Goal: Task Accomplishment & Management: Manage account settings

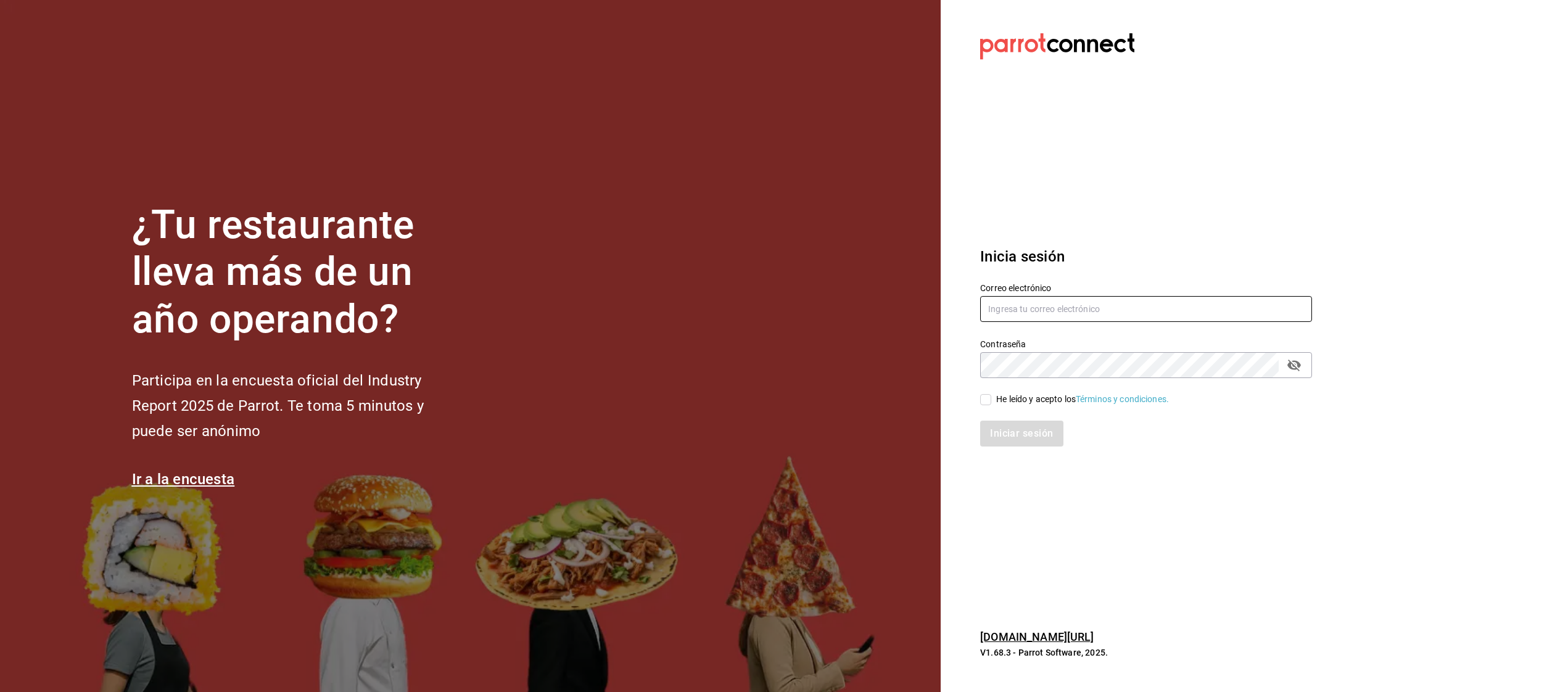
click at [1052, 311] on input "text" at bounding box center [1146, 309] width 332 height 26
type input "[EMAIL_ADDRESS][DOMAIN_NAME]"
click at [985, 401] on input "He leído y acepto los Términos y condiciones." at bounding box center [985, 399] width 11 height 11
checkbox input "true"
click at [1028, 443] on button "Iniciar sesión" at bounding box center [1022, 434] width 84 height 26
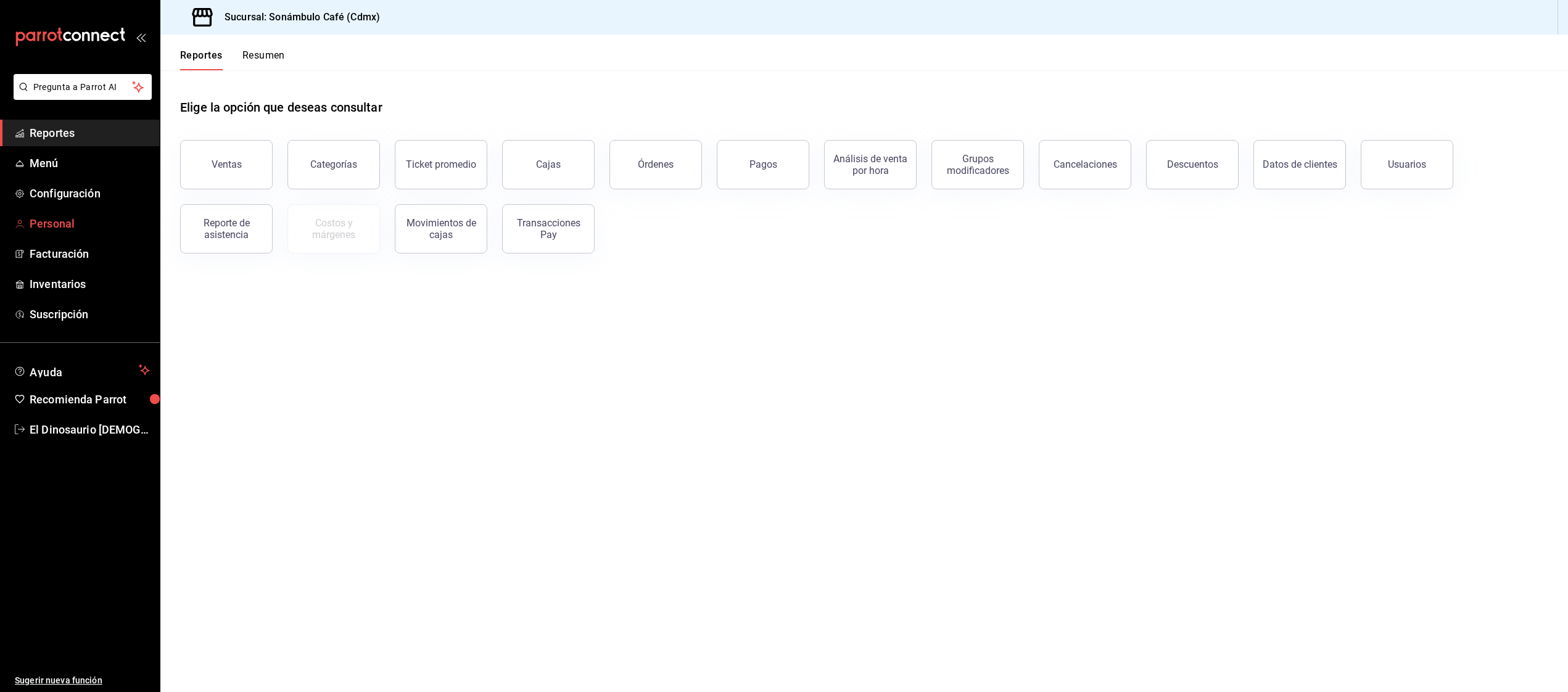
click at [30, 223] on span "Personal" at bounding box center [90, 223] width 120 height 17
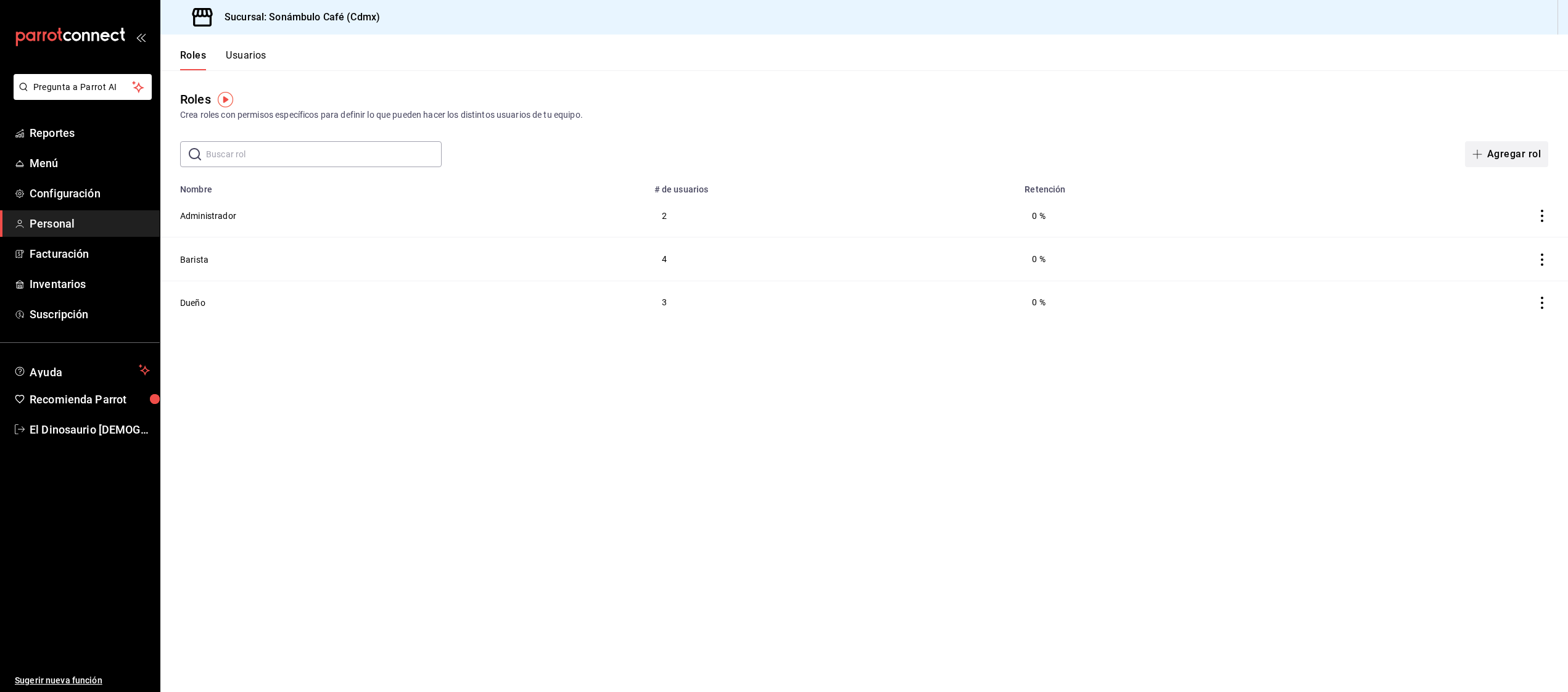
click at [1484, 157] on span "button" at bounding box center [1479, 154] width 15 height 10
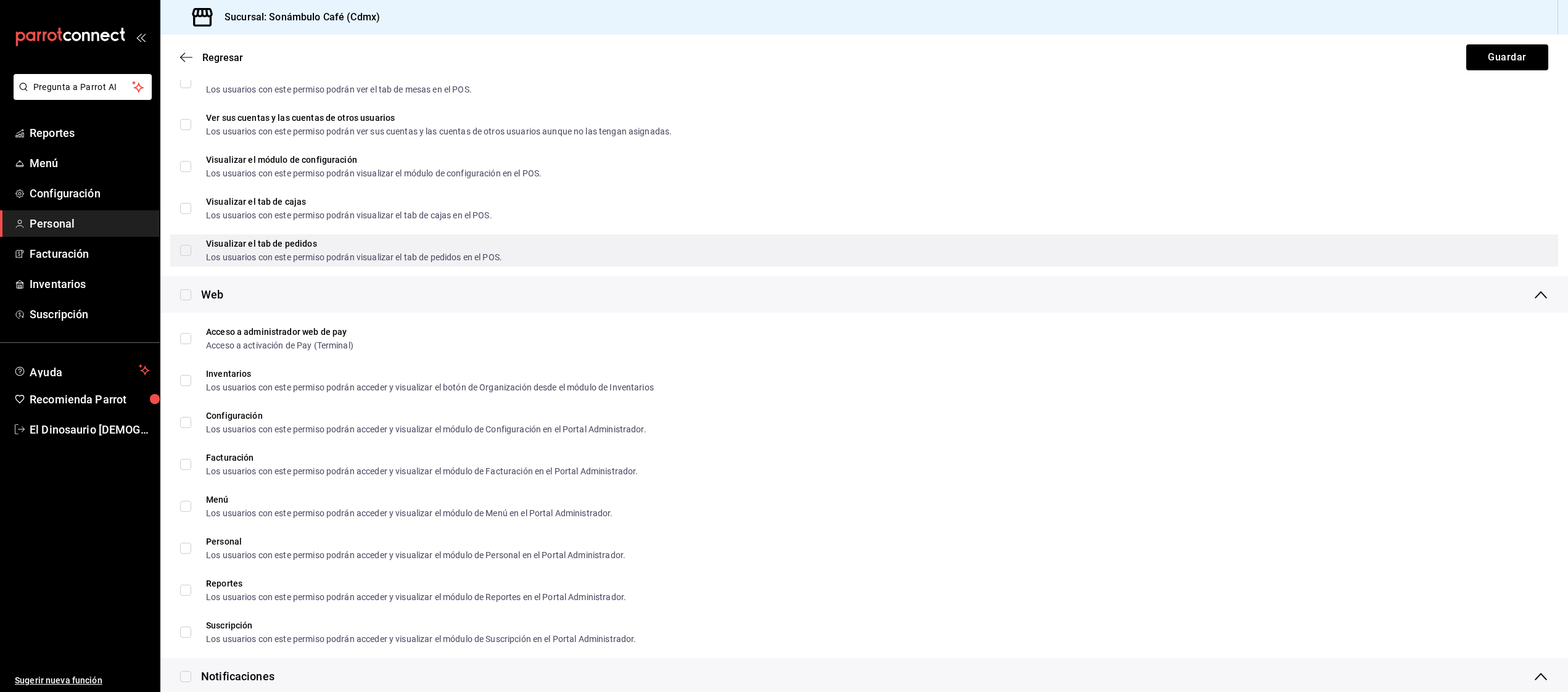
scroll to position [511, 0]
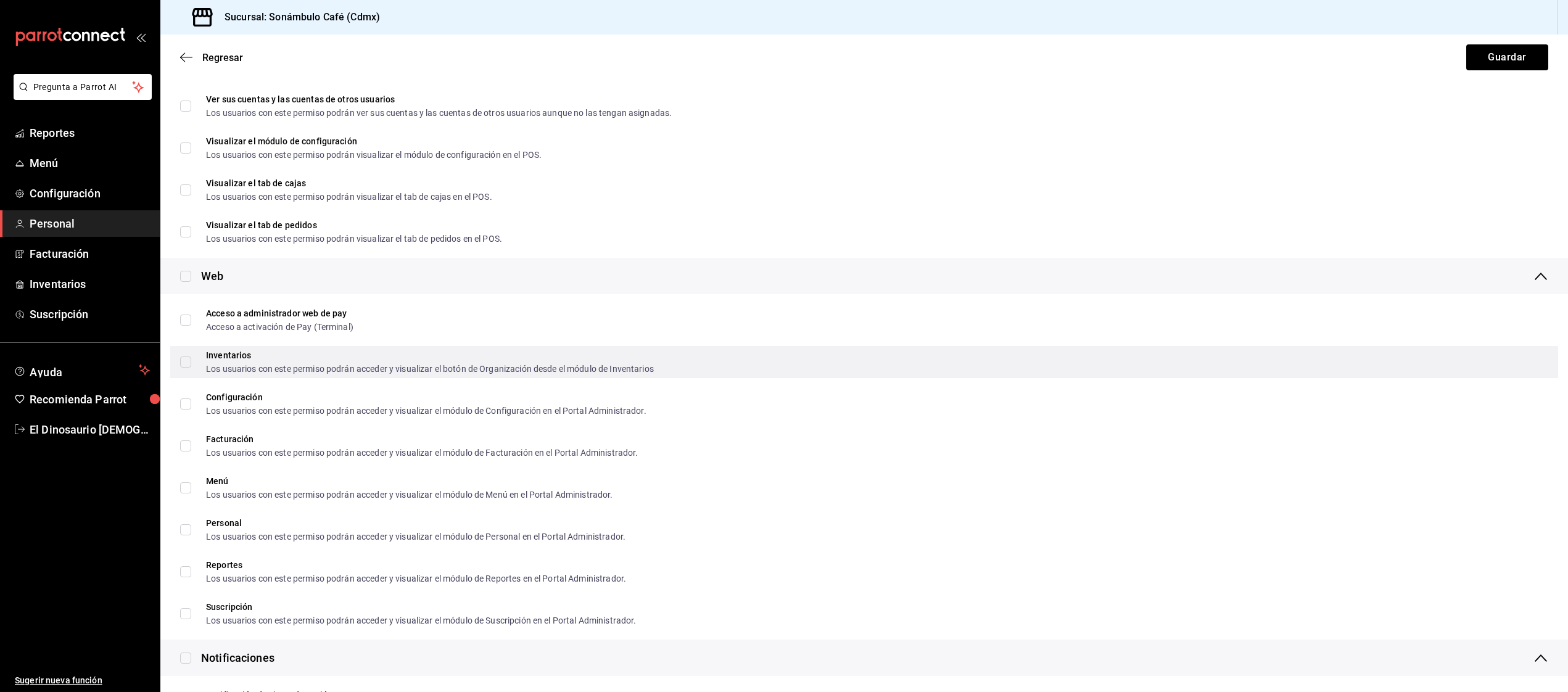
type input "BO TAX&LEGAL"
click at [185, 361] on input "Inventarios Los usuarios con este permiso podrán acceder y visualizar el botón …" at bounding box center [185, 362] width 11 height 11
checkbox input "true"
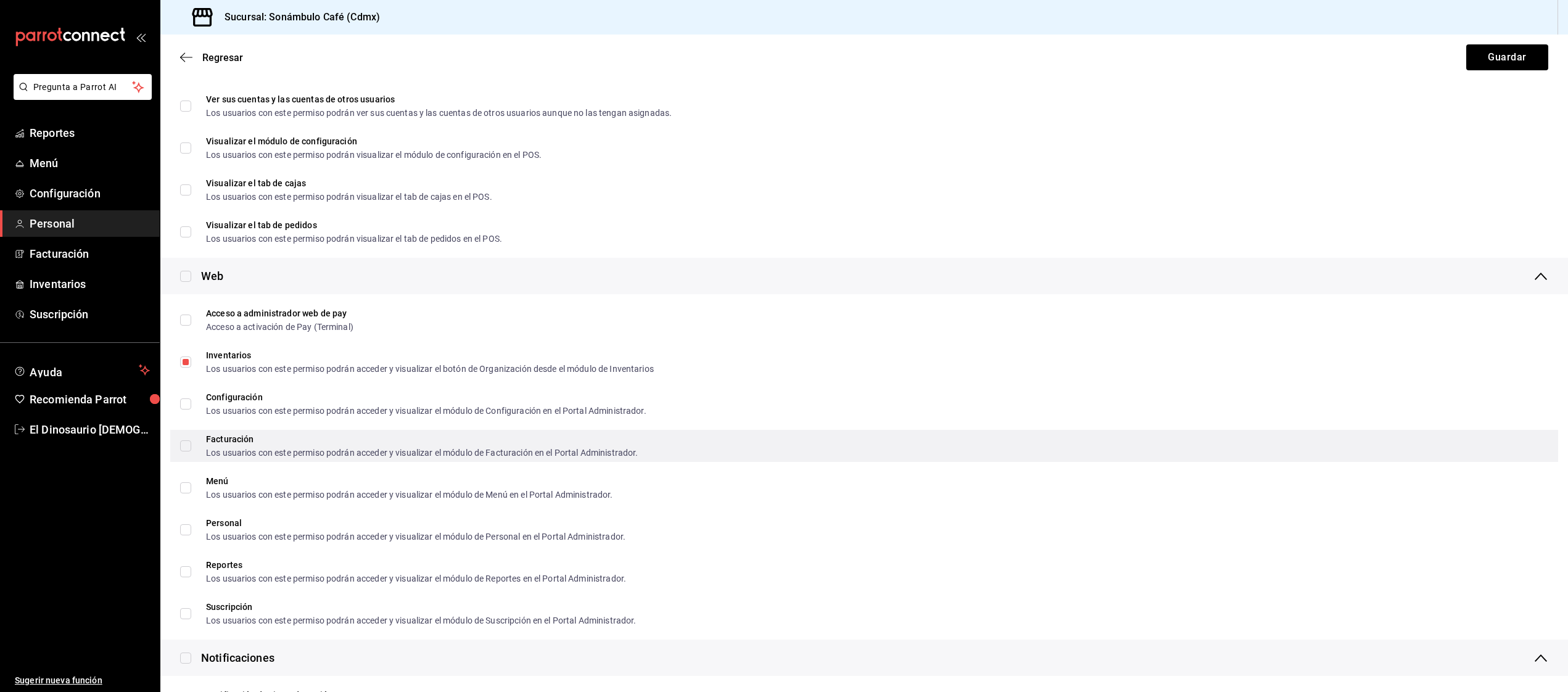
scroll to position [552, 0]
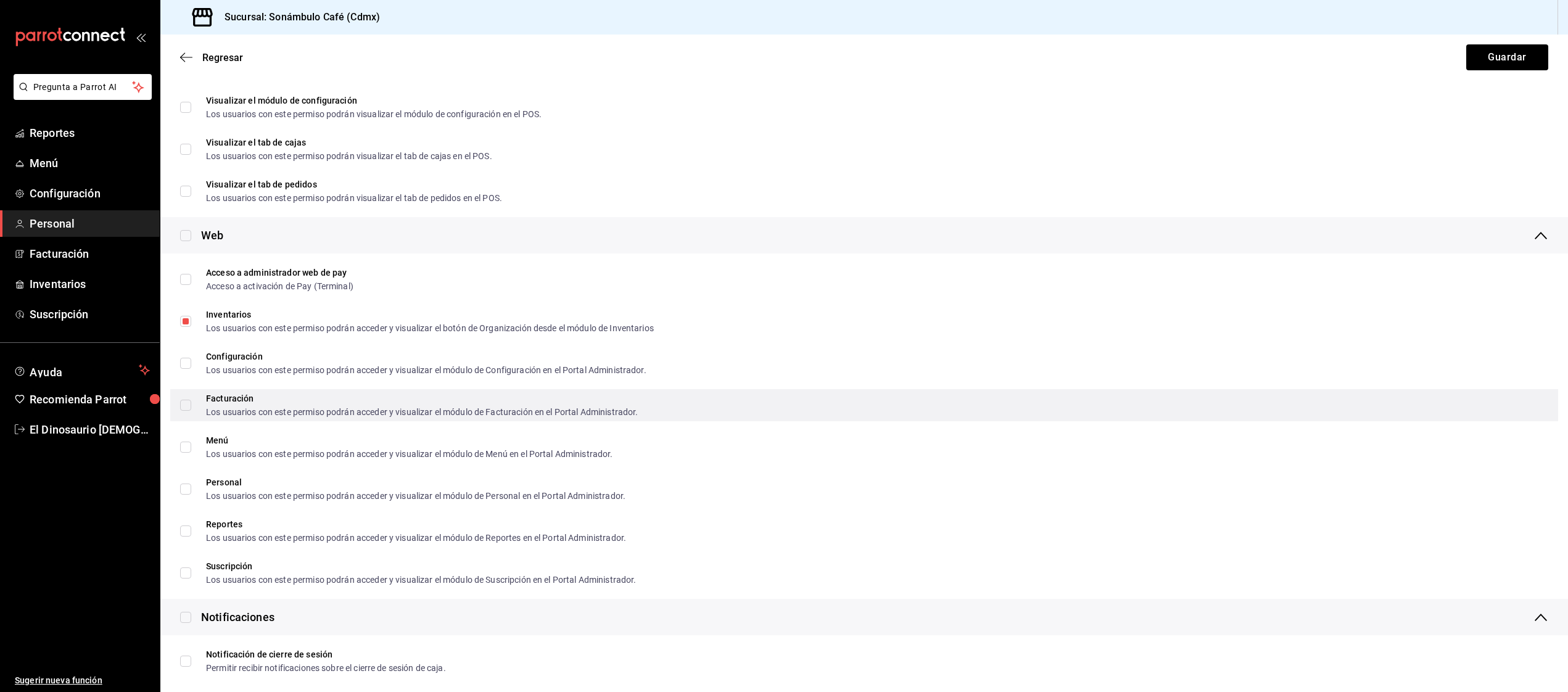
click at [182, 406] on input "Facturación Los usuarios con este permiso podrán acceder y visualizar el módulo…" at bounding box center [185, 405] width 11 height 11
checkbox input "true"
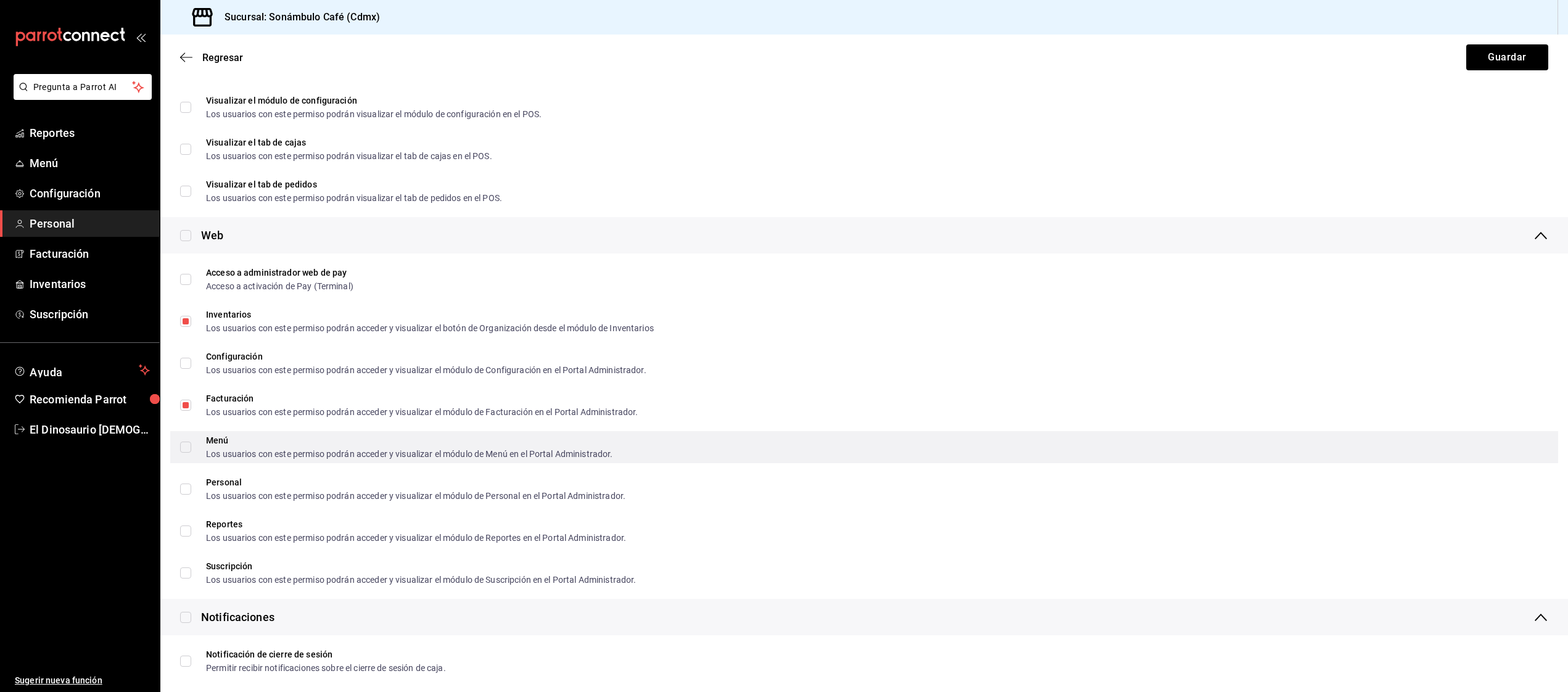
click at [190, 446] on input "Menú Los usuarios con este permiso podrán acceder y visualizar el módulo de Men…" at bounding box center [185, 447] width 11 height 11
checkbox input "true"
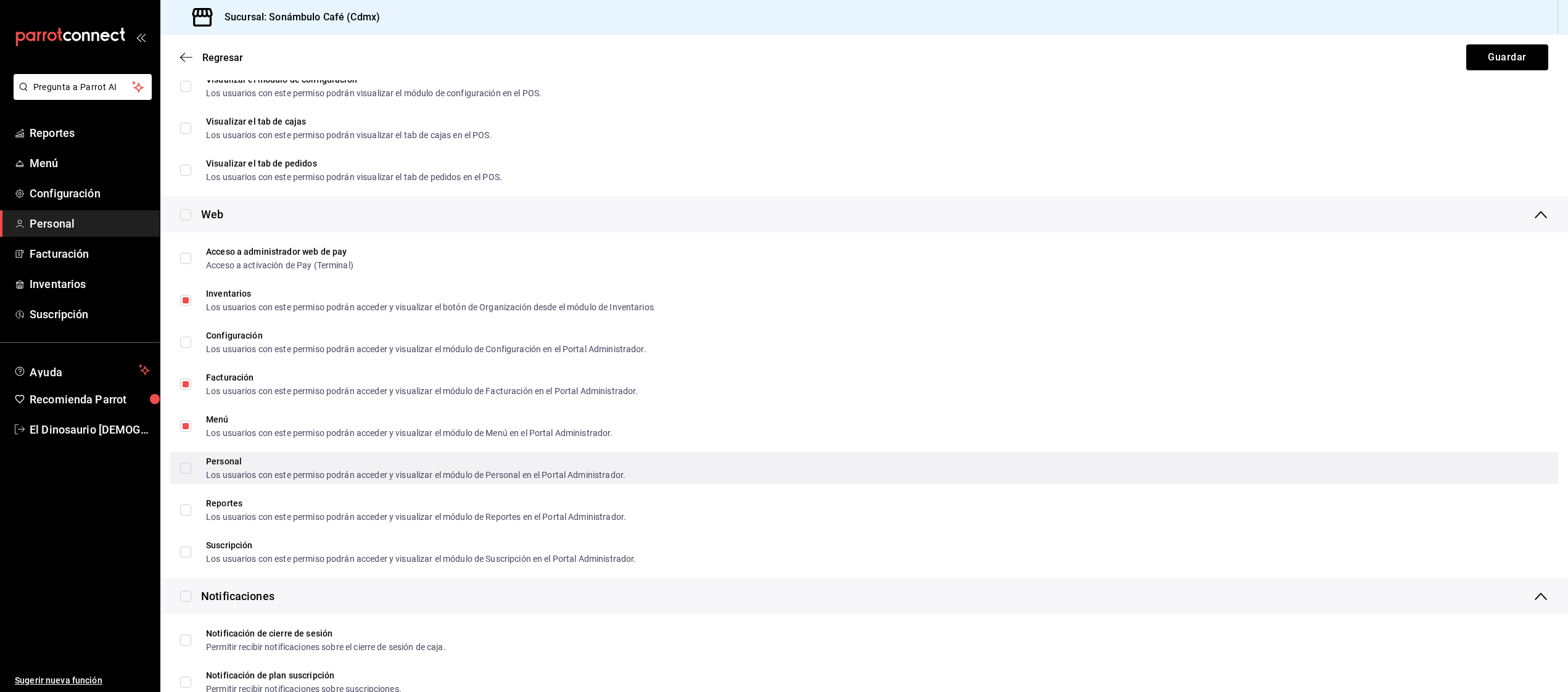
scroll to position [585, 0]
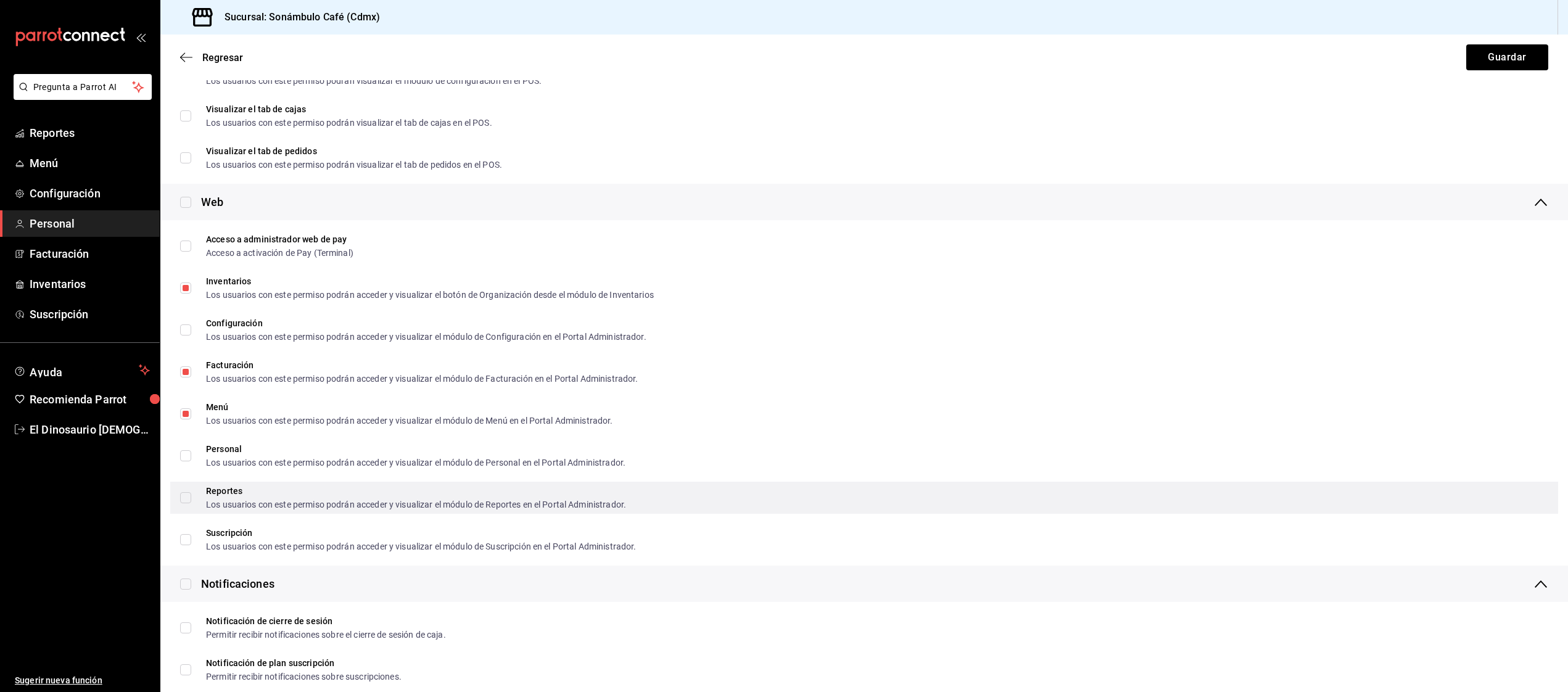
click at [191, 499] on span "Reportes Los usuarios con este permiso podrán acceder y visualizar el módulo de…" at bounding box center [408, 498] width 435 height 22
click at [191, 499] on input "Reportes Los usuarios con este permiso podrán acceder y visualizar el módulo de…" at bounding box center [185, 497] width 11 height 11
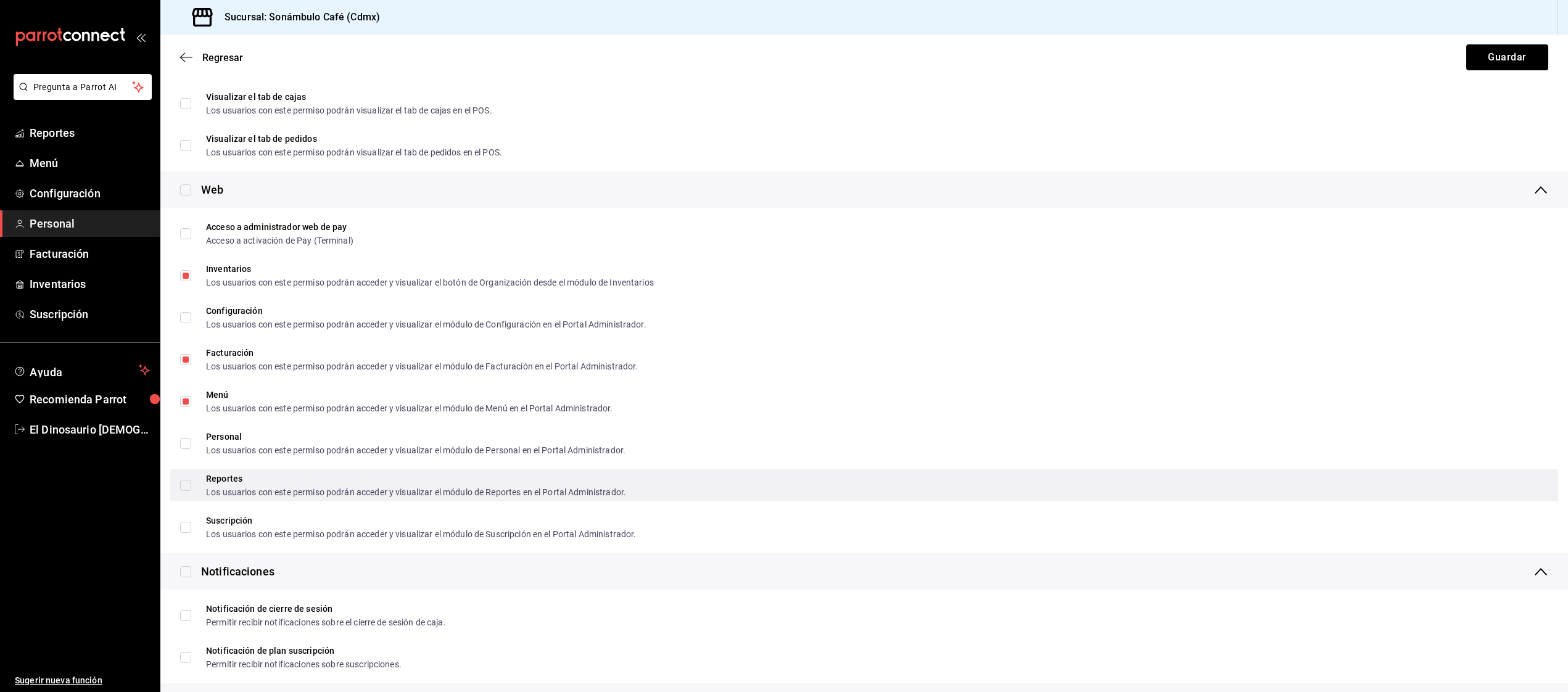
click at [187, 488] on input "Reportes Los usuarios con este permiso podrán acceder y visualizar el módulo de…" at bounding box center [185, 485] width 11 height 11
checkbox input "true"
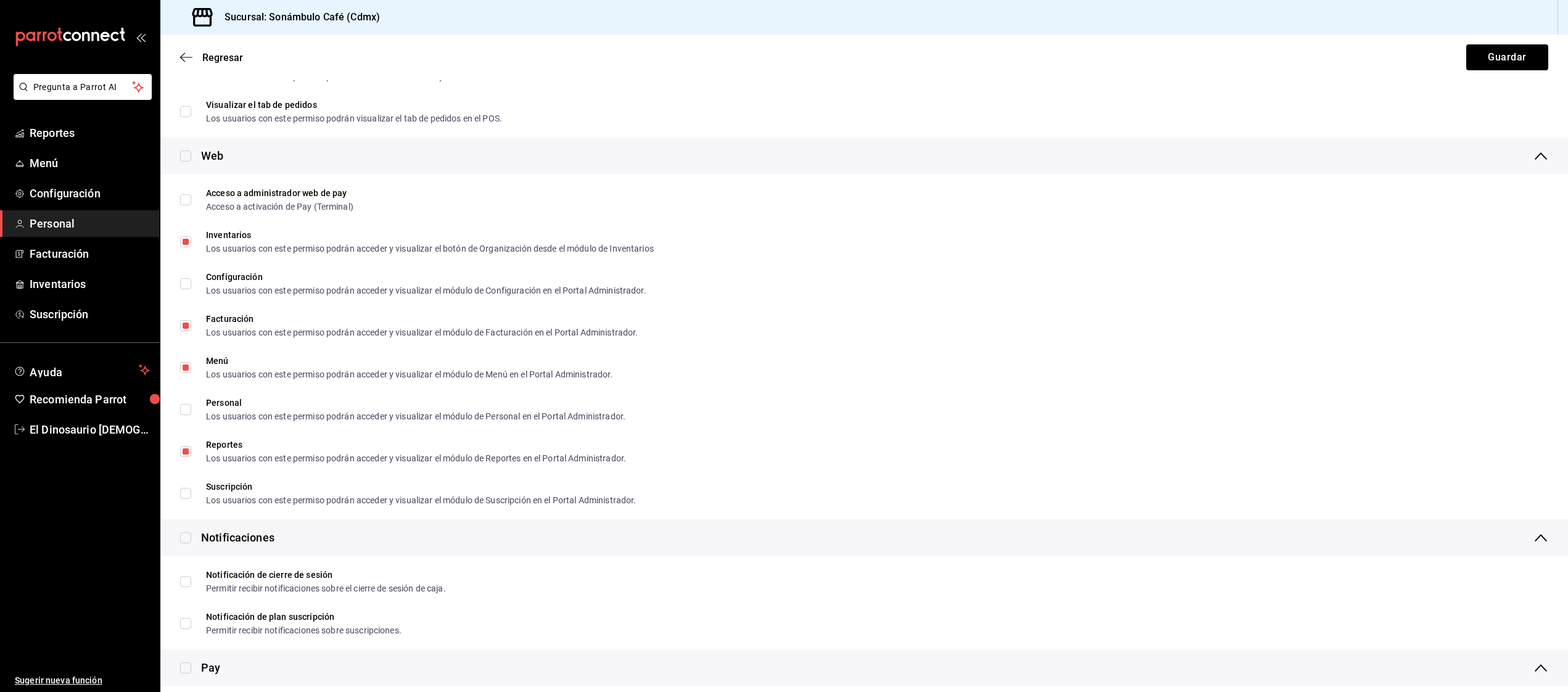
scroll to position [632, 0]
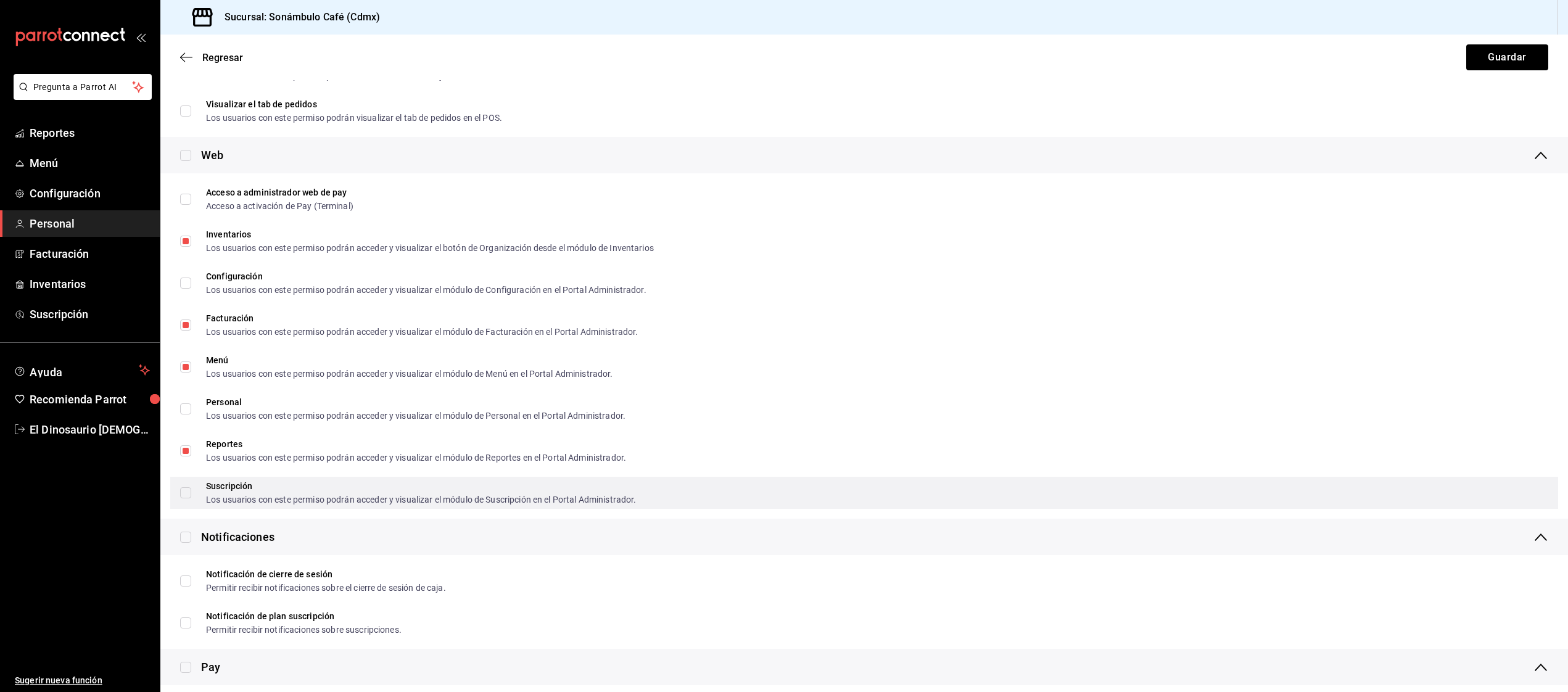
click at [185, 489] on input "Suscripción Los usuarios con este permiso podrán acceder y visualizar el módulo…" at bounding box center [185, 493] width 11 height 11
checkbox input "true"
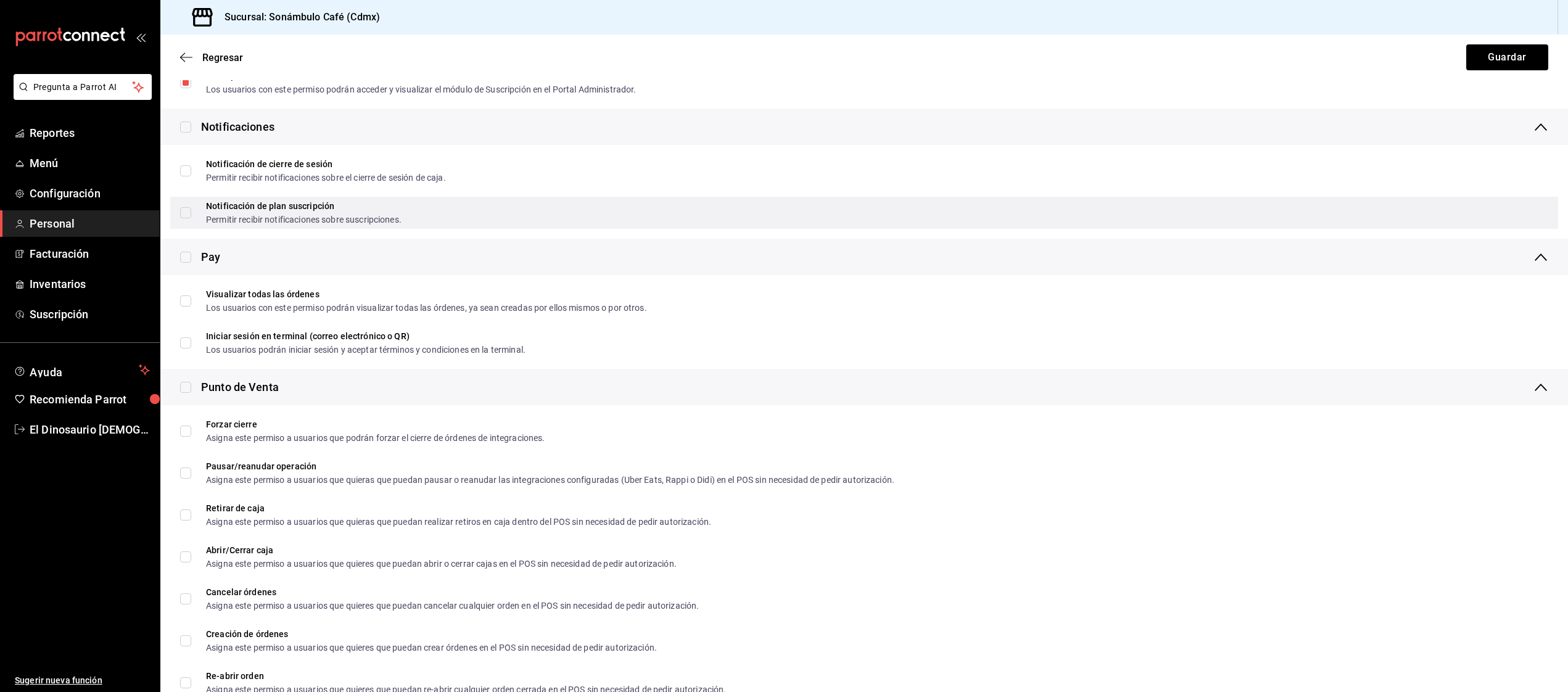
scroll to position [1053, 0]
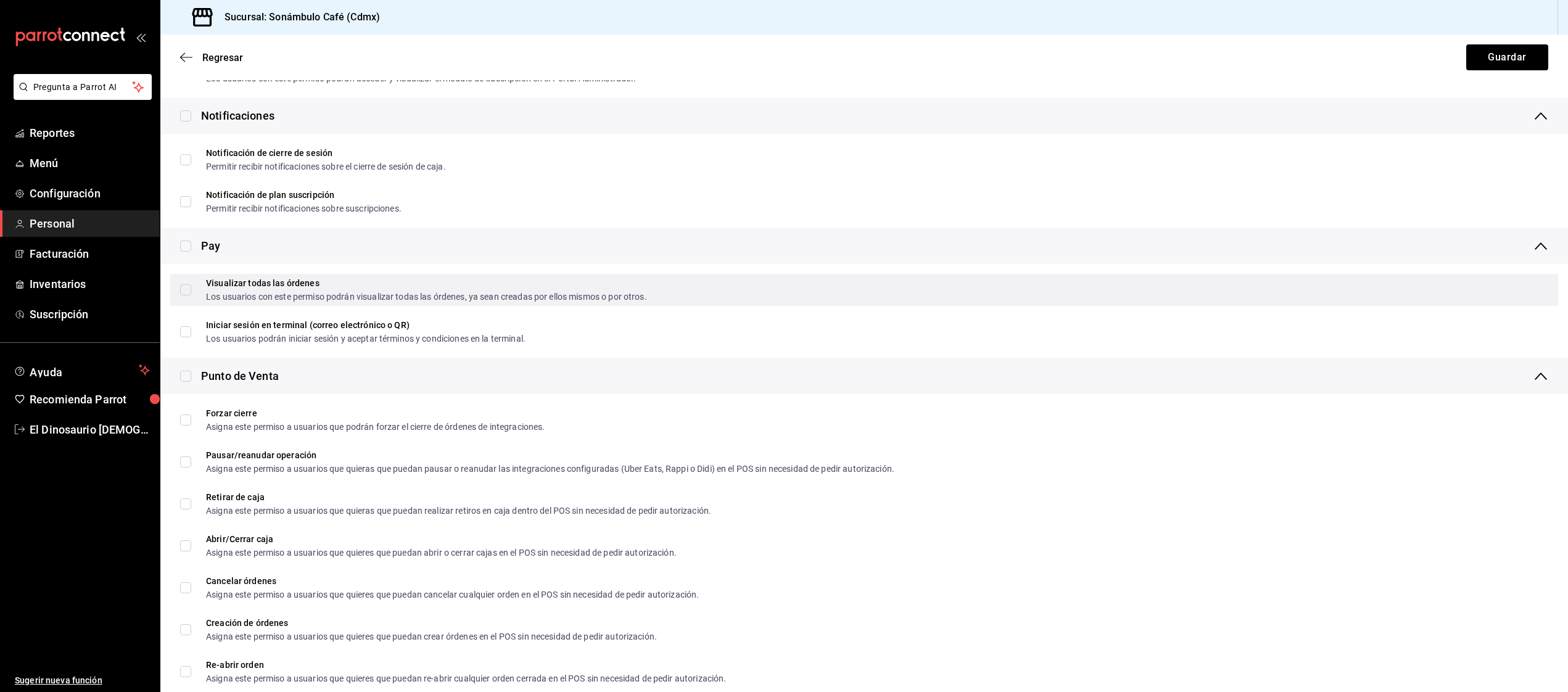
click at [189, 291] on input "Visualizar todas las órdenes Los usuarios con este permiso podrán visualizar to…" at bounding box center [185, 289] width 11 height 11
checkbox input "true"
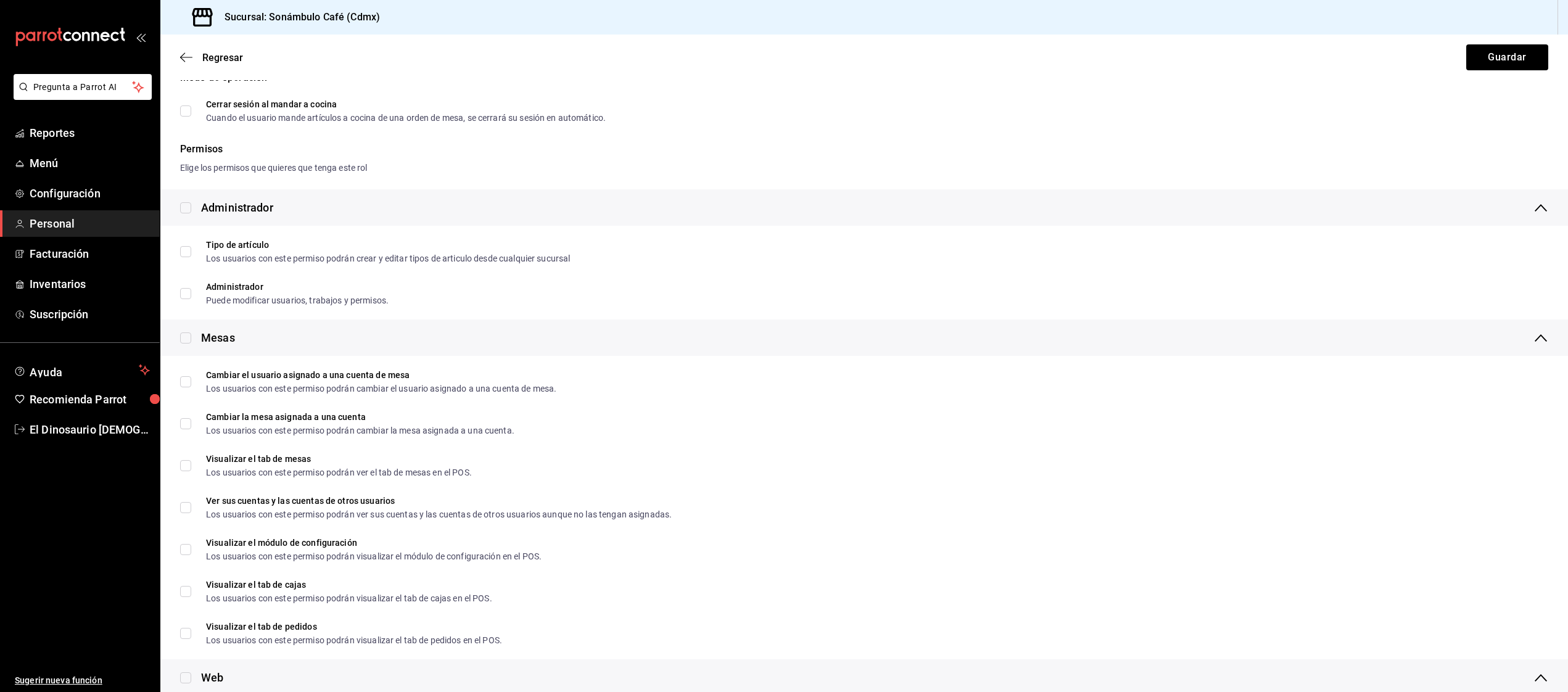
scroll to position [0, 0]
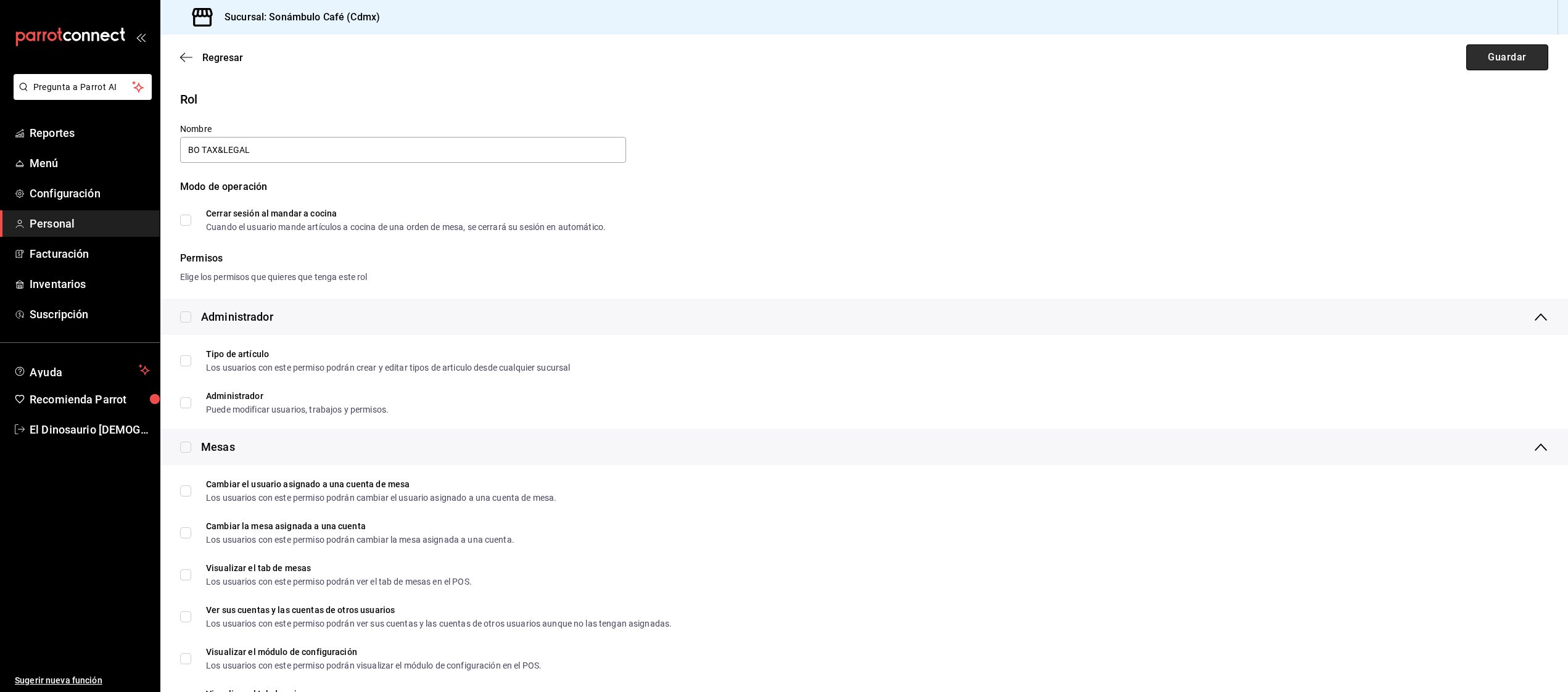
click at [1510, 62] on button "Guardar" at bounding box center [1507, 57] width 82 height 26
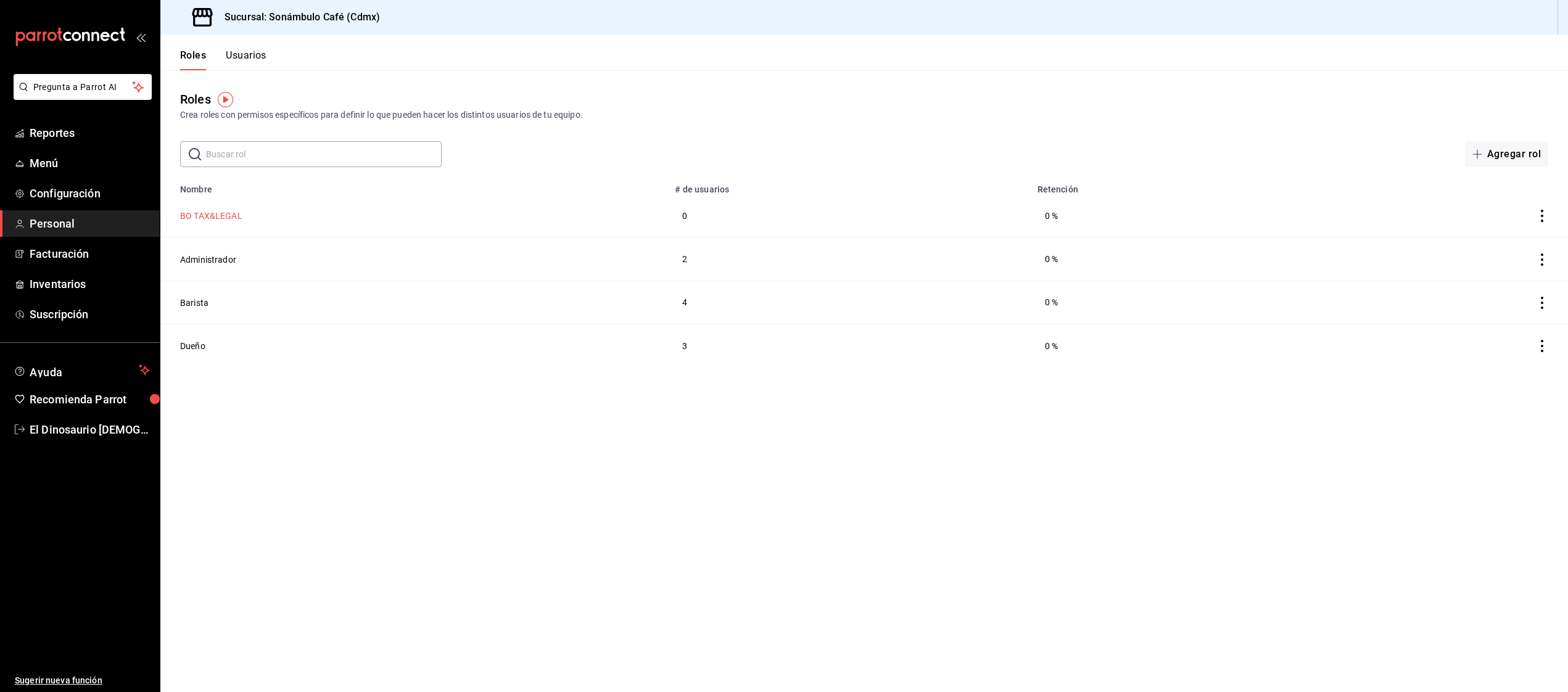
click at [199, 211] on button "BO TAX&LEGAL" at bounding box center [211, 215] width 62 height 12
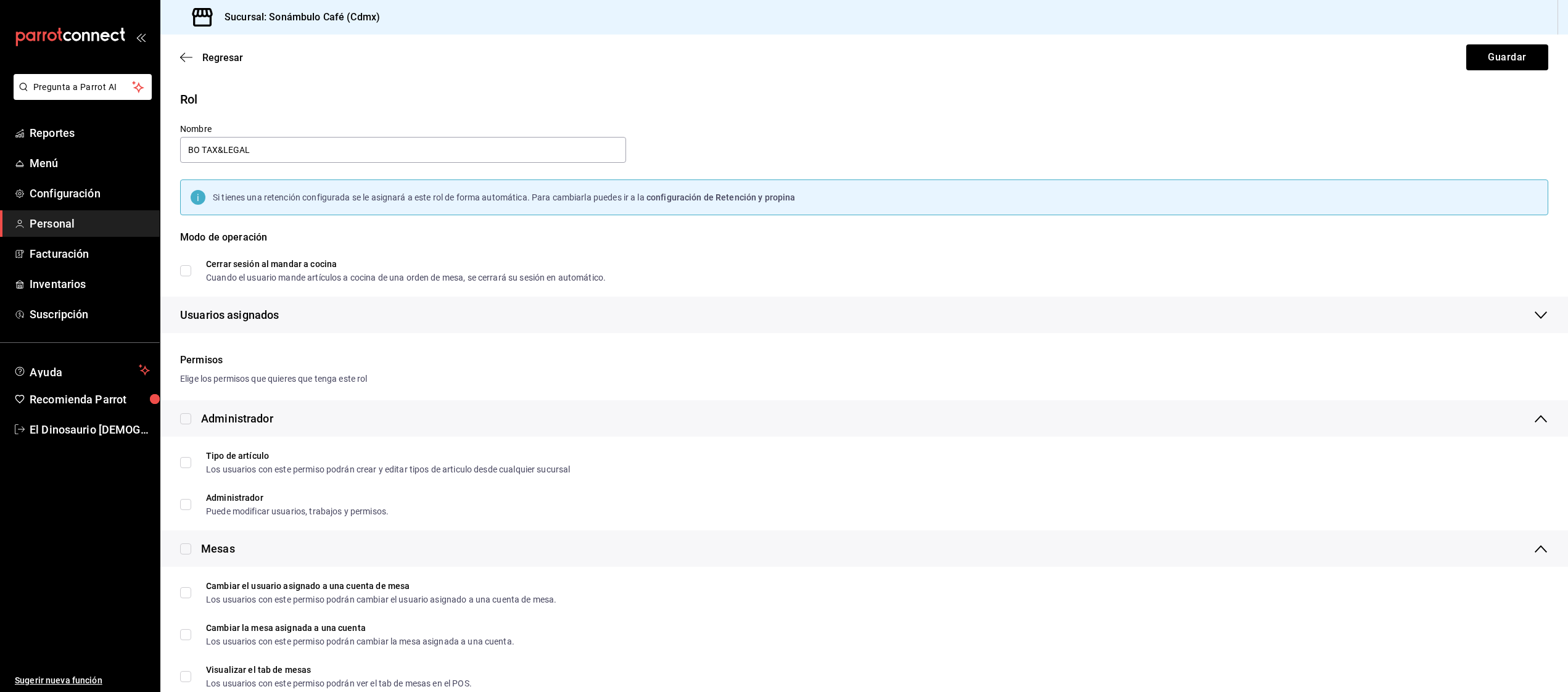
drag, startPoint x: 265, startPoint y: 149, endPoint x: 102, endPoint y: 149, distance: 163.0
click at [102, 149] on div "Pregunta a Parrot AI Reportes Menú Configuración Personal Facturación Inventari…" at bounding box center [784, 346] width 1568 height 692
type input "Contador"
click at [1526, 60] on button "Guardar" at bounding box center [1507, 57] width 82 height 26
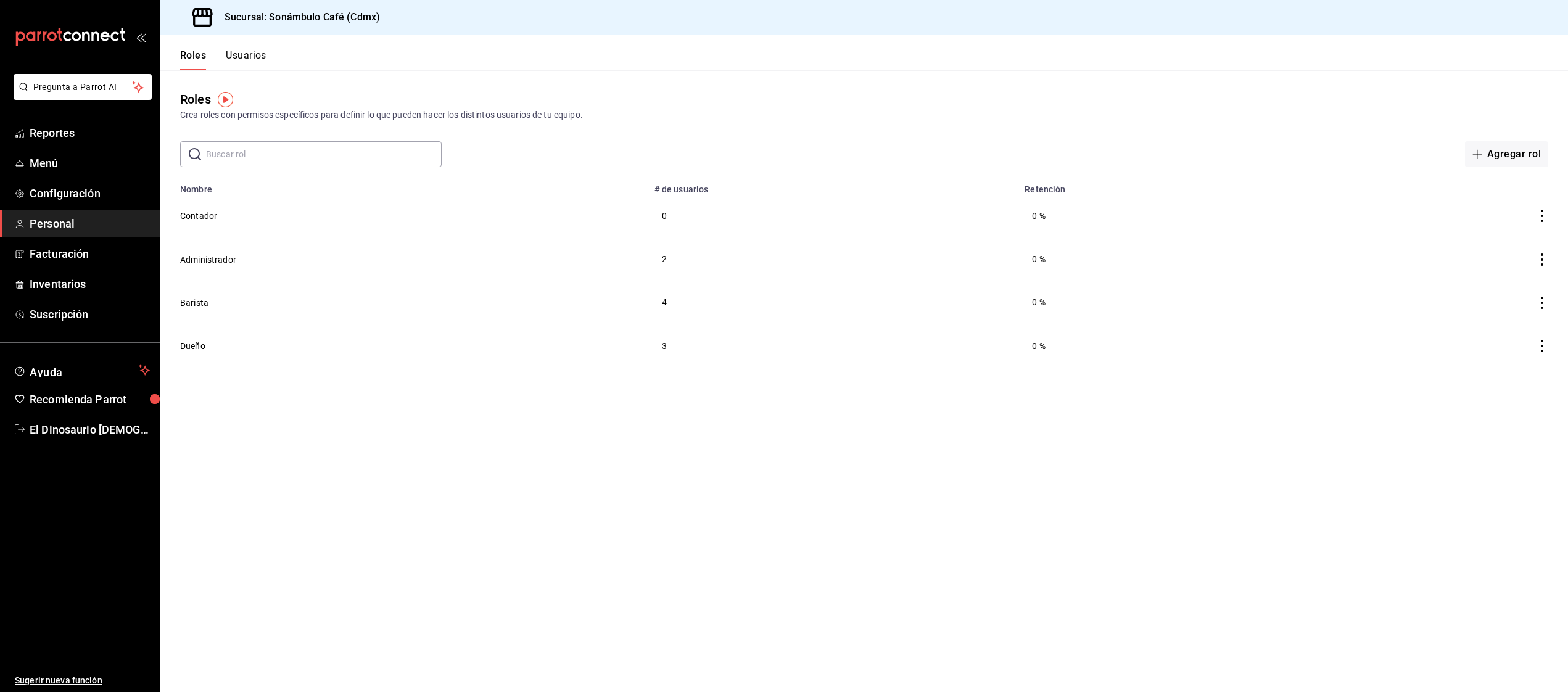
click at [246, 53] on button "Usuarios" at bounding box center [246, 60] width 41 height 21
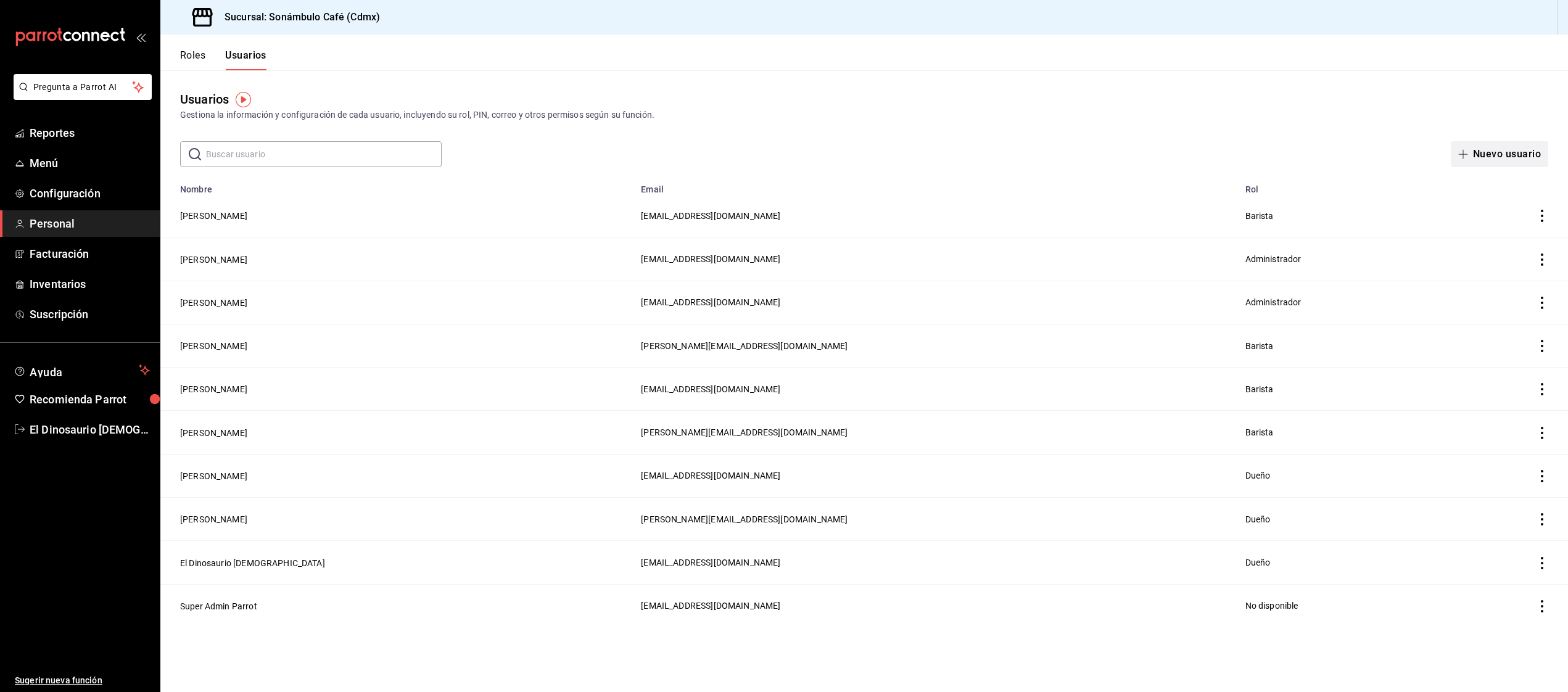
click at [1492, 158] on button "Nuevo usuario" at bounding box center [1499, 154] width 98 height 26
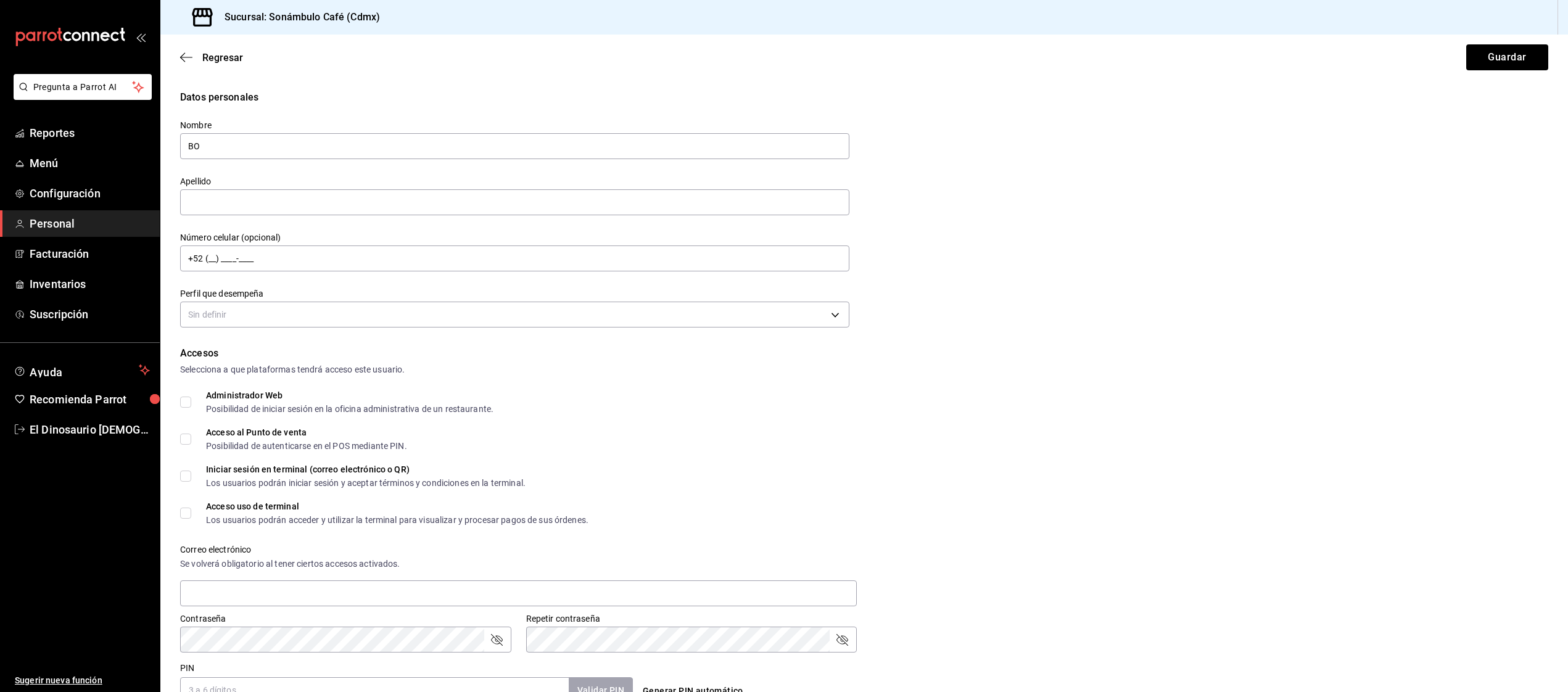
scroll to position [1, 0]
type input "BO"
click at [413, 207] on input "text" at bounding box center [515, 201] width 669 height 26
type input "TAX & LEGAL"
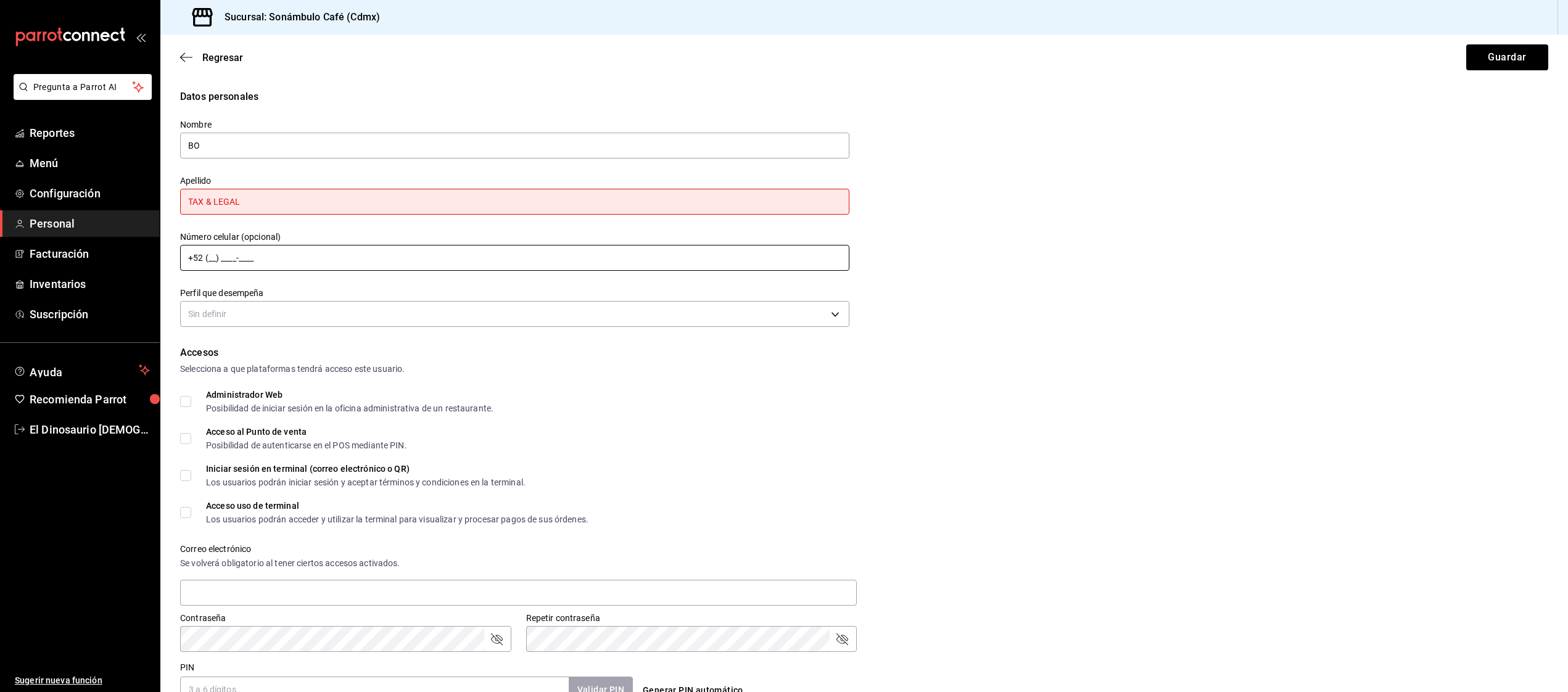
click at [211, 255] on input "+52 (__) ____-____" at bounding box center [515, 258] width 669 height 26
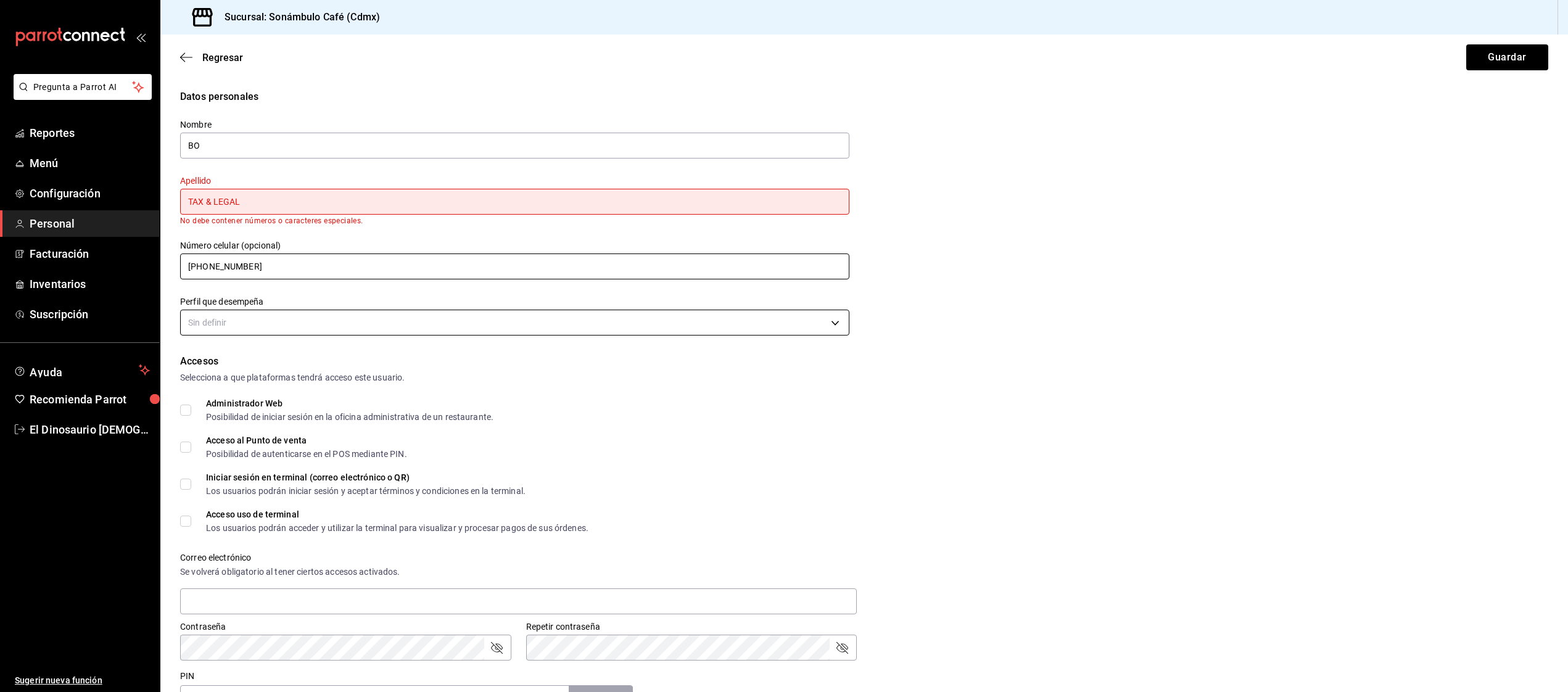
type input "+52 (73) 5278-3594"
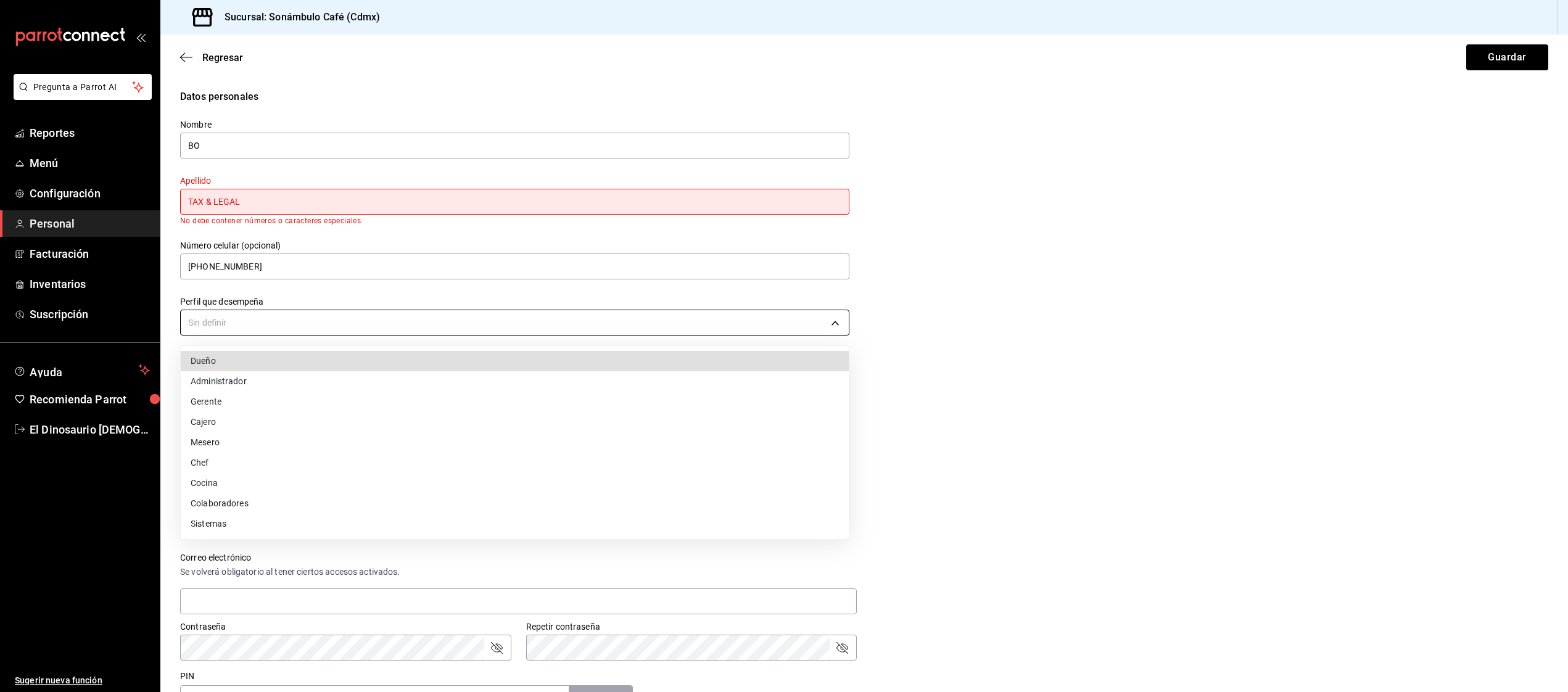
click at [316, 323] on body "Pregunta a Parrot AI Reportes Menú Configuración Personal Facturación Inventari…" at bounding box center [784, 346] width 1568 height 692
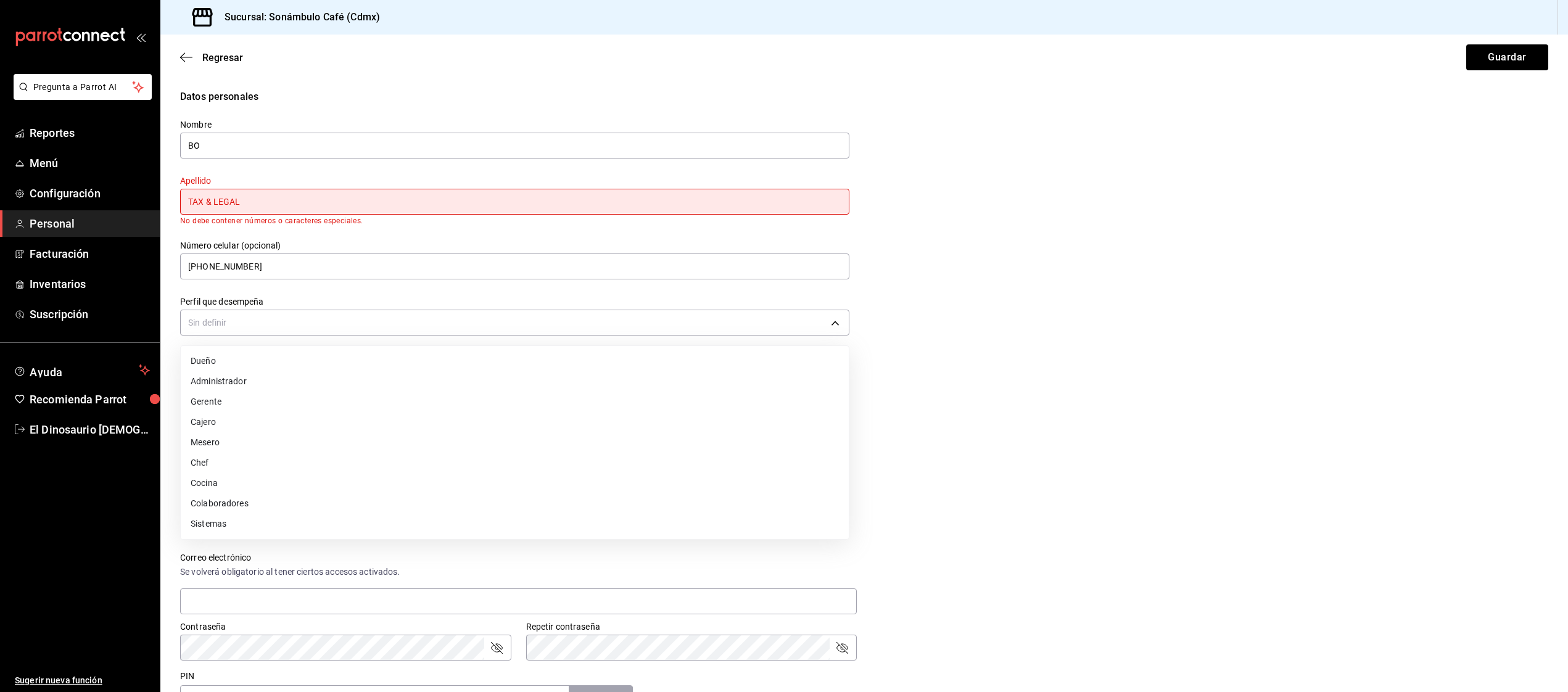
click at [927, 410] on div at bounding box center [784, 346] width 1568 height 692
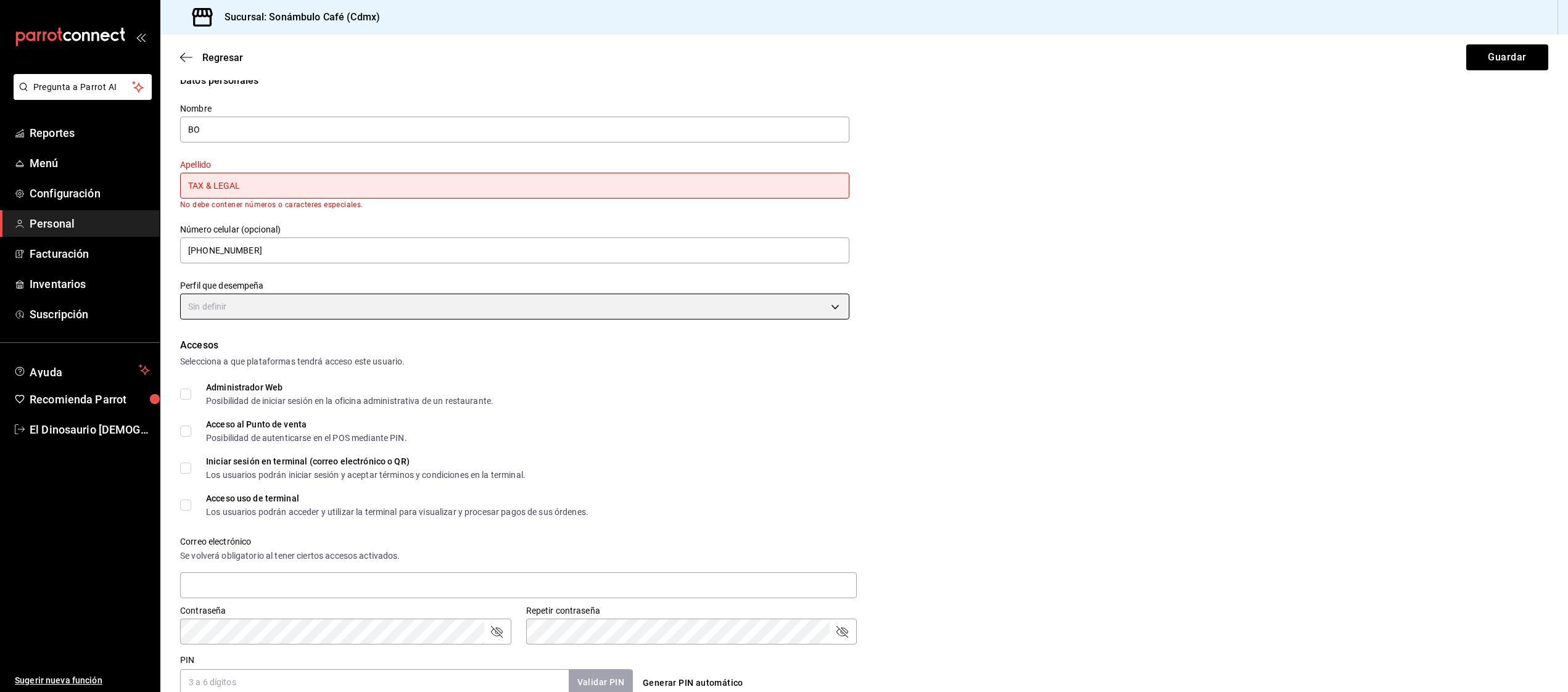
scroll to position [0, 0]
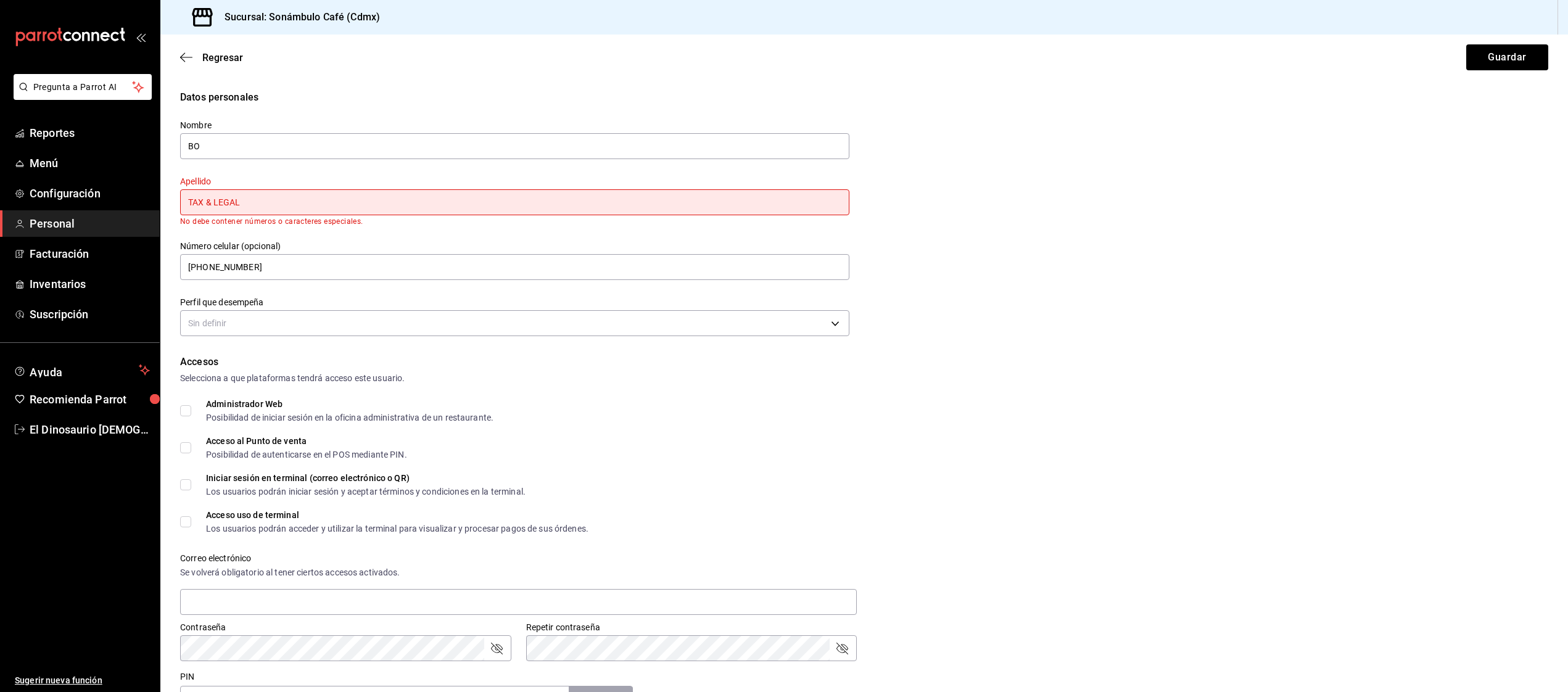
click at [258, 200] on input "TAX & LEGAL" at bounding box center [515, 202] width 669 height 26
drag, startPoint x: 213, startPoint y: 200, endPoint x: 246, endPoint y: 201, distance: 33.0
click at [213, 200] on input "TAX & LEGAL" at bounding box center [515, 202] width 669 height 26
type input "TAX LEGAL"
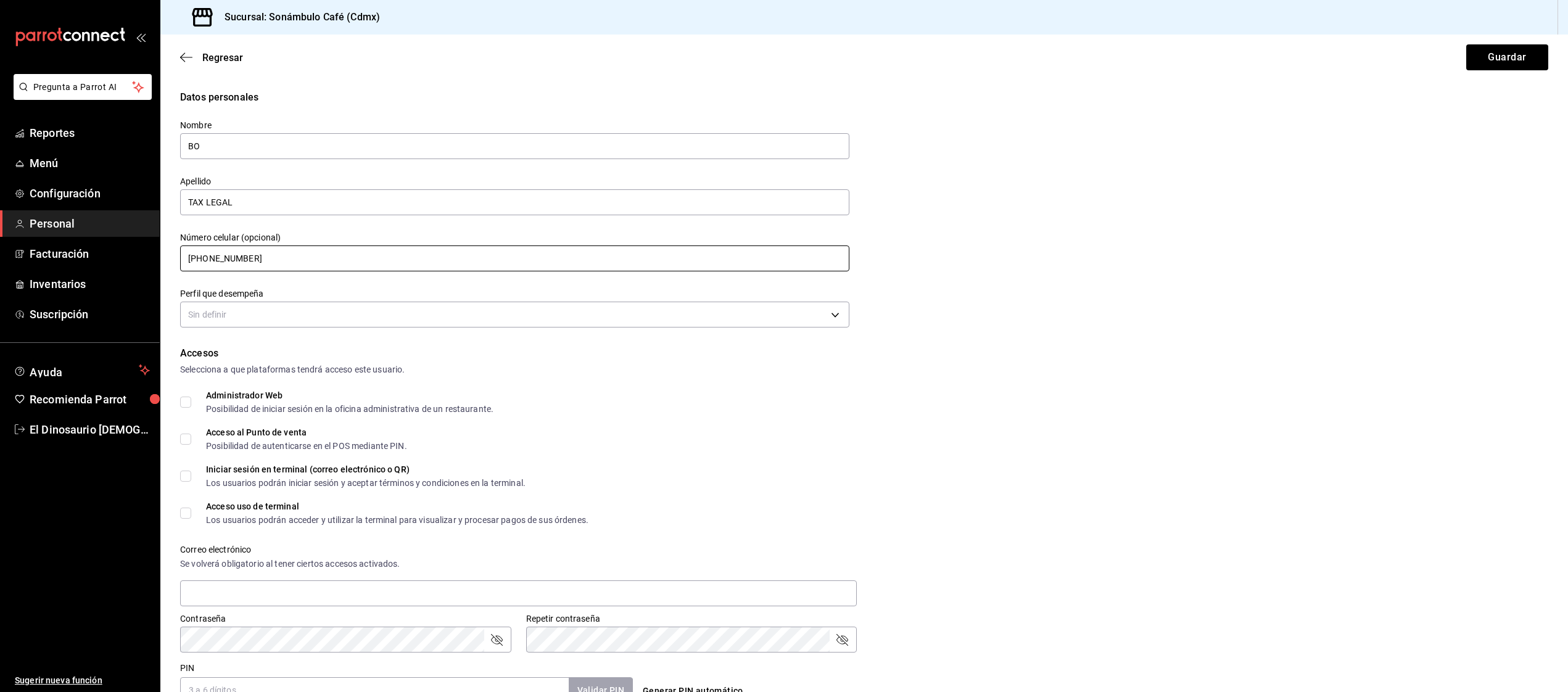
click at [280, 254] on div "Número celular (opcional) +52 (73) 5278-3594" at bounding box center [515, 252] width 669 height 41
click at [257, 308] on body "Pregunta a Parrot AI Reportes Menú Configuración Personal Facturación Inventari…" at bounding box center [784, 346] width 1568 height 692
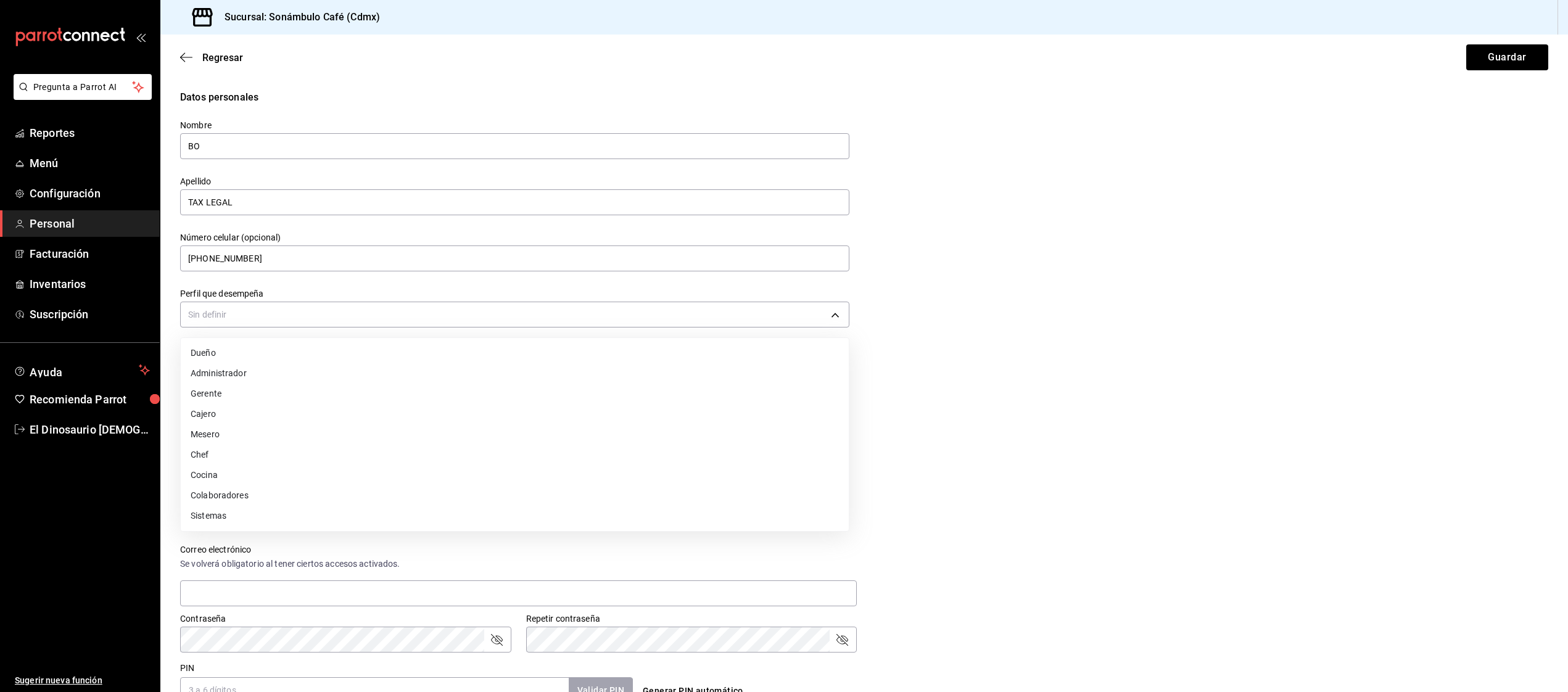
click at [252, 496] on li "Colaboradores" at bounding box center [515, 496] width 668 height 20
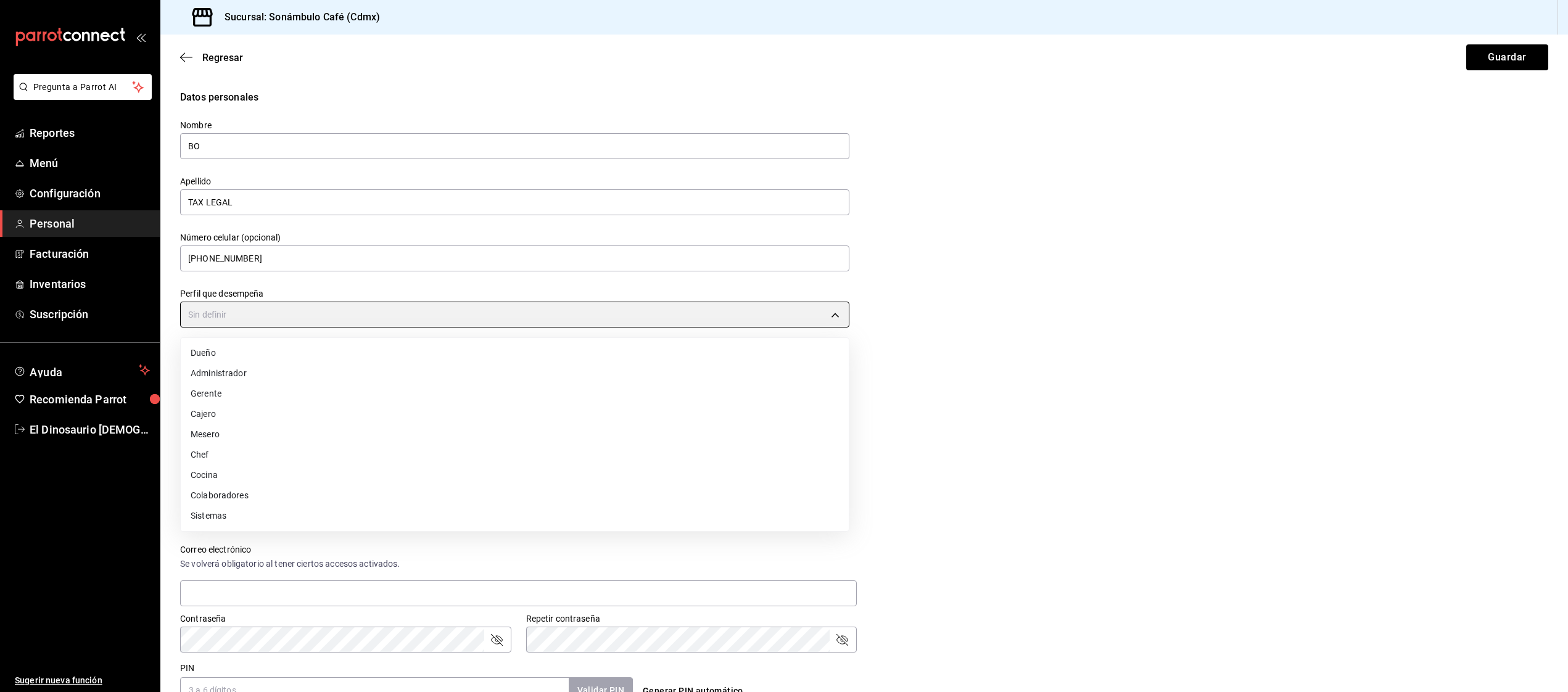
type input "STAFF"
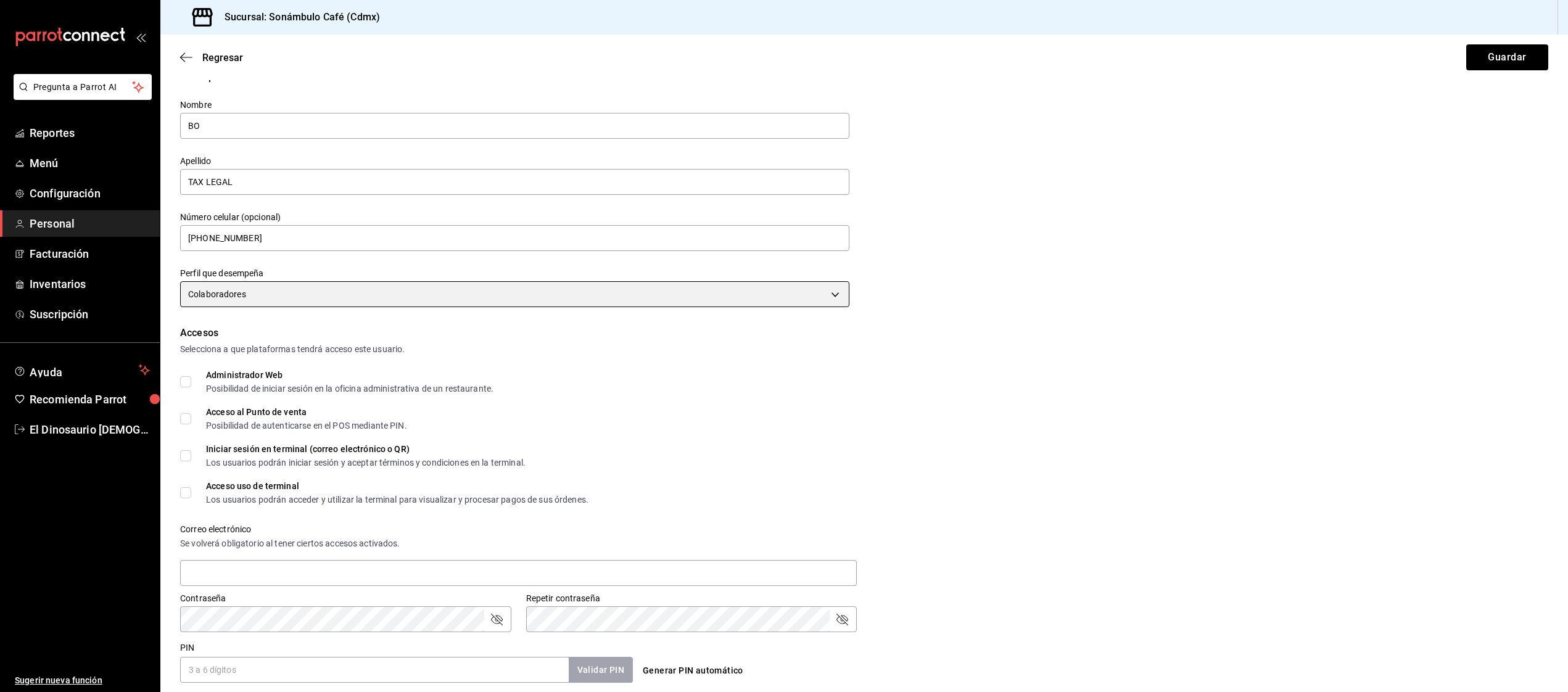
scroll to position [43, 0]
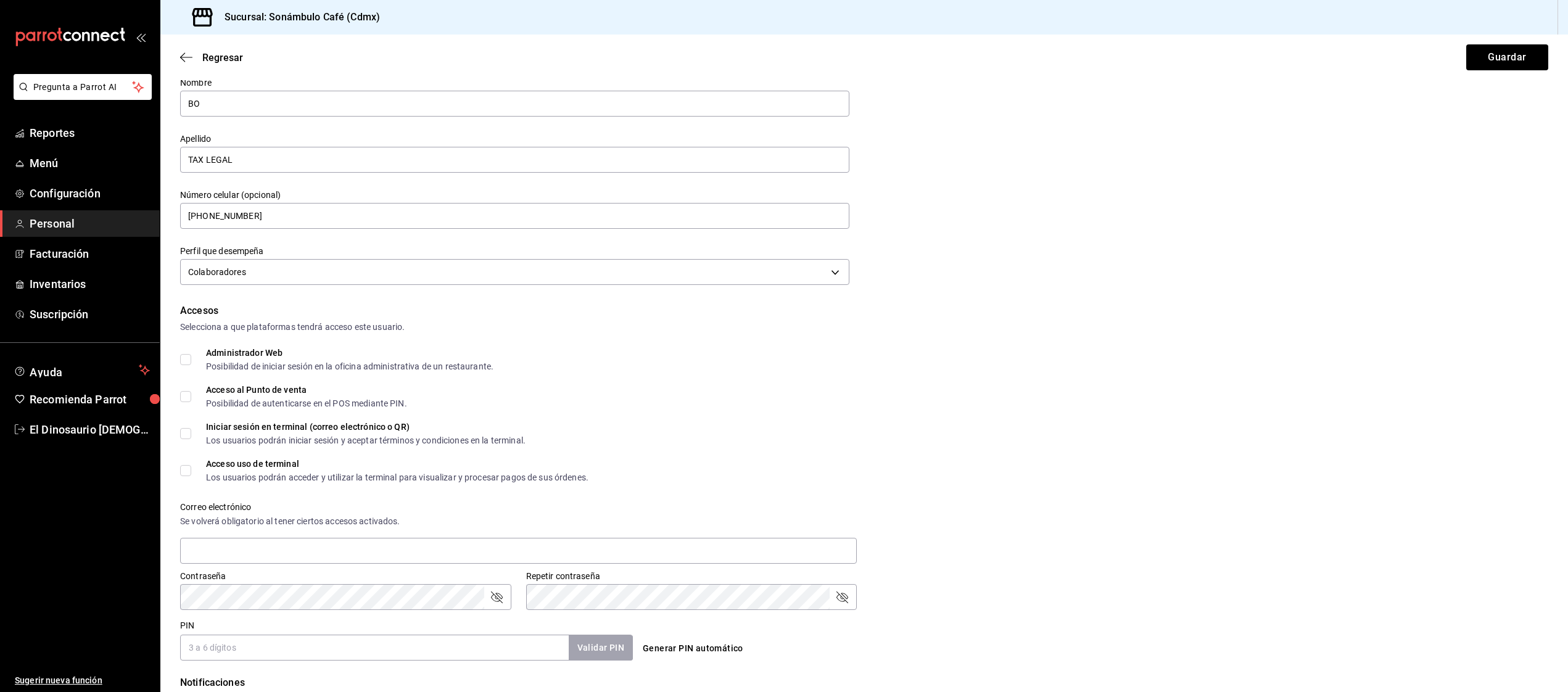
click at [183, 364] on input "Administrador Web Posibilidad de iniciar sesión en la oficina administrativa de…" at bounding box center [185, 359] width 11 height 11
click at [183, 360] on input "Administrador Web Posibilidad de iniciar sesión en la oficina administrativa de…" at bounding box center [185, 359] width 11 height 11
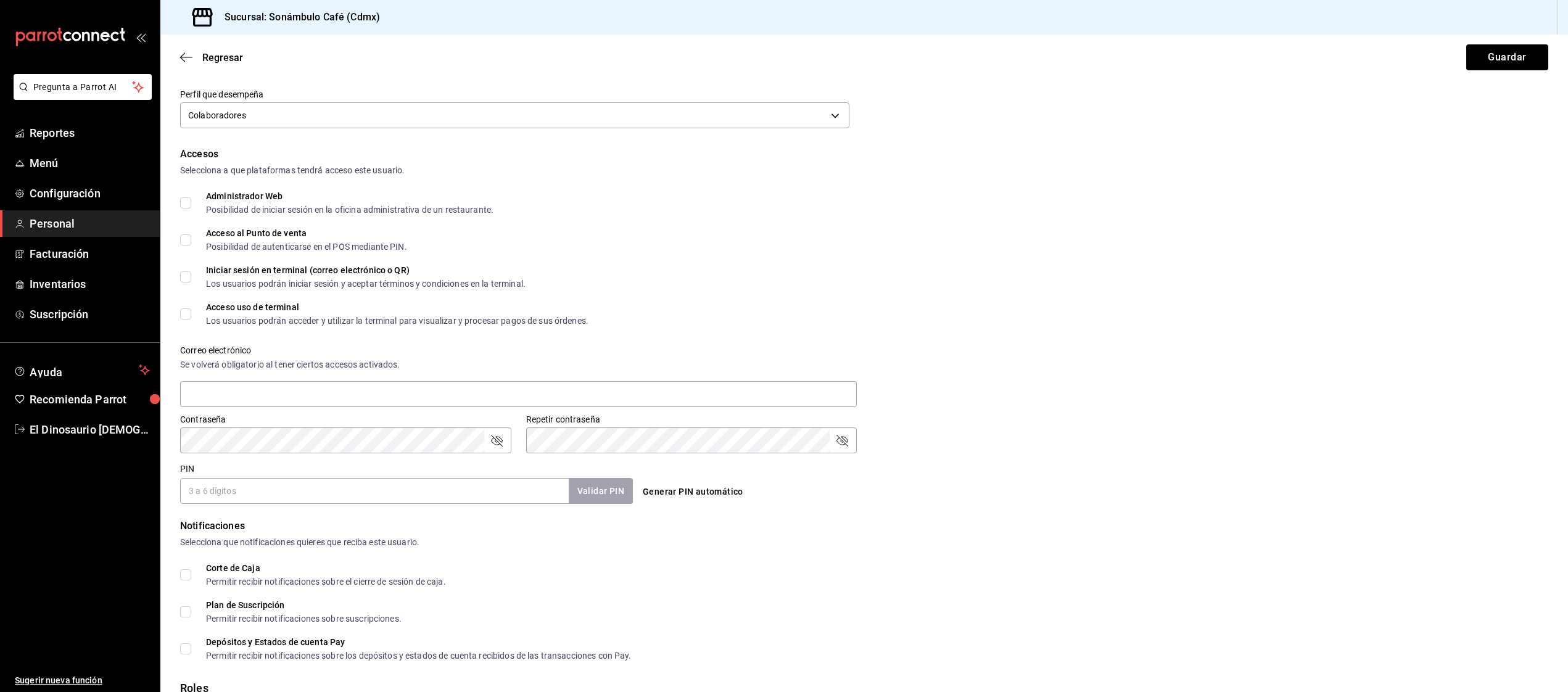
scroll to position [294, 0]
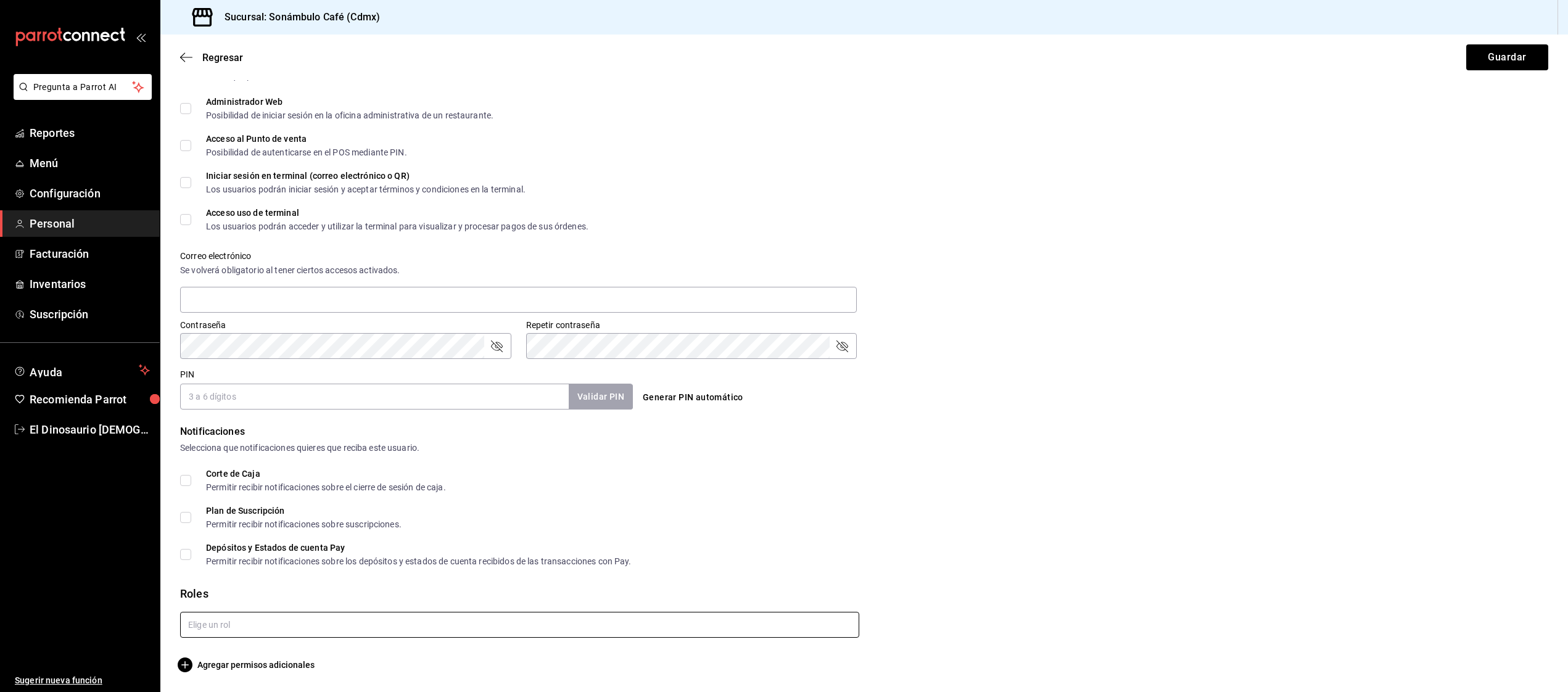
click at [277, 617] on input "text" at bounding box center [520, 625] width 679 height 26
click at [225, 536] on li "Contador" at bounding box center [520, 536] width 679 height 20
checkbox input "true"
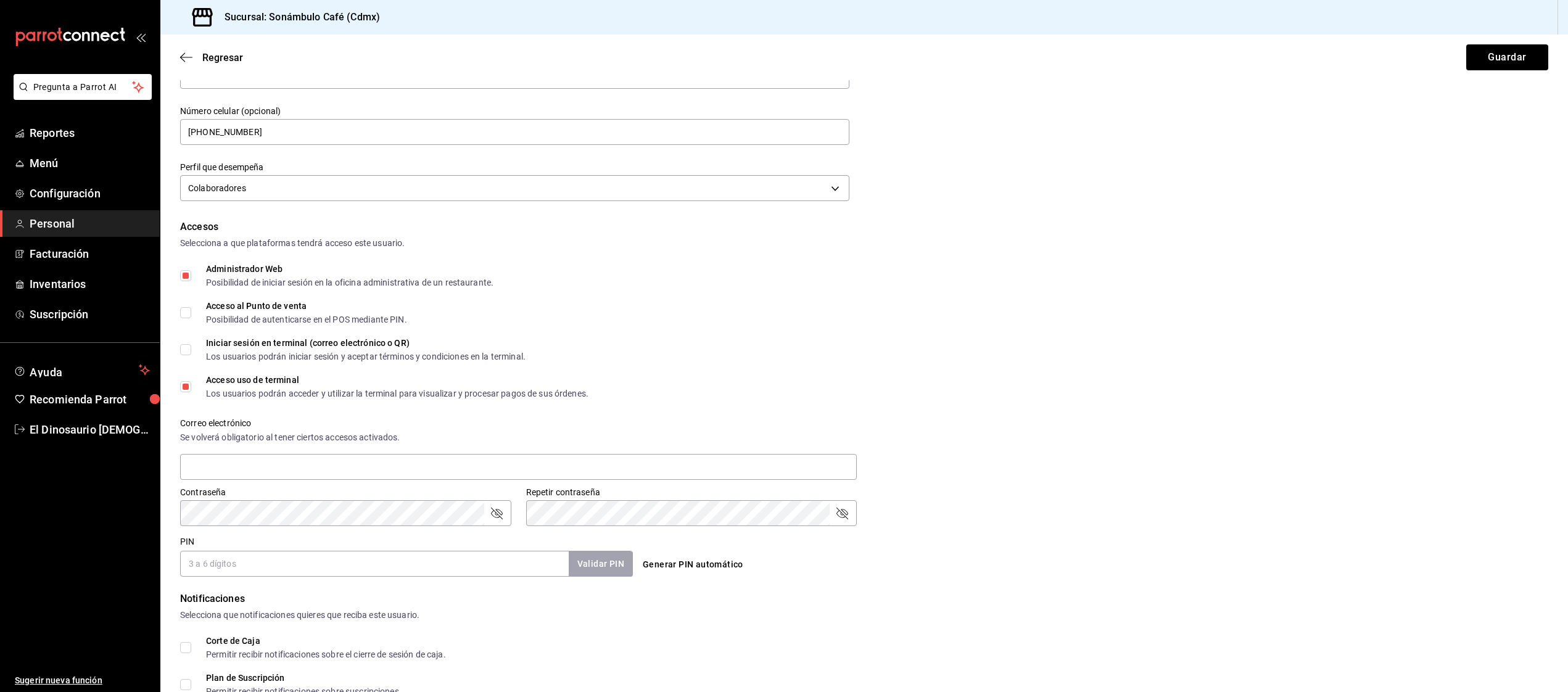
scroll to position [131, 0]
click at [259, 465] on input "text" at bounding box center [519, 462] width 677 height 26
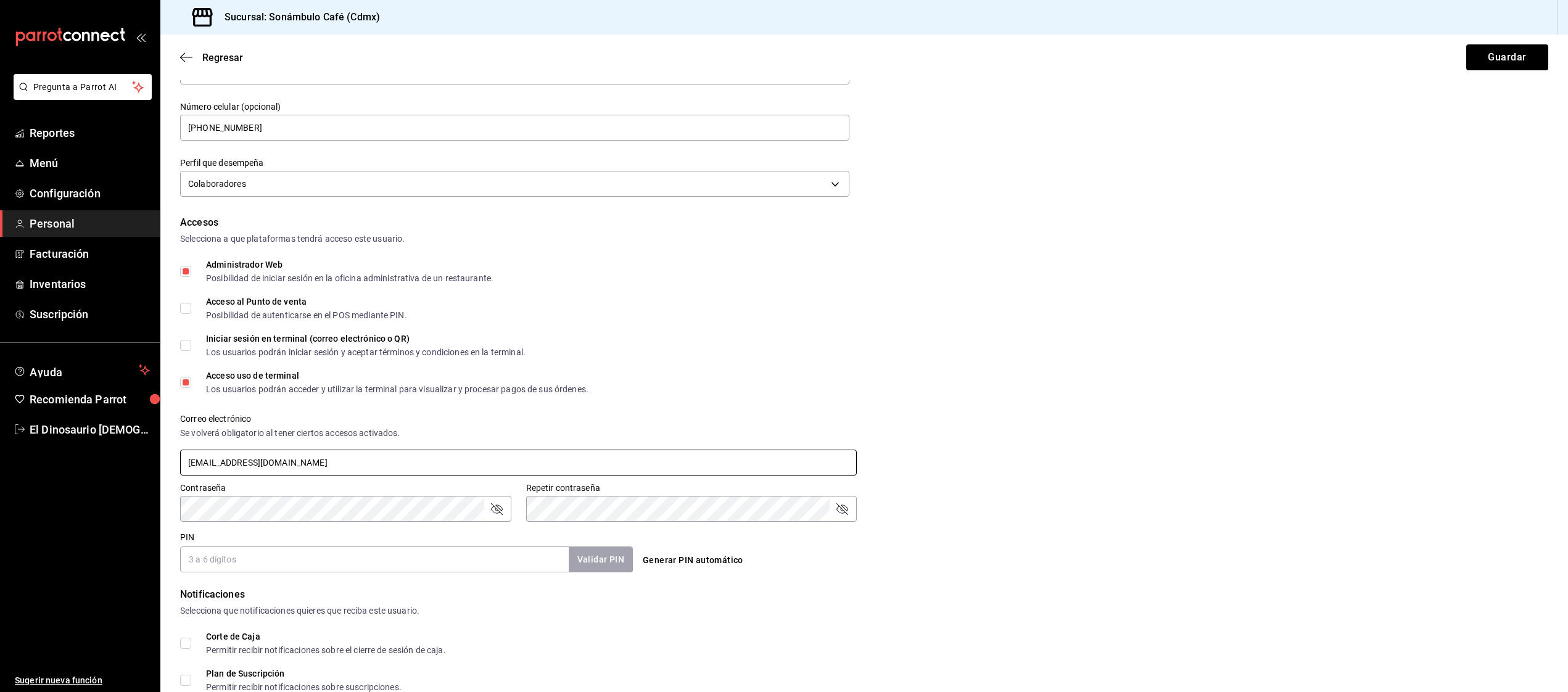
type input "controlbaschkir@gmail.com"
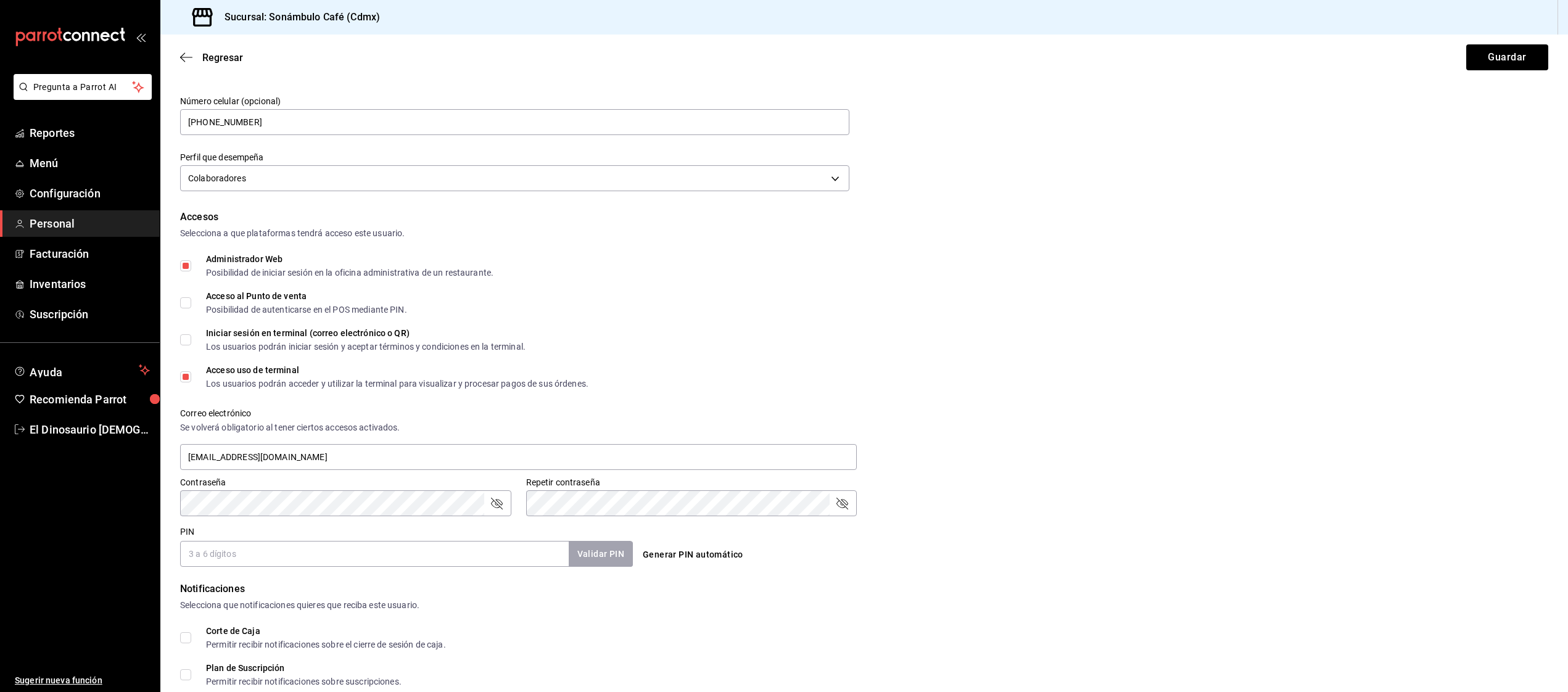
scroll to position [135, 0]
click at [498, 503] on icon "passwordField" at bounding box center [496, 504] width 15 height 15
click at [853, 500] on div "Repetir contraseña" at bounding box center [692, 504] width 331 height 26
click at [847, 503] on icon "passwordField" at bounding box center [842, 504] width 15 height 15
click at [367, 560] on input "PIN" at bounding box center [375, 555] width 389 height 26
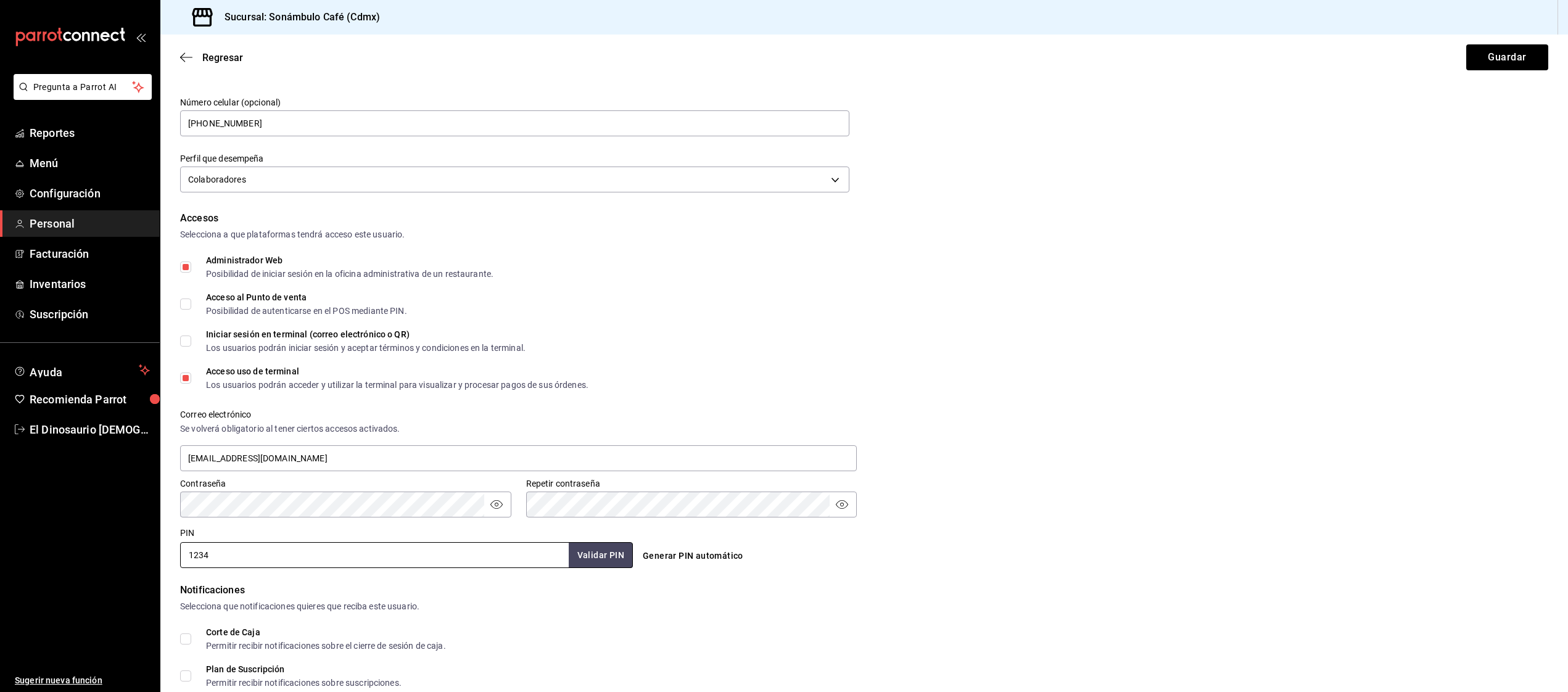
type input "1234"
click at [608, 568] on form "Datos personales Nombre BO Apellido TAX LEGAL Número celular (opcional) +52 (73…" at bounding box center [864, 413] width 1368 height 917
click at [607, 564] on button "Validar PIN" at bounding box center [600, 556] width 65 height 27
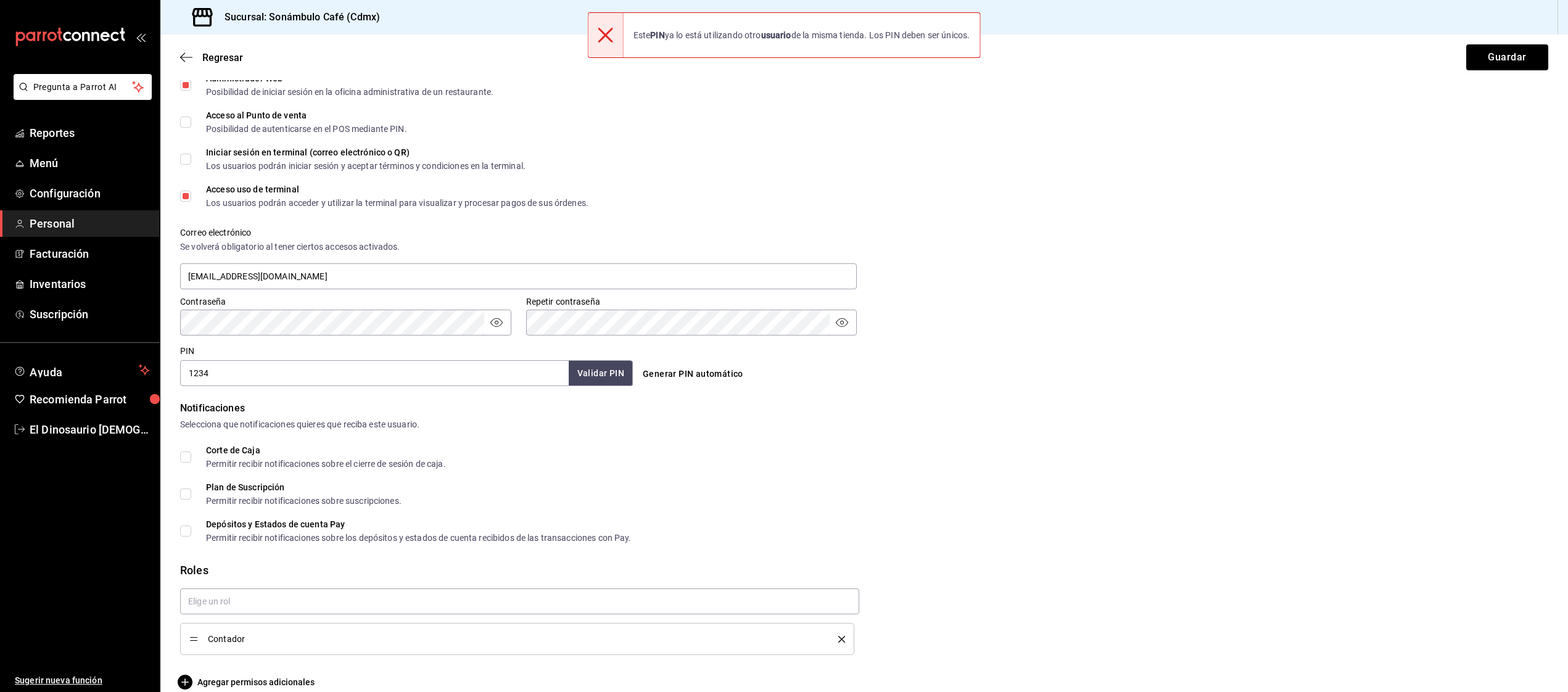
scroll to position [335, 0]
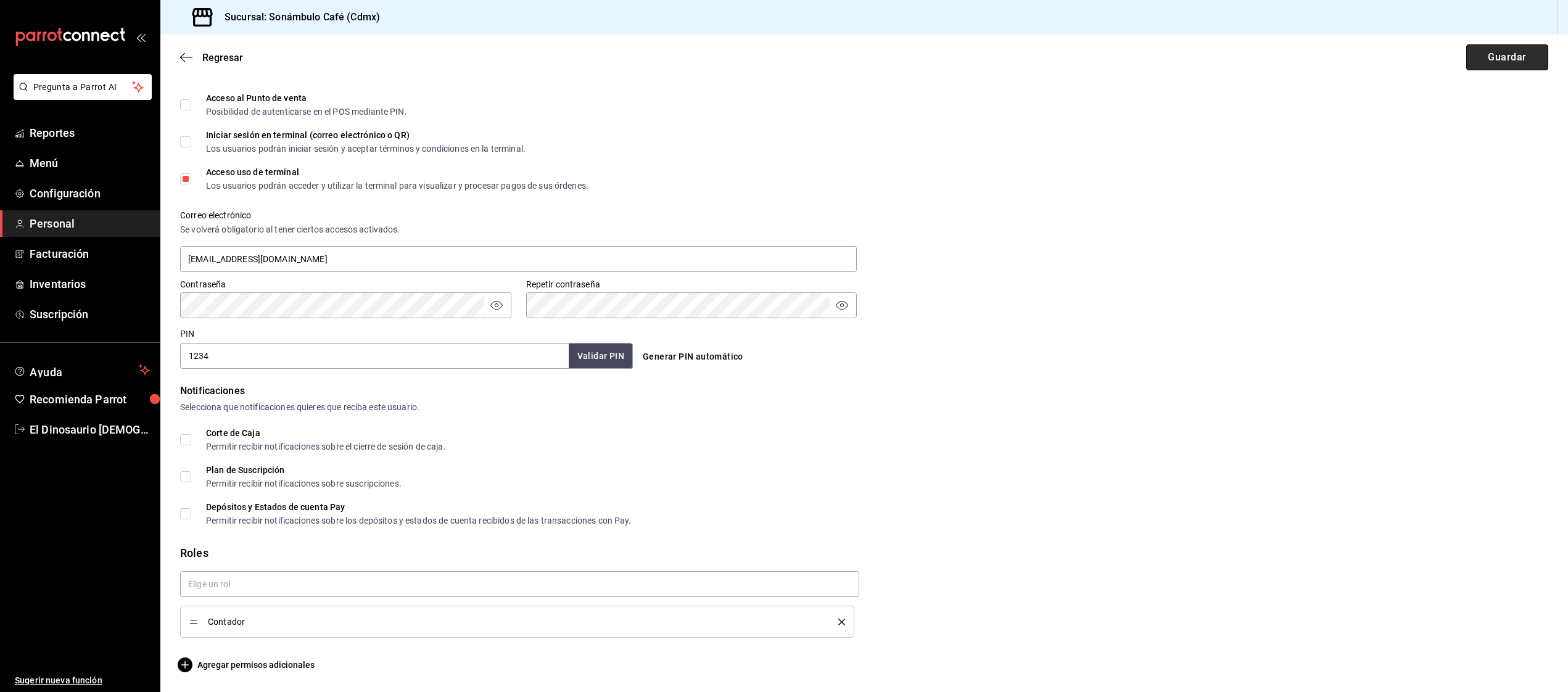
click at [1518, 60] on button "Guardar" at bounding box center [1507, 57] width 82 height 26
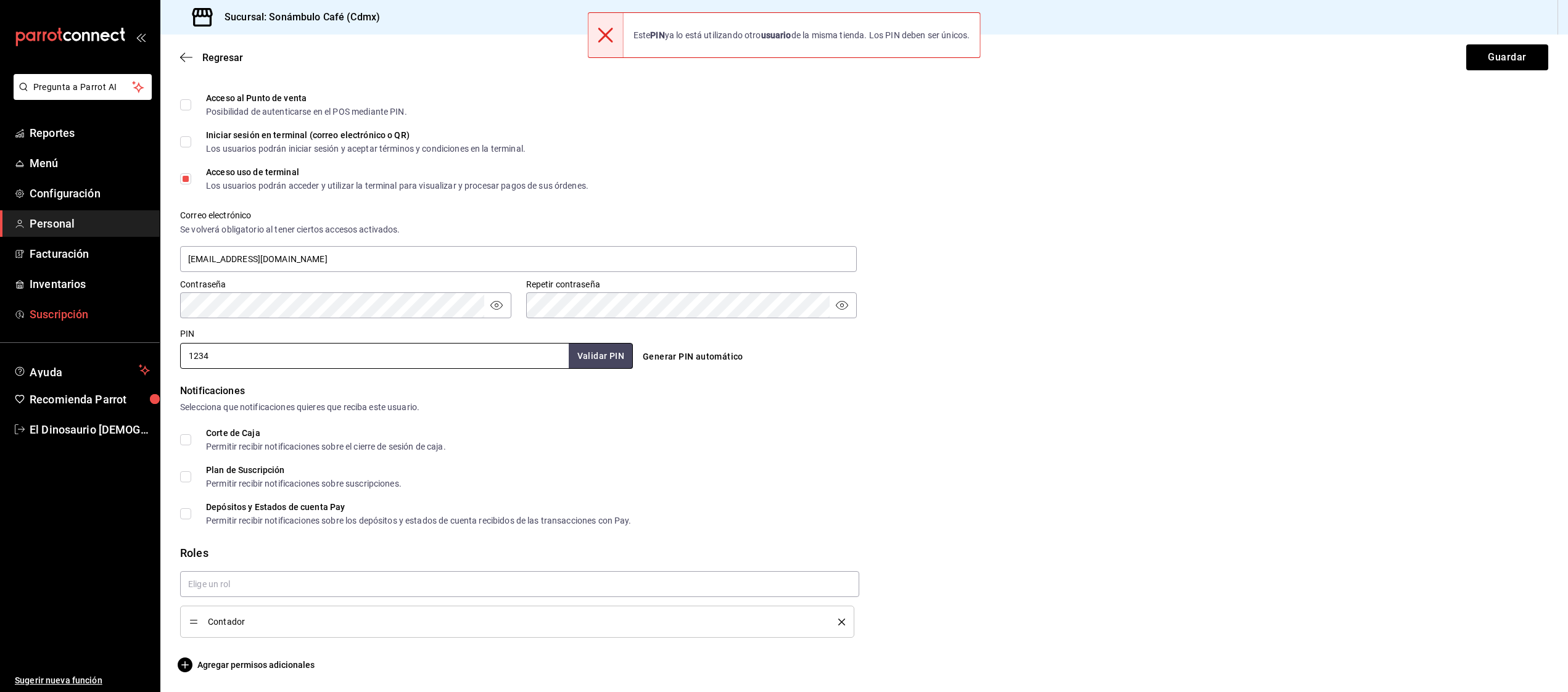
drag, startPoint x: 243, startPoint y: 356, endPoint x: 92, endPoint y: 324, distance: 154.4
click at [98, 330] on div "Pregunta a Parrot AI Reportes Menú Configuración Personal Facturación Inventari…" at bounding box center [784, 346] width 1568 height 692
type input "4321"
click at [618, 364] on button "Validar PIN" at bounding box center [600, 356] width 65 height 27
click at [1512, 54] on button "Guardar" at bounding box center [1507, 57] width 82 height 26
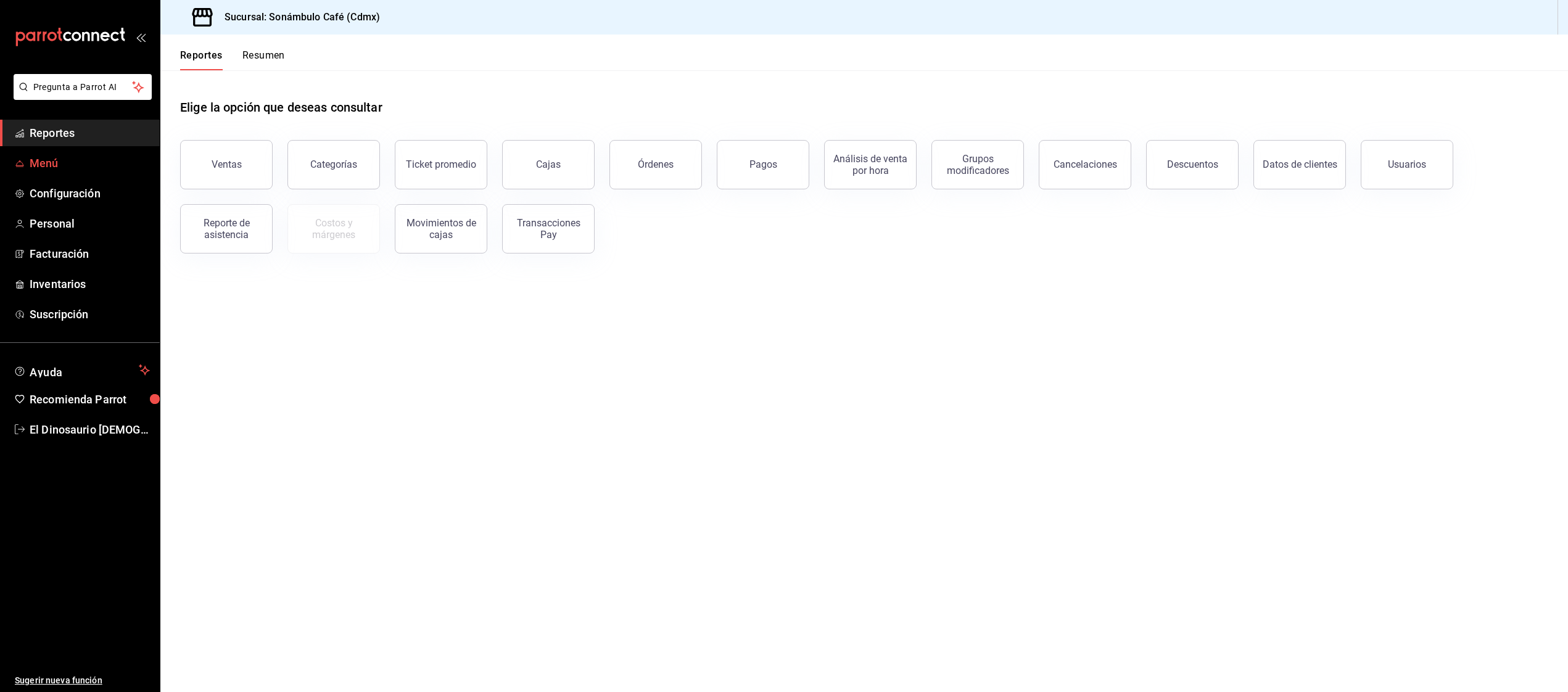
click at [127, 165] on span "Menú" at bounding box center [90, 163] width 120 height 17
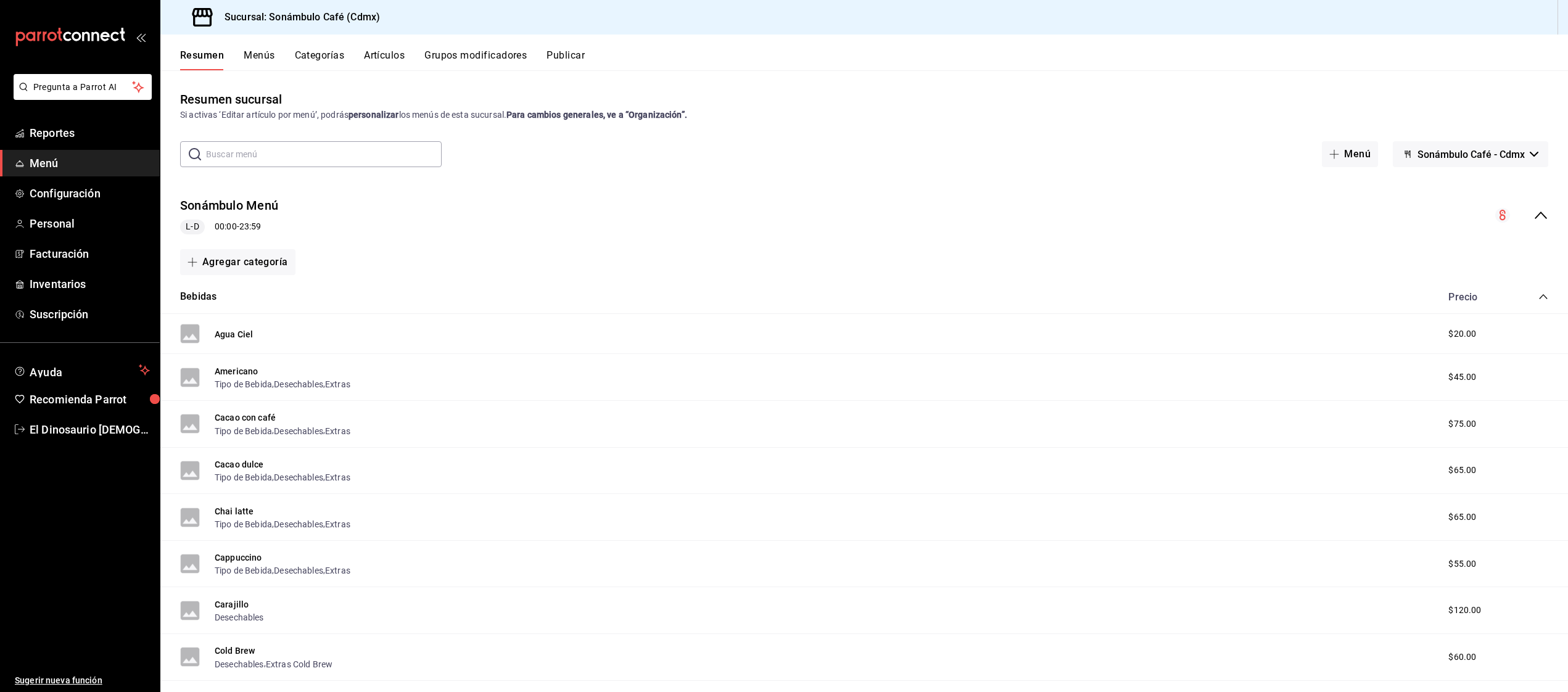
click at [242, 154] on input "text" at bounding box center [324, 154] width 236 height 25
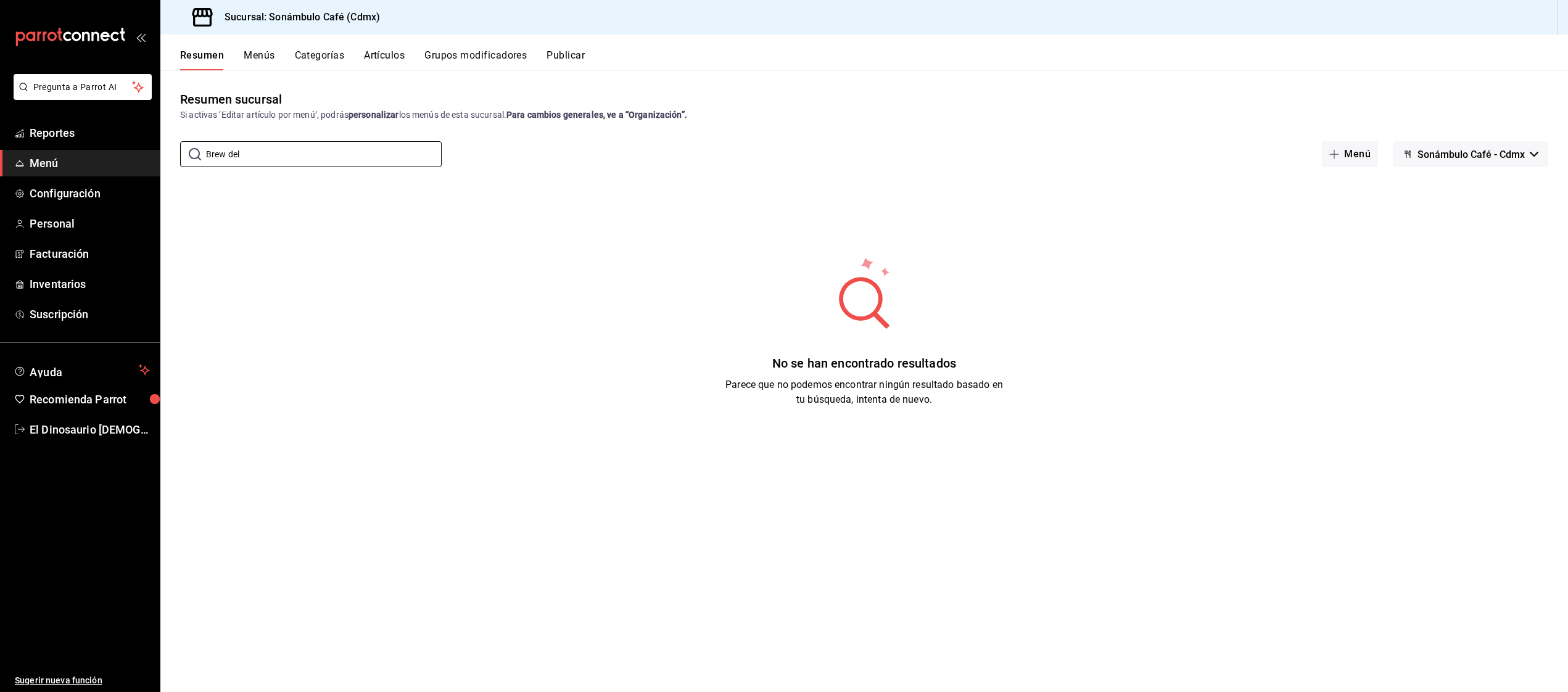
type input "Brew del"
click at [386, 55] on button "Artículos" at bounding box center [384, 60] width 41 height 21
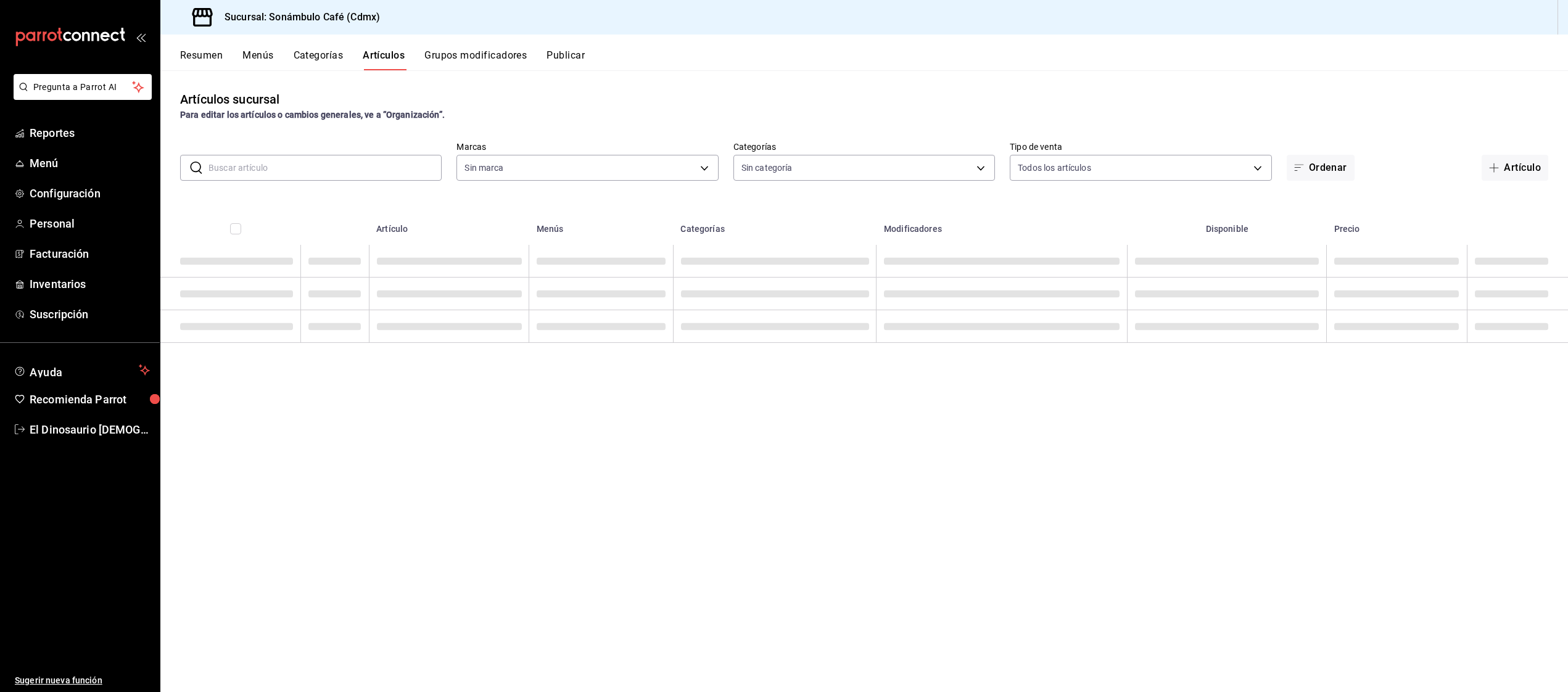
type input "7d952f79-ef73-4fe8-aa8c-3b8402ddefce"
type input "91e23f16-40de-49ca-8ca8-6f7c2f685782,c7150945-4d2e-4ede-9d56-f0c9cf09630d,75bd5…"
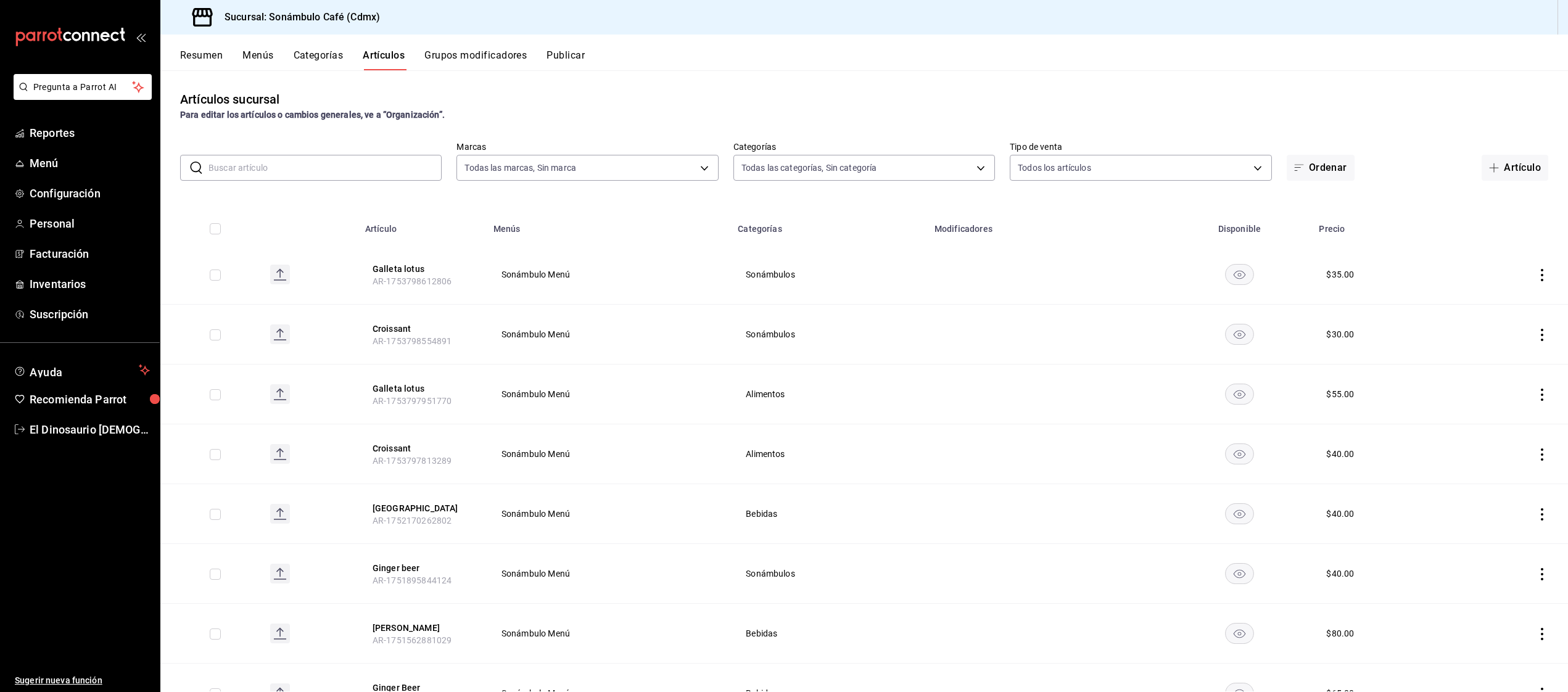
click at [1519, 164] on button "Artículo" at bounding box center [1515, 168] width 67 height 26
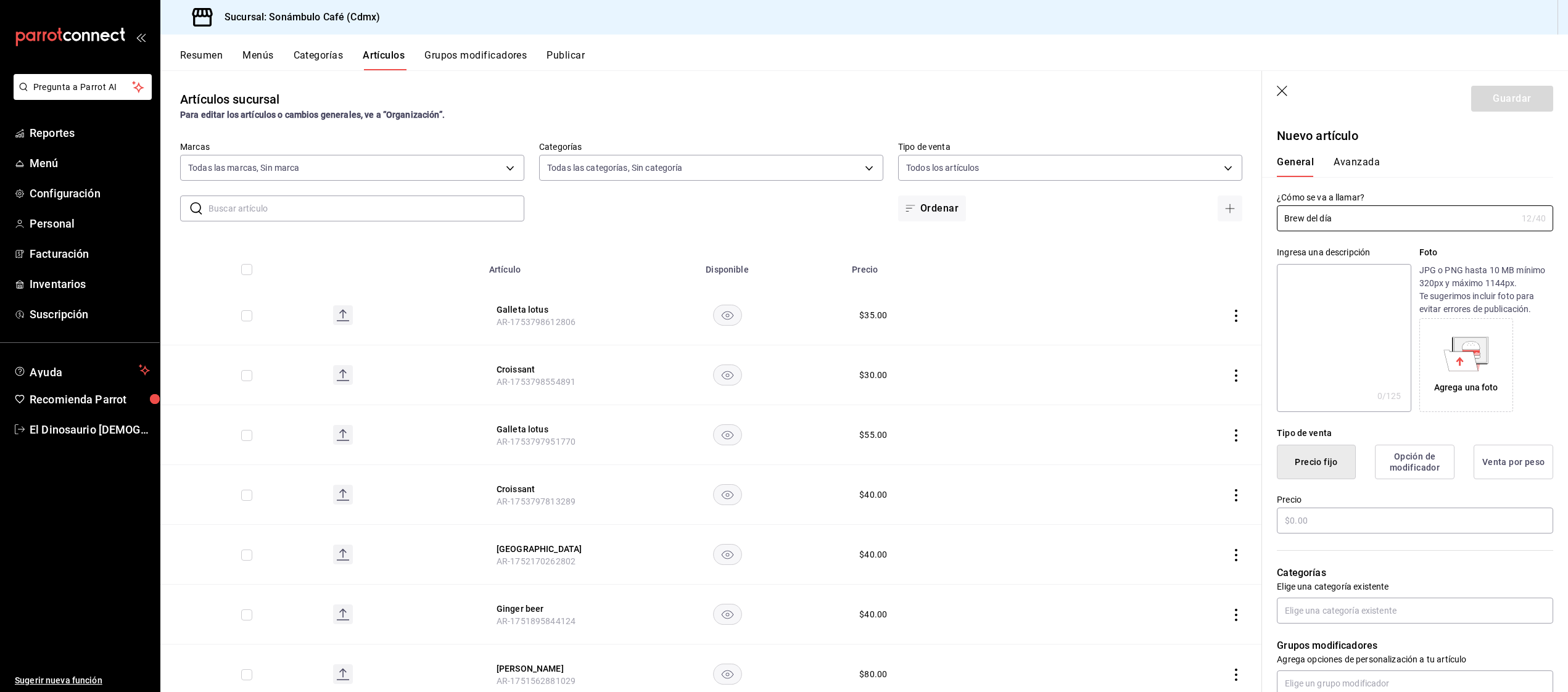
type input "Brew del día"
click at [1352, 304] on textarea at bounding box center [1343, 338] width 134 height 148
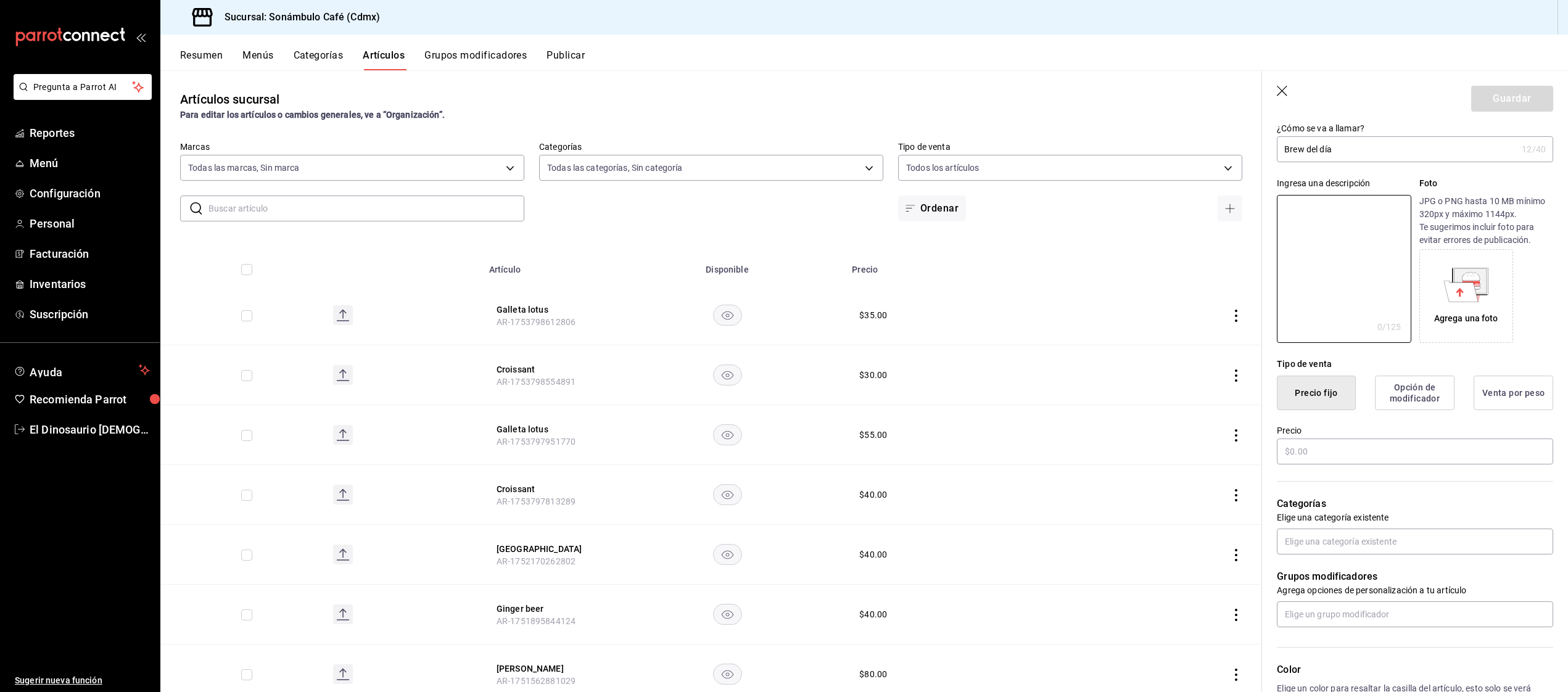
scroll to position [76, 0]
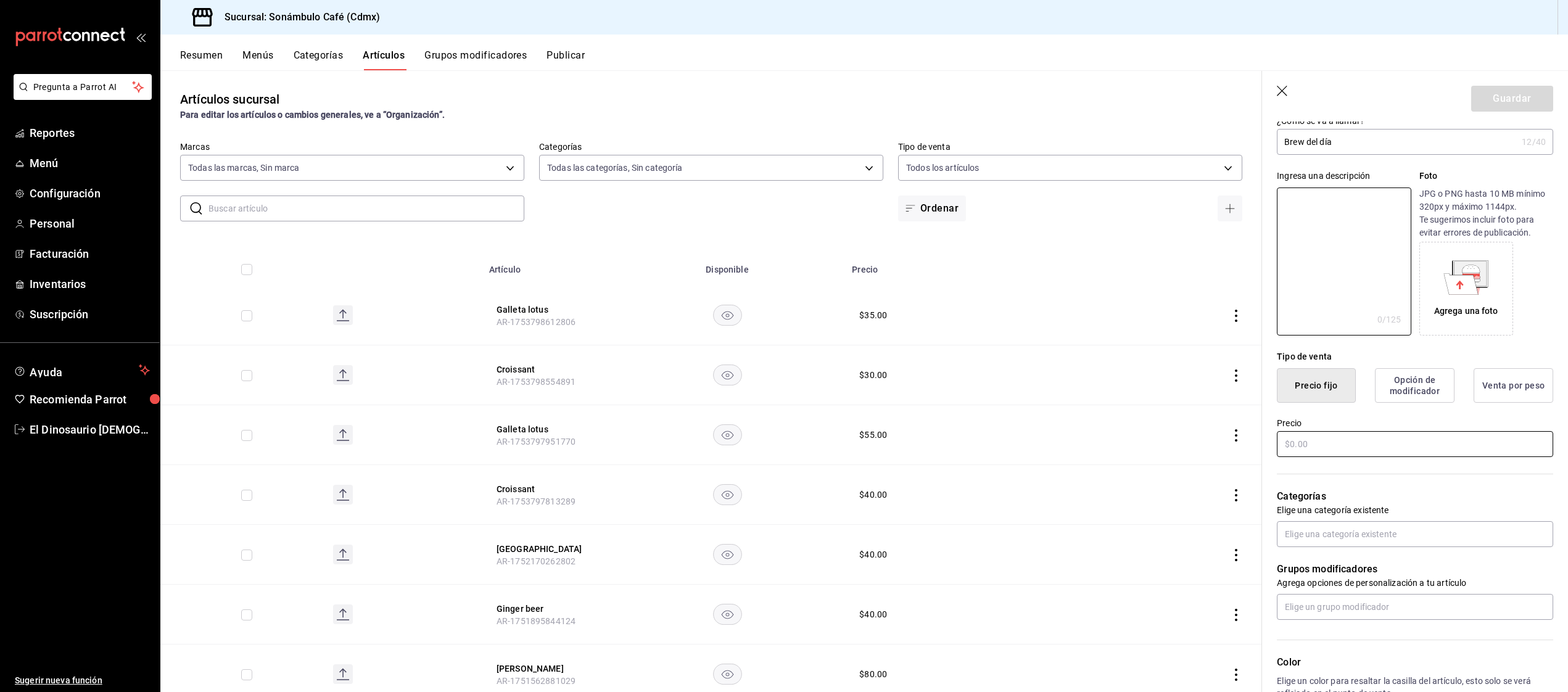
click at [1337, 437] on input "text" at bounding box center [1414, 444] width 276 height 26
type input "$45.00"
click at [1373, 526] on input "text" at bounding box center [1414, 534] width 276 height 26
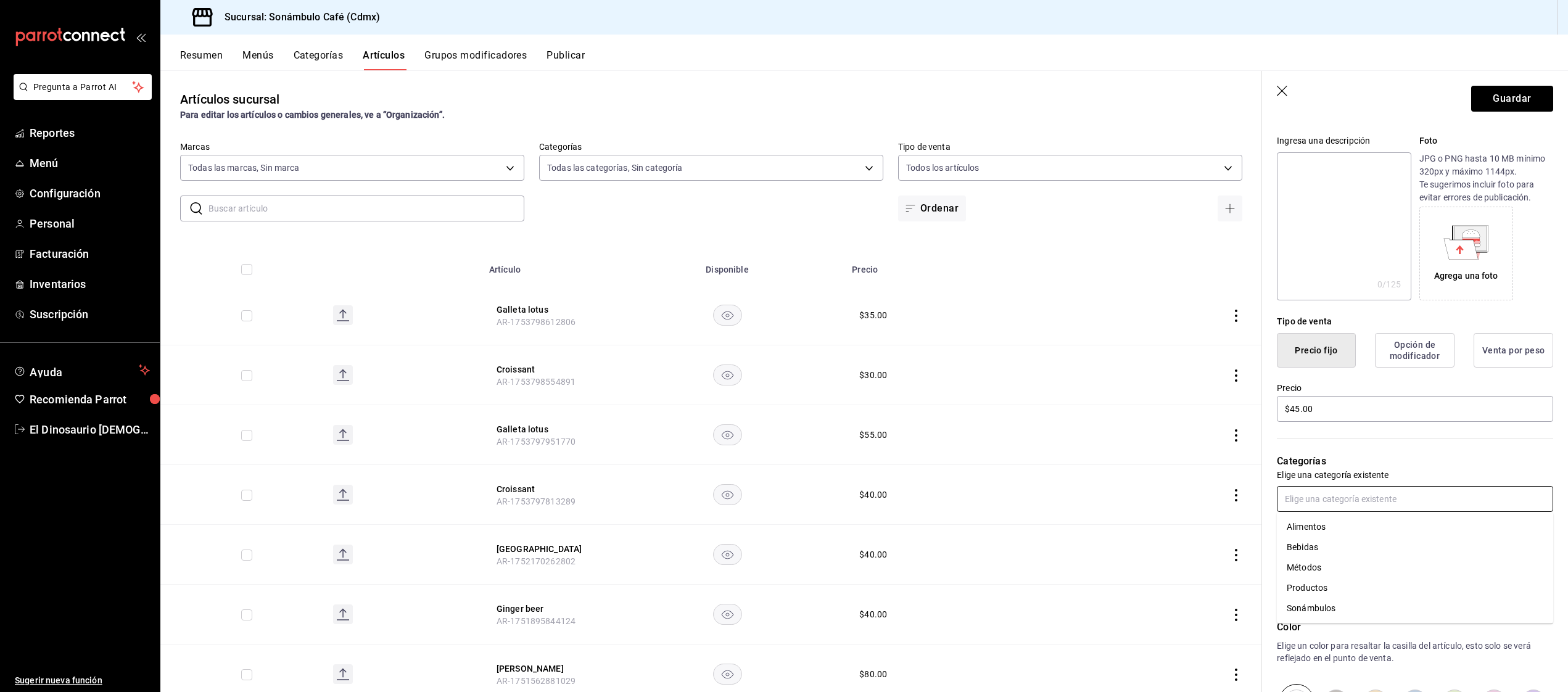
scroll to position [120, 0]
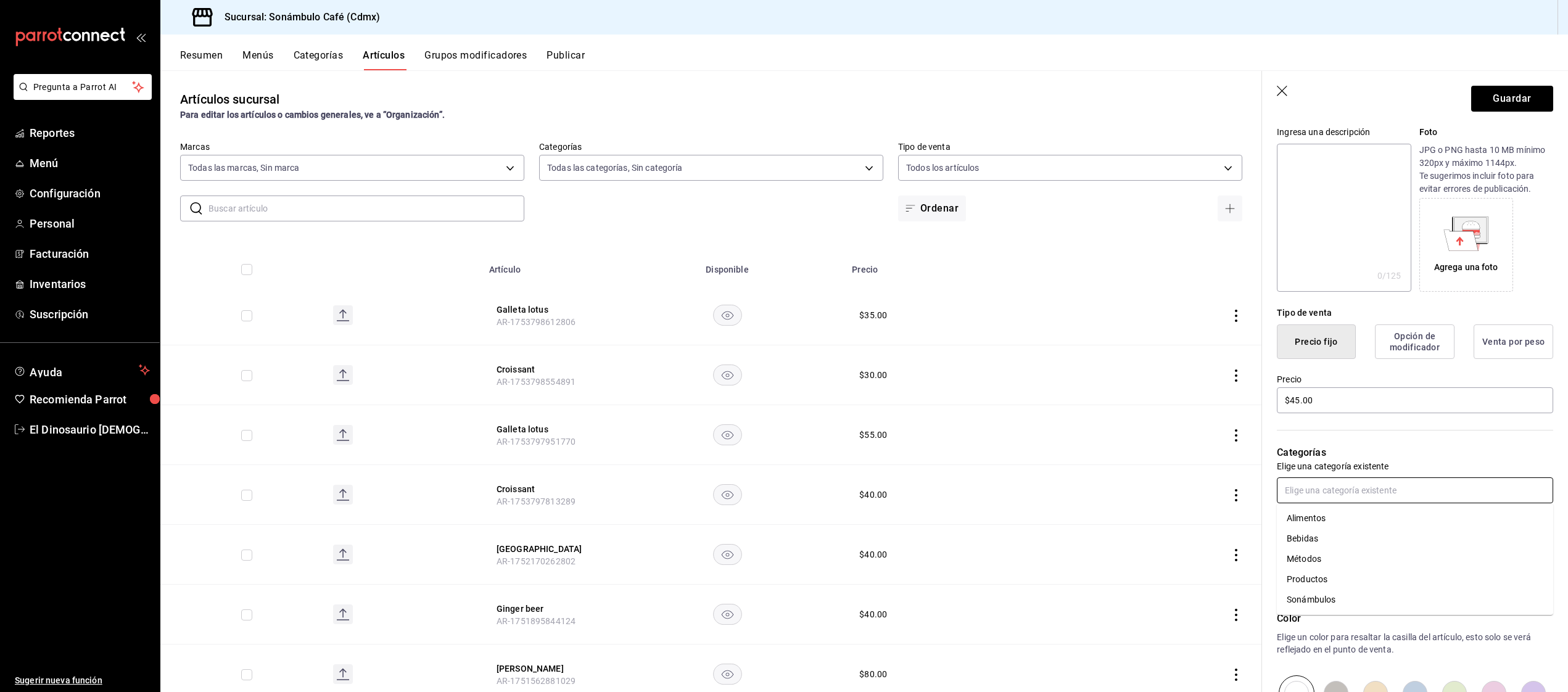
click at [1327, 538] on li "Bebidas" at bounding box center [1414, 539] width 276 height 20
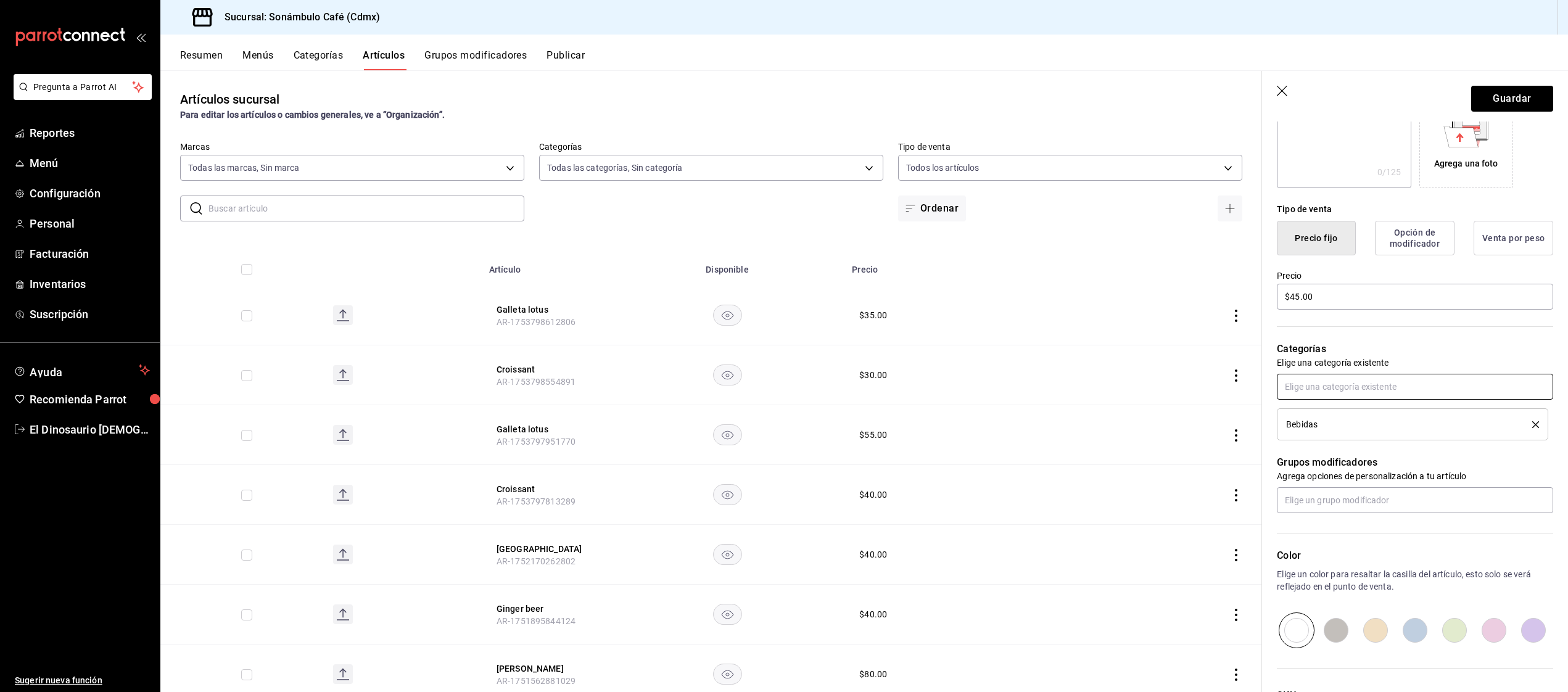
scroll to position [225, 0]
click at [1356, 493] on input "text" at bounding box center [1414, 499] width 276 height 26
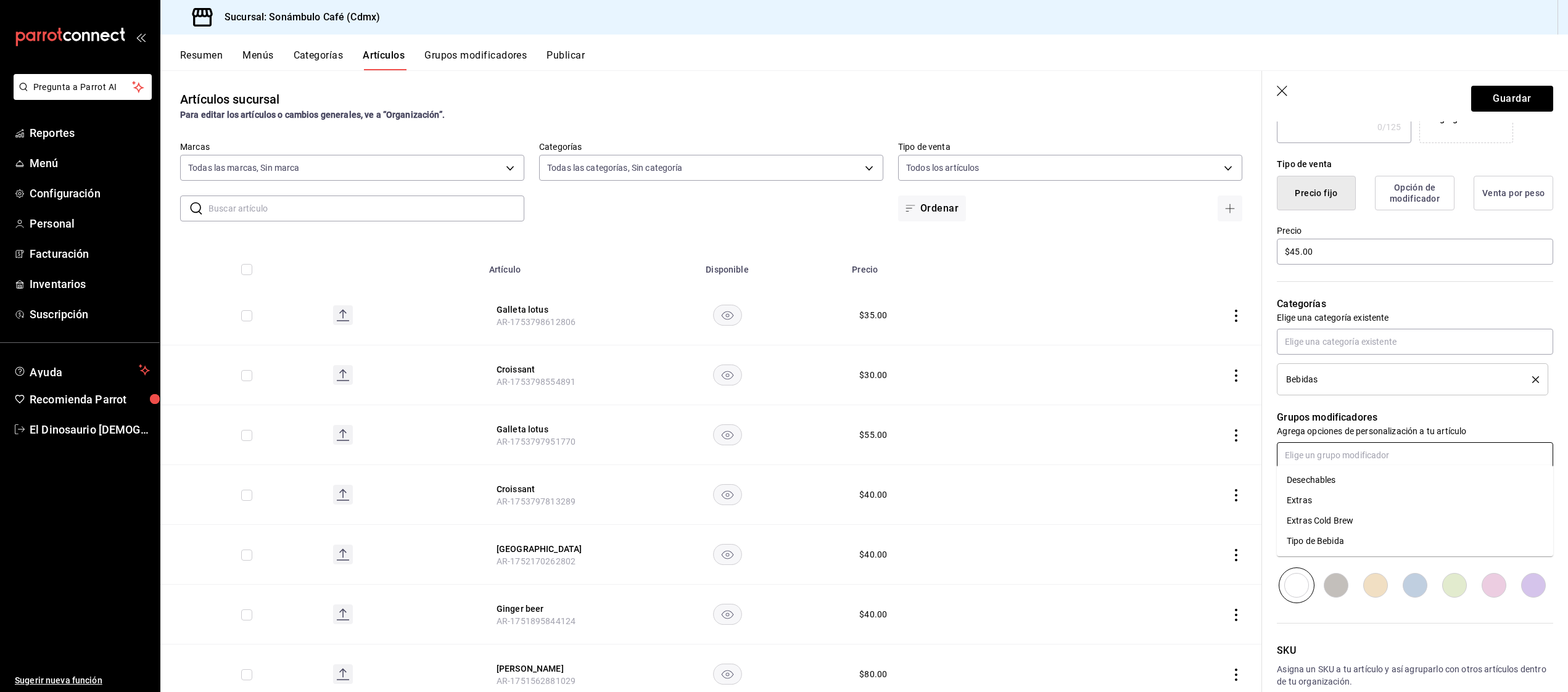
scroll to position [272, 0]
click at [1341, 446] on input "text" at bounding box center [1414, 451] width 276 height 26
click at [1324, 474] on div "Desechables" at bounding box center [1311, 479] width 49 height 13
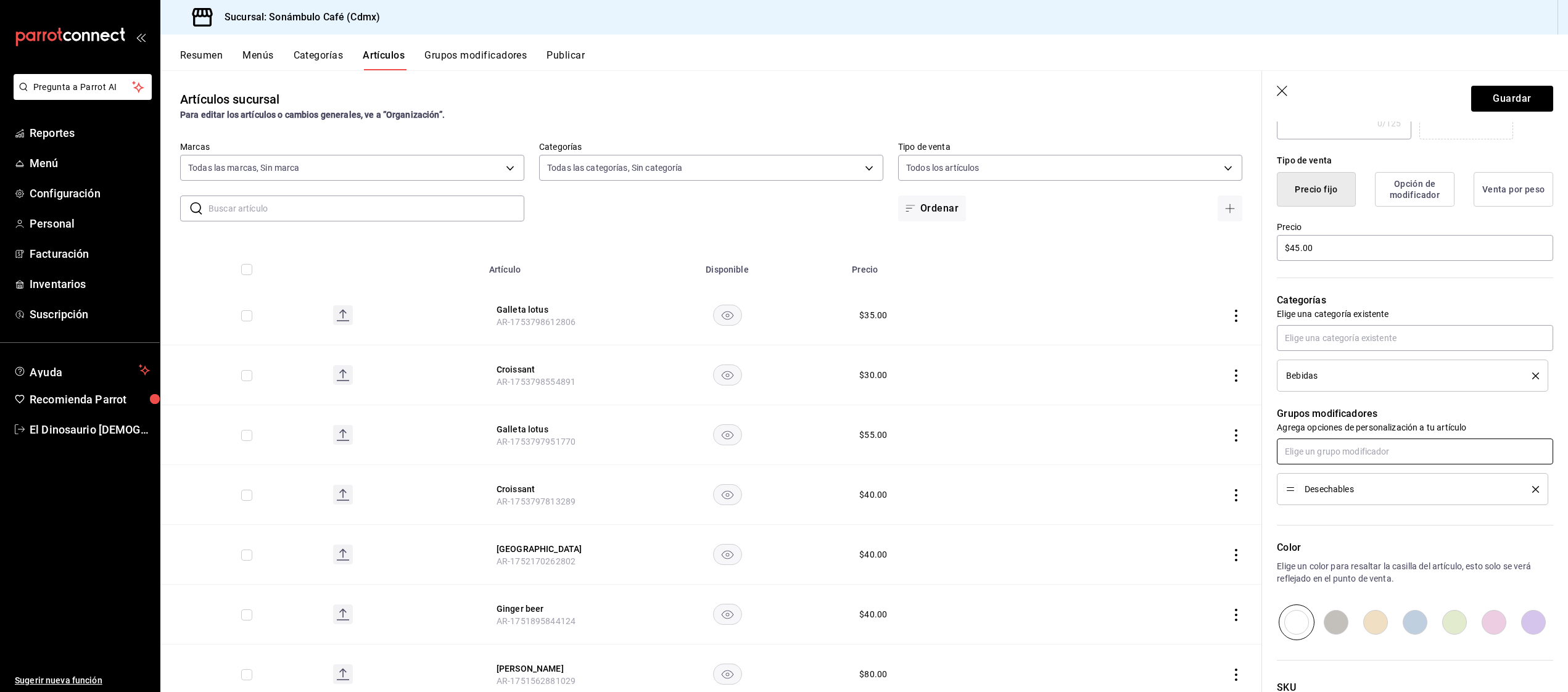
click at [1339, 447] on input "text" at bounding box center [1414, 451] width 276 height 26
click at [1320, 479] on li "Extras" at bounding box center [1414, 479] width 276 height 20
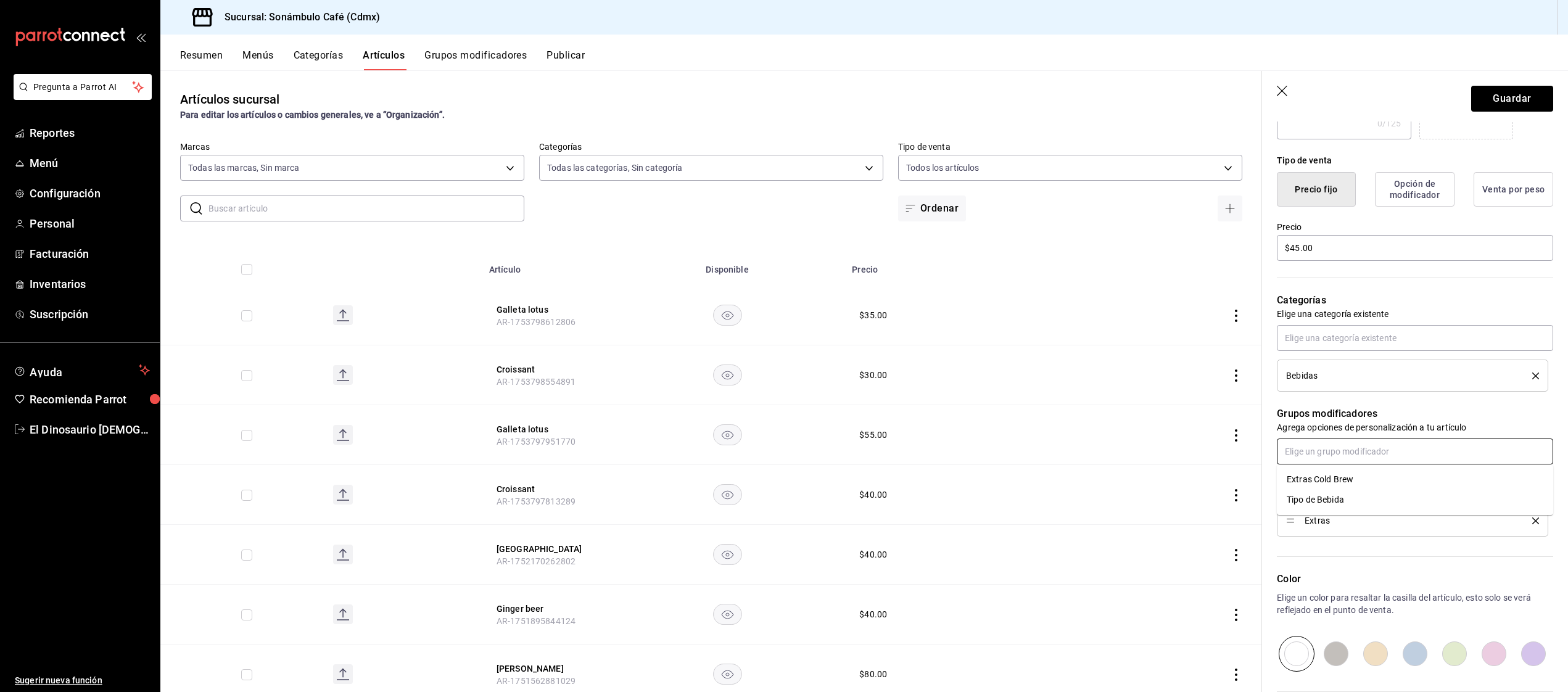
click at [1332, 449] on input "text" at bounding box center [1414, 451] width 276 height 26
click at [1339, 502] on div "Tipo de Bebida" at bounding box center [1315, 500] width 57 height 13
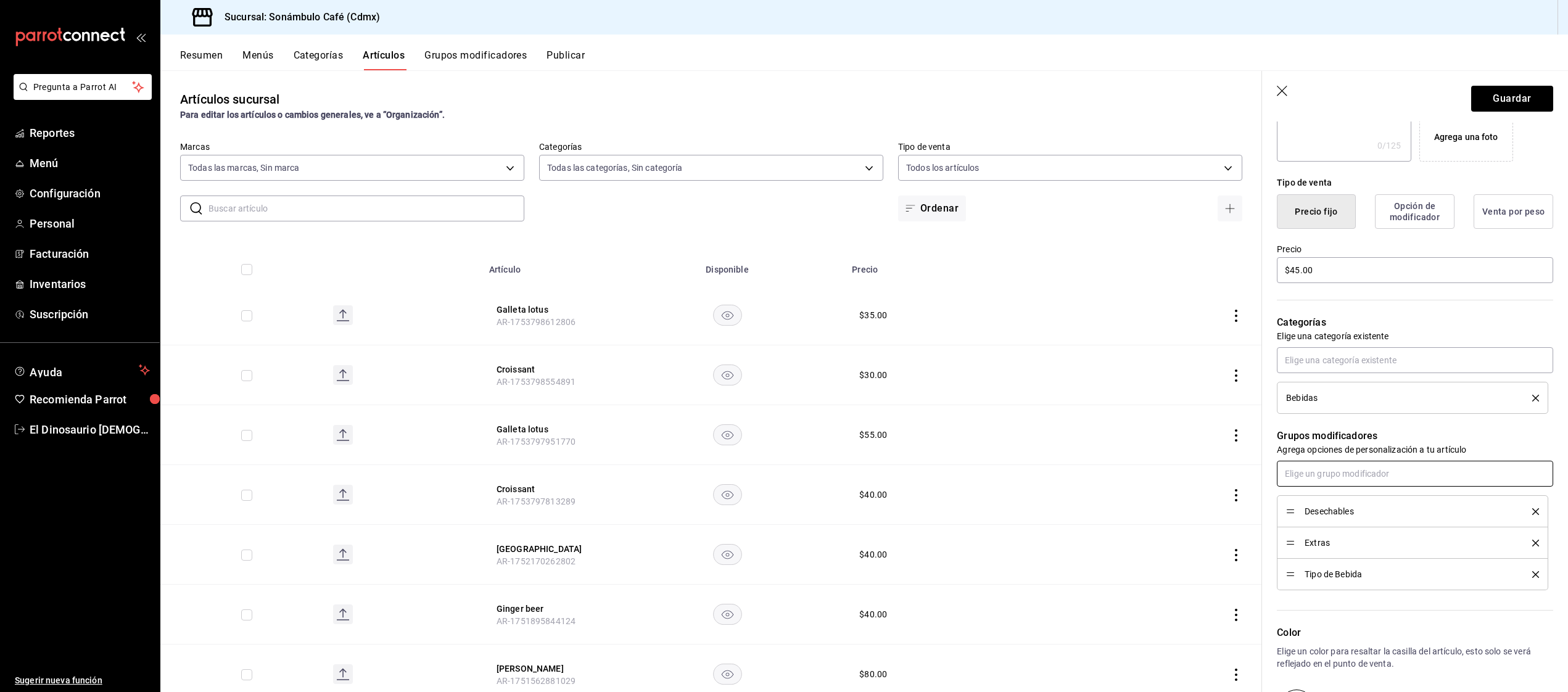
scroll to position [0, 0]
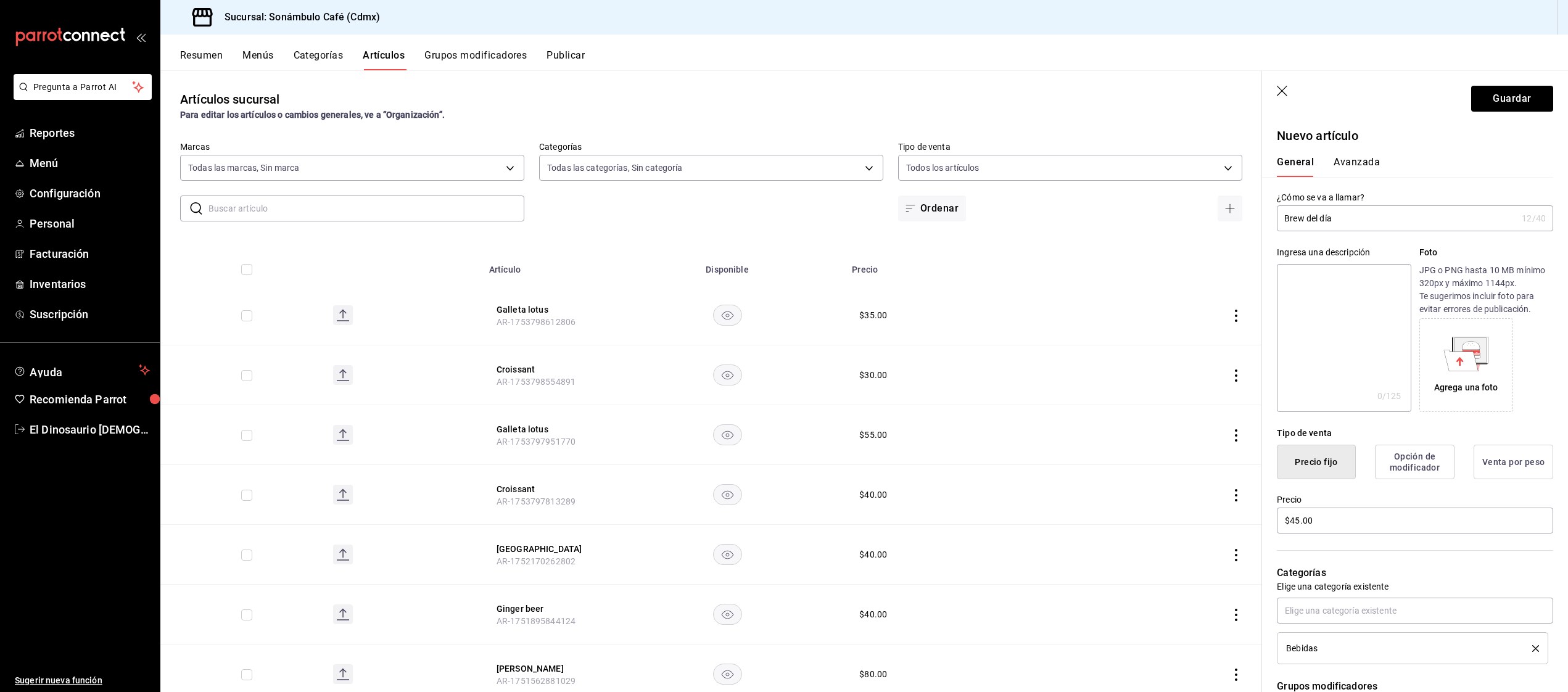
click at [1360, 163] on button "Avanzada" at bounding box center [1357, 166] width 46 height 21
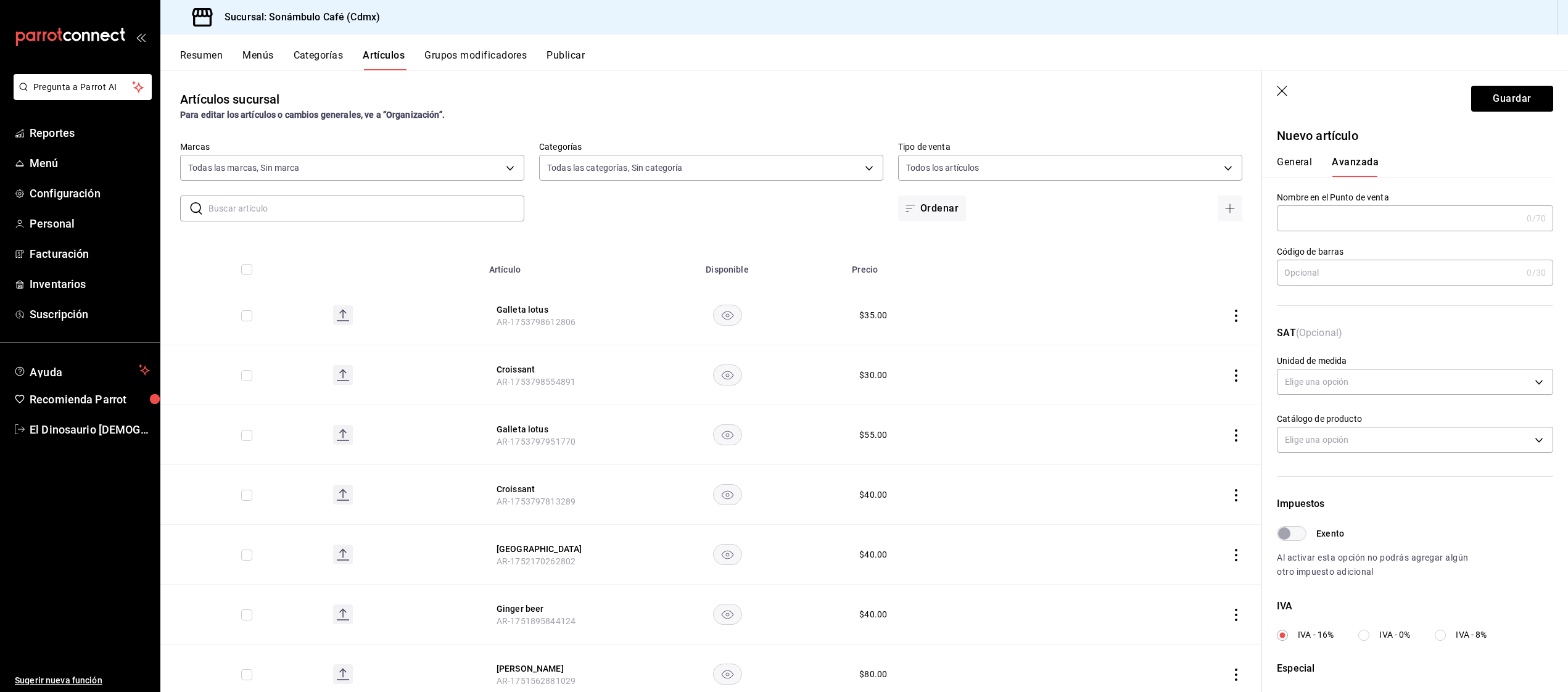
click at [1357, 220] on input "text" at bounding box center [1399, 218] width 245 height 25
click at [1395, 279] on input "text" at bounding box center [1399, 272] width 245 height 25
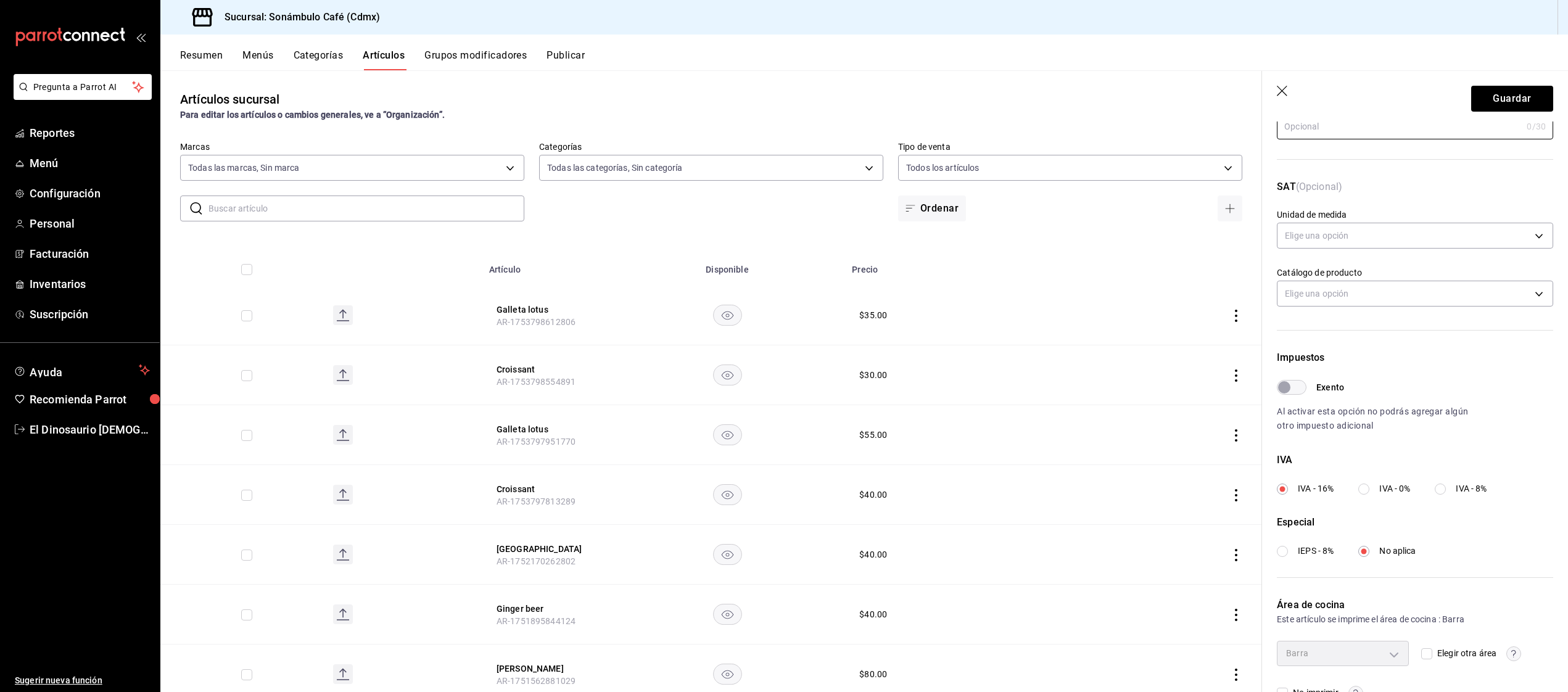
scroll to position [151, 0]
click at [1299, 382] on input "Exento" at bounding box center [1284, 382] width 44 height 15
checkbox input "true"
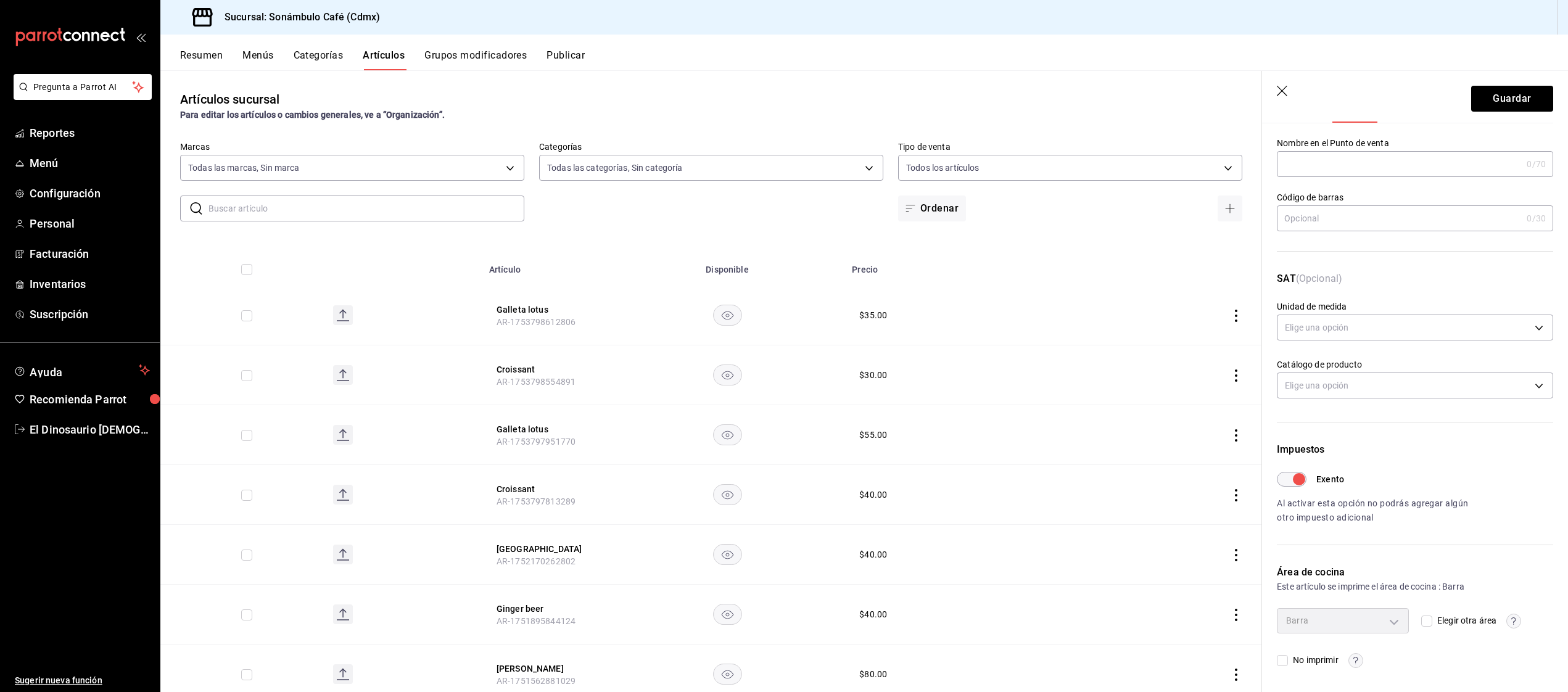
scroll to position [0, 0]
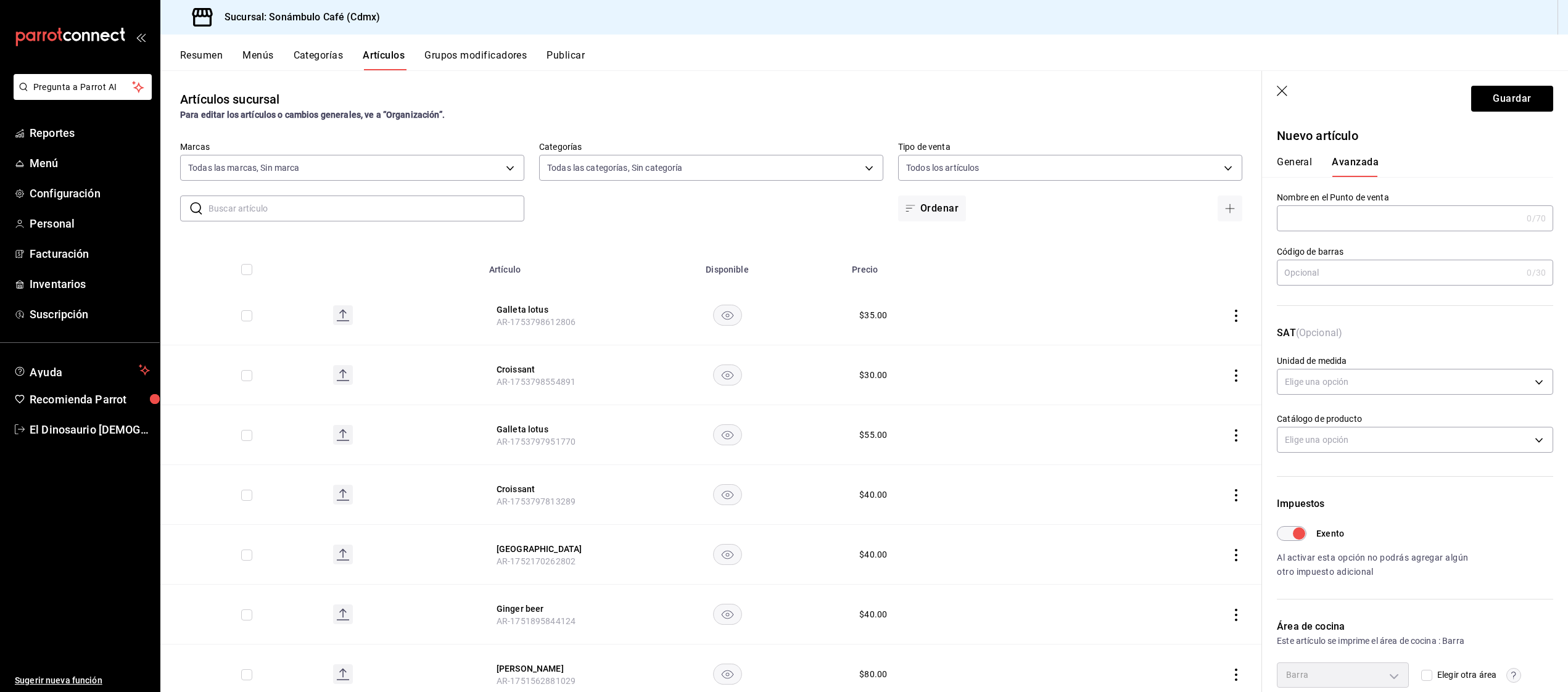
click at [1299, 163] on button "General" at bounding box center [1294, 166] width 35 height 21
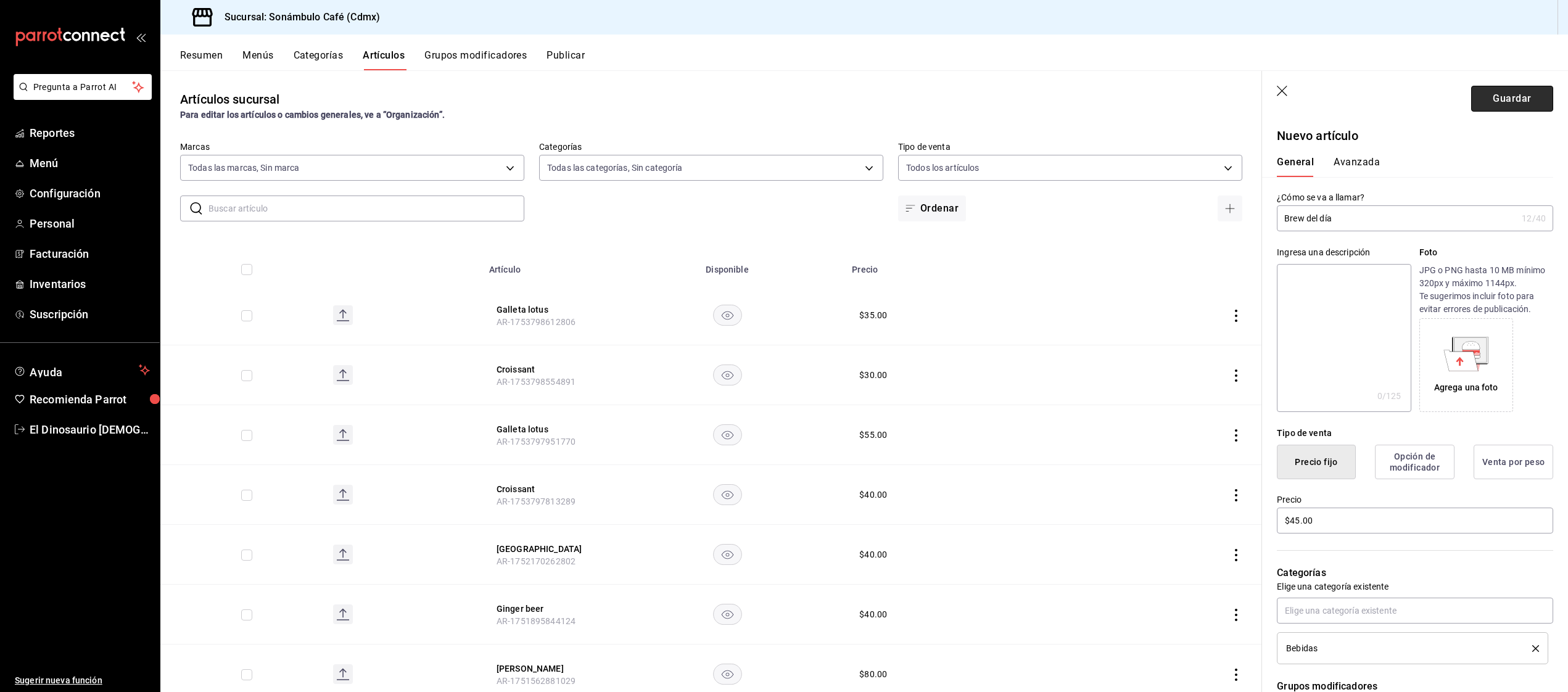
click at [1501, 108] on button "Guardar" at bounding box center [1512, 98] width 82 height 26
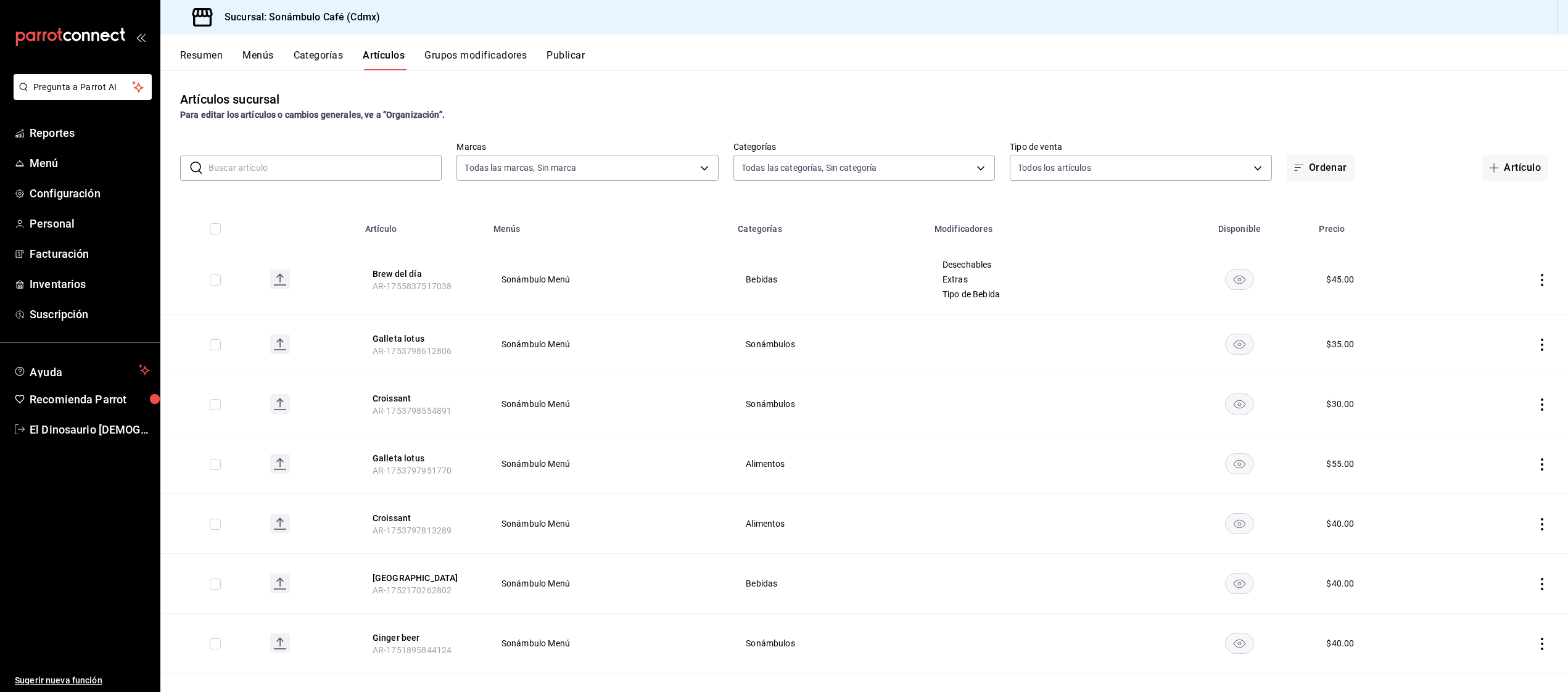
click at [468, 53] on button "Grupos modificadores" at bounding box center [475, 60] width 102 height 21
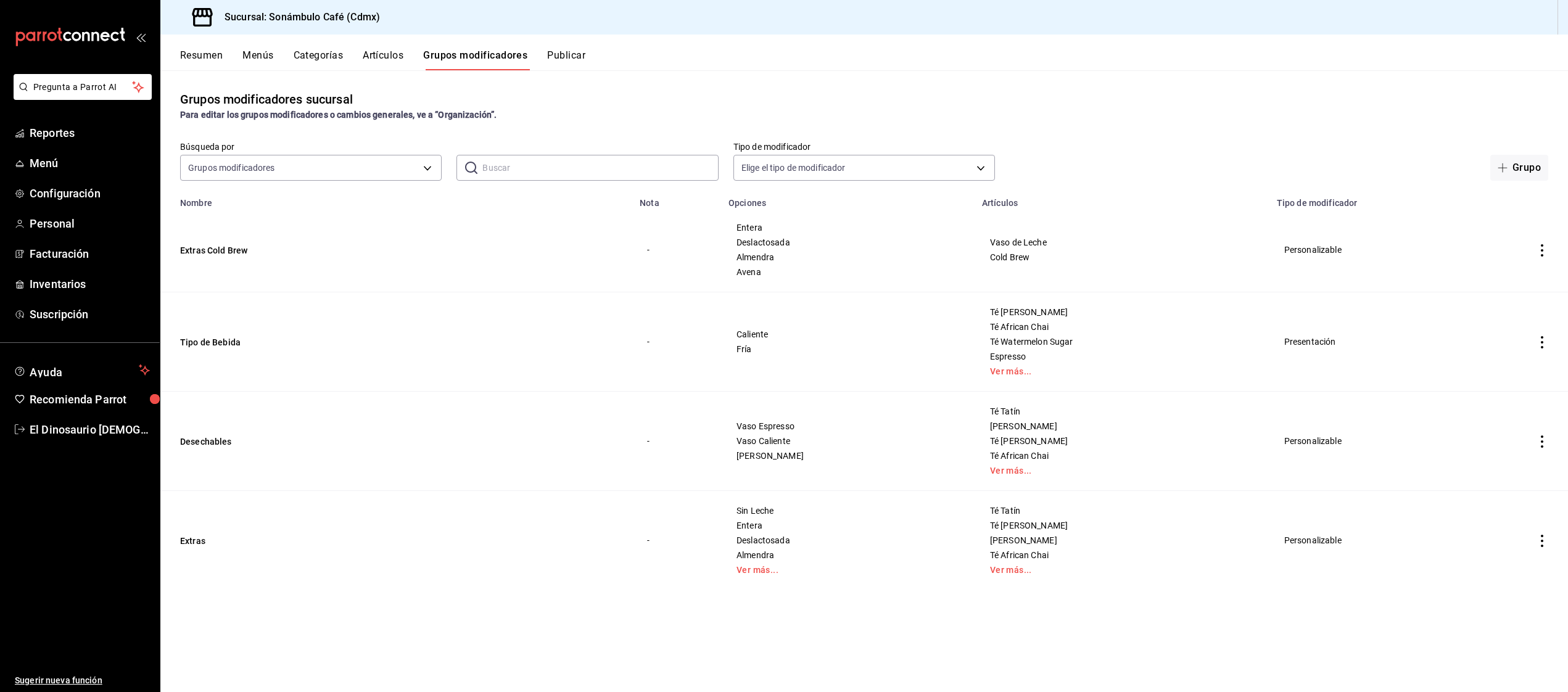
click at [374, 53] on button "Artículos" at bounding box center [383, 60] width 41 height 21
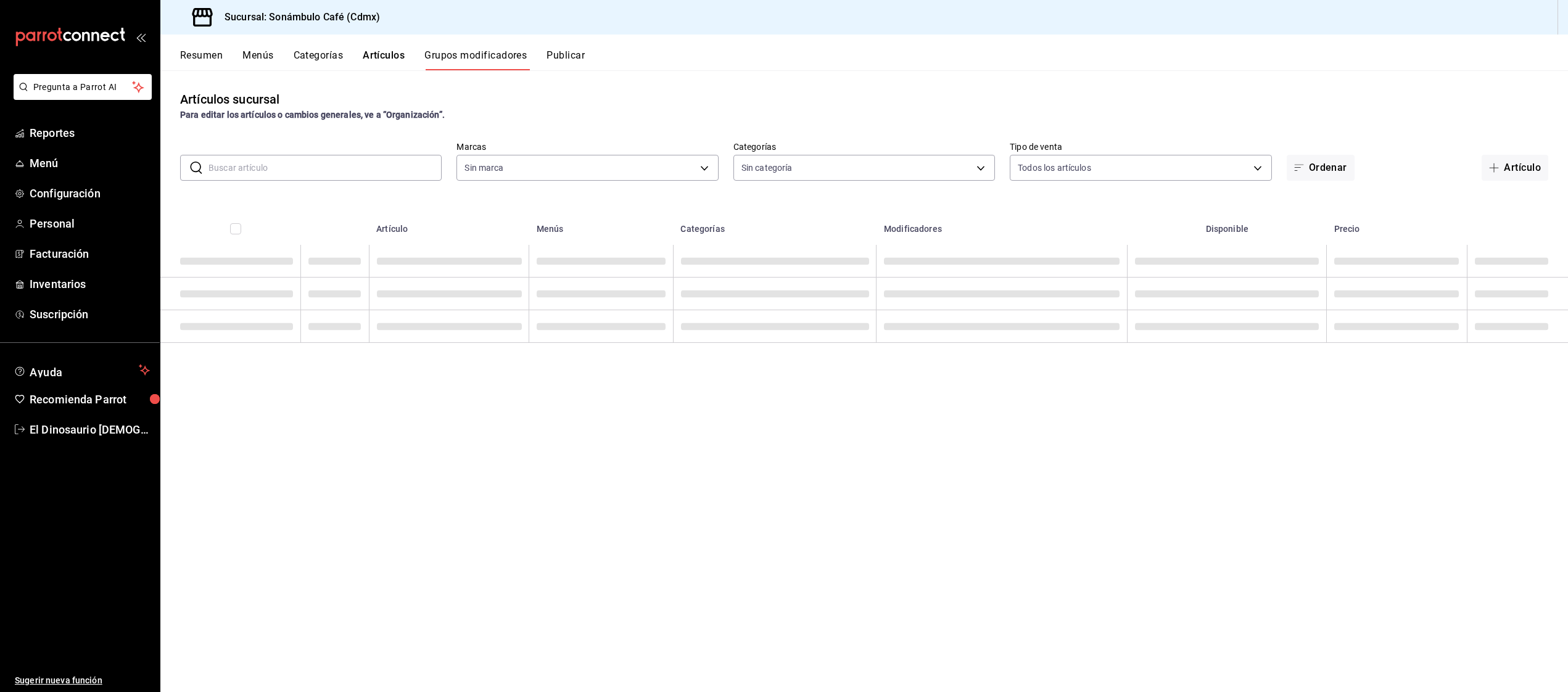
type input "7d952f79-ef73-4fe8-aa8c-3b8402ddefce"
type input "91e23f16-40de-49ca-8ca8-6f7c2f685782,c7150945-4d2e-4ede-9d56-f0c9cf09630d,75bd5…"
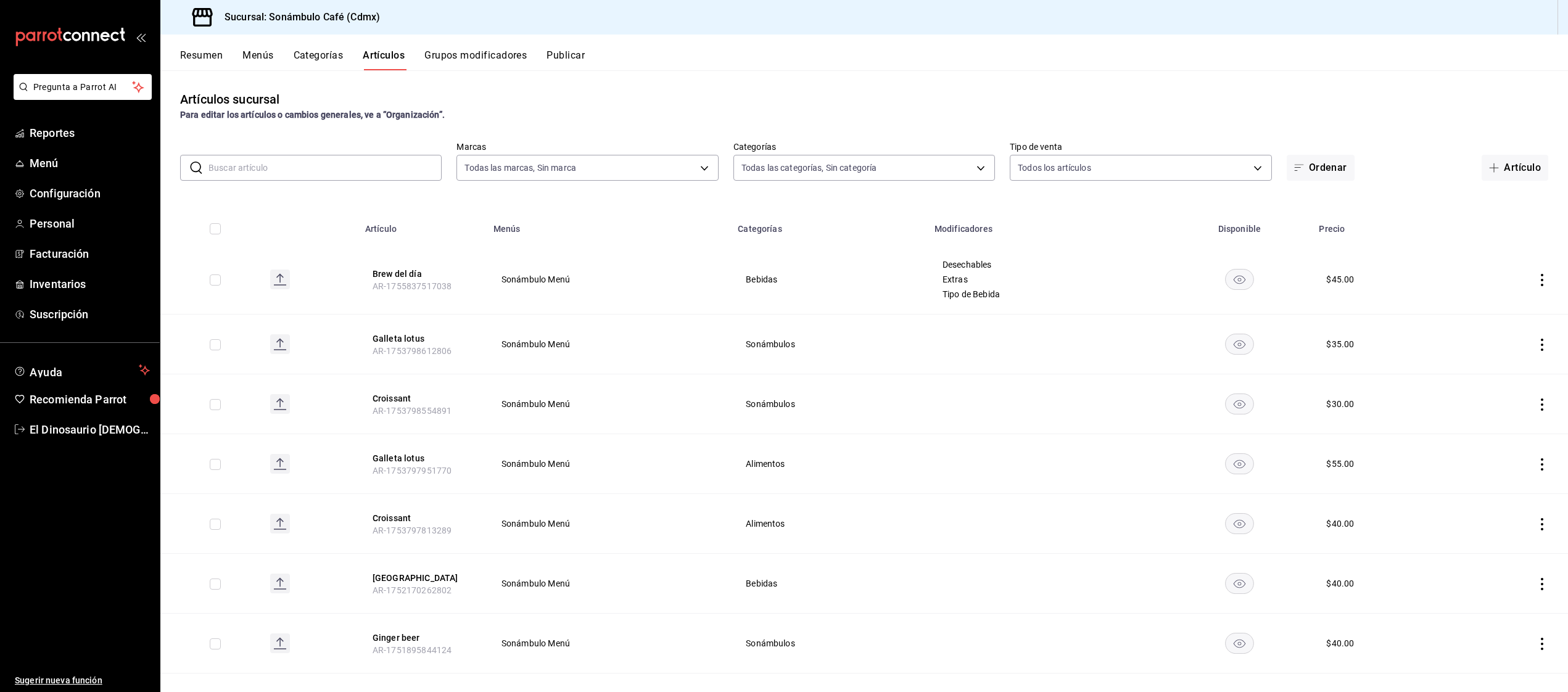
click at [1542, 279] on icon "actions" at bounding box center [1542, 279] width 3 height 12
click at [1492, 305] on span "Editar" at bounding box center [1505, 308] width 32 height 13
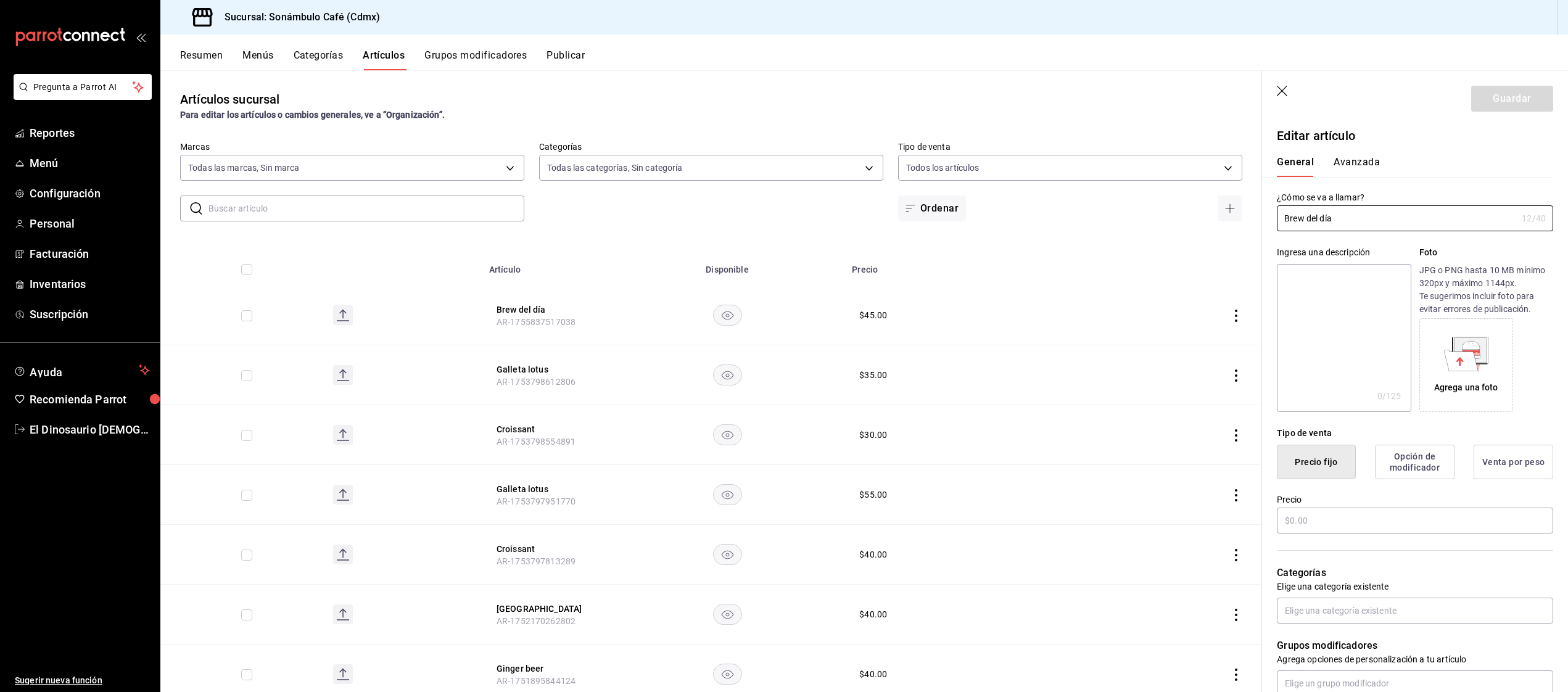
type input "$45.00"
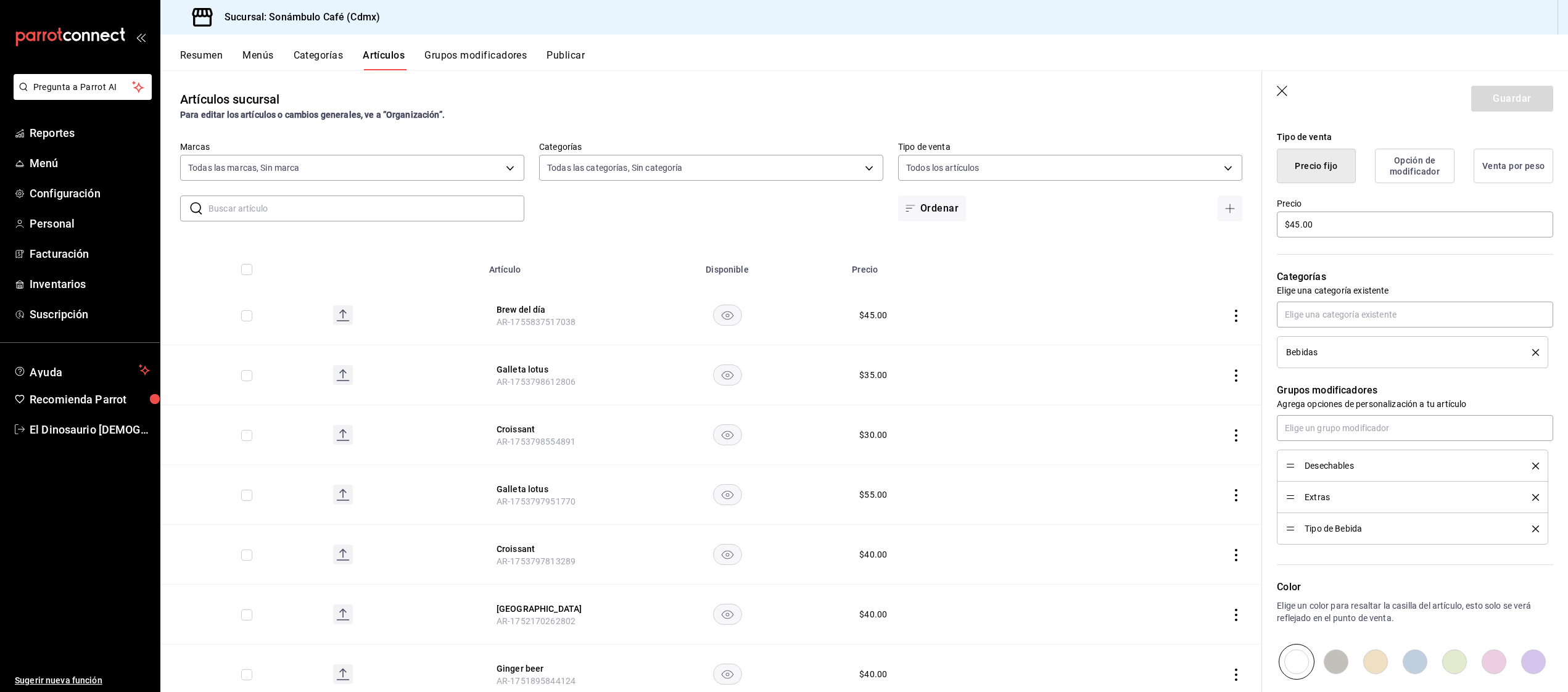
scroll to position [289, 0]
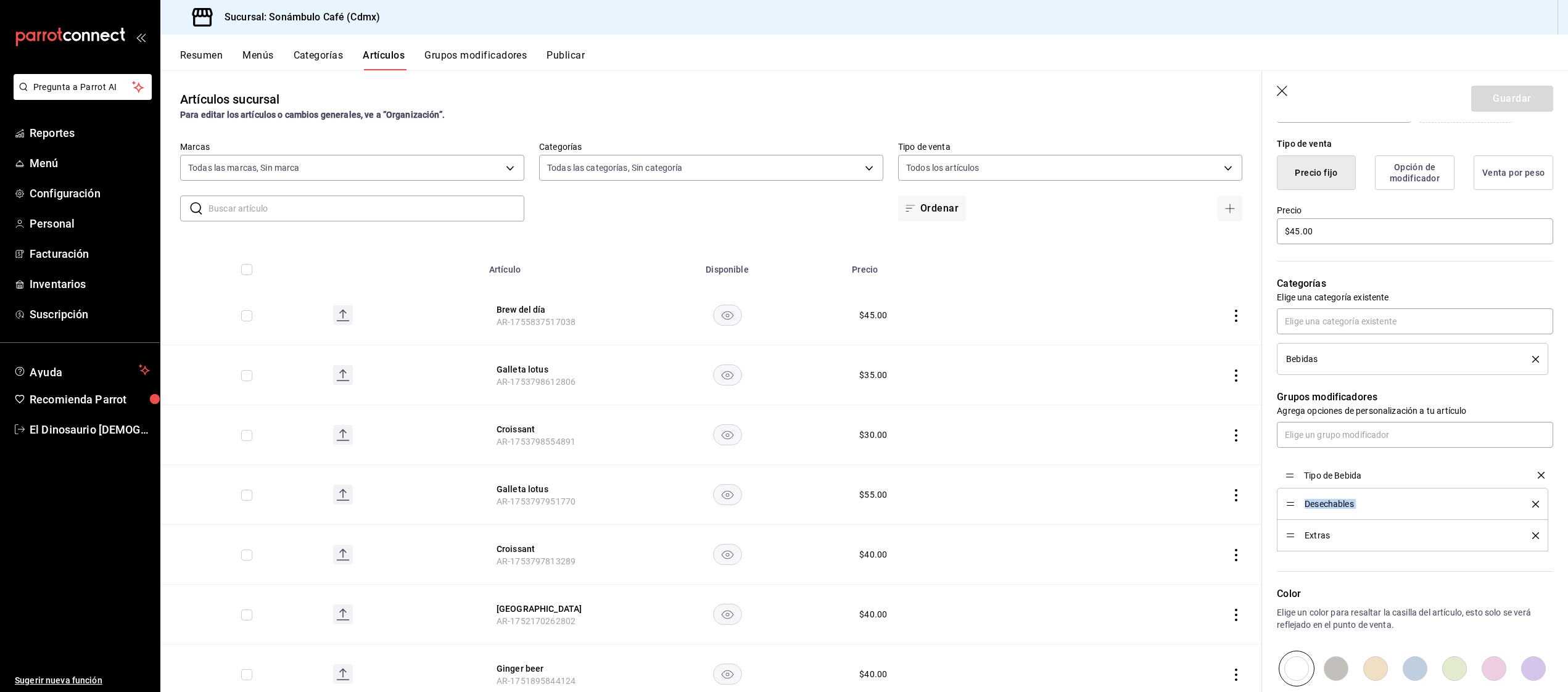
drag, startPoint x: 1289, startPoint y: 536, endPoint x: 1289, endPoint y: 476, distance: 60.0
click at [1503, 105] on button "Guardar" at bounding box center [1512, 98] width 82 height 26
